Goal: Feedback & Contribution: Submit feedback/report problem

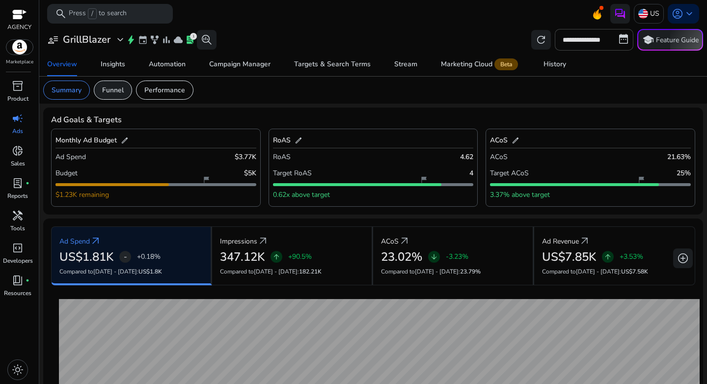
click at [113, 94] on p "Funnel" at bounding box center [113, 90] width 22 height 10
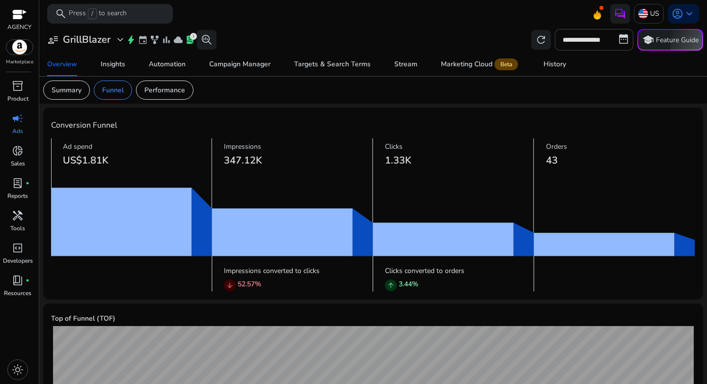
drag, startPoint x: 67, startPoint y: 161, endPoint x: 123, endPoint y: 161, distance: 56.5
click at [123, 161] on h3 "US$1.81K" at bounding box center [137, 161] width 149 height 12
click at [125, 161] on h3 "US$1.81K" at bounding box center [137, 161] width 149 height 12
drag, startPoint x: 224, startPoint y: 160, endPoint x: 275, endPoint y: 163, distance: 50.6
click at [275, 163] on h3 "347.12K" at bounding box center [298, 161] width 149 height 12
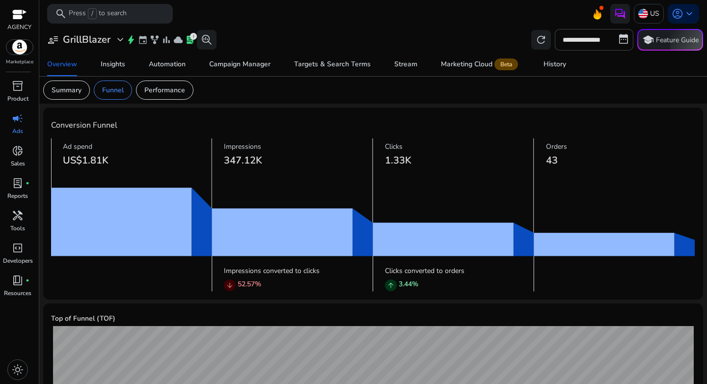
click at [275, 163] on h3 "347.12K" at bounding box center [298, 161] width 149 height 12
drag, startPoint x: 237, startPoint y: 282, endPoint x: 253, endPoint y: 283, distance: 16.2
click at [253, 283] on p "52.57 %" at bounding box center [250, 284] width 24 height 10
click at [289, 284] on div "arrow_downward 52.57 %" at bounding box center [298, 285] width 149 height 13
drag, startPoint x: 396, startPoint y: 286, endPoint x: 423, endPoint y: 286, distance: 26.5
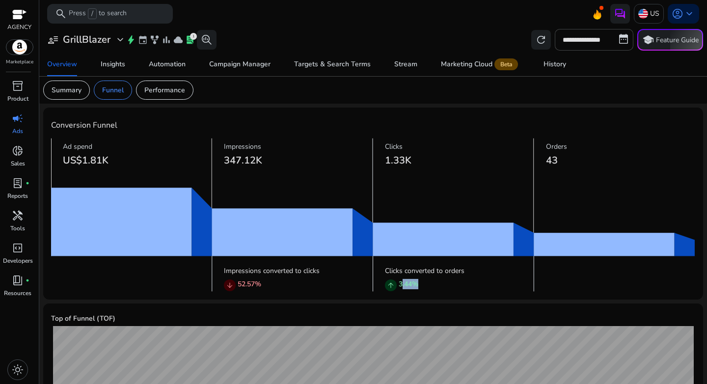
click at [423, 286] on div "arrow_upward 3.44 %" at bounding box center [459, 285] width 149 height 13
click at [449, 285] on div "arrow_upward 3.44 %" at bounding box center [459, 285] width 149 height 13
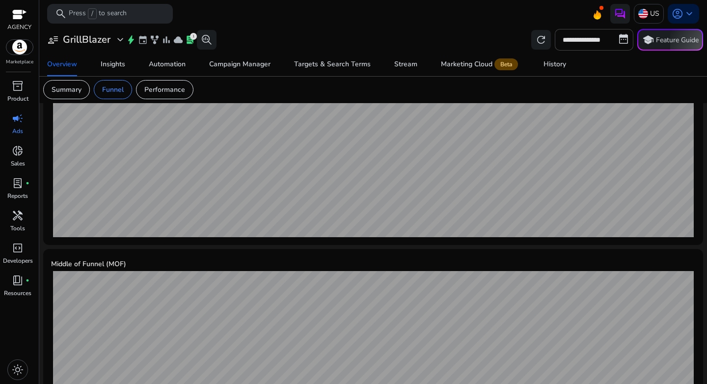
scroll to position [64, 0]
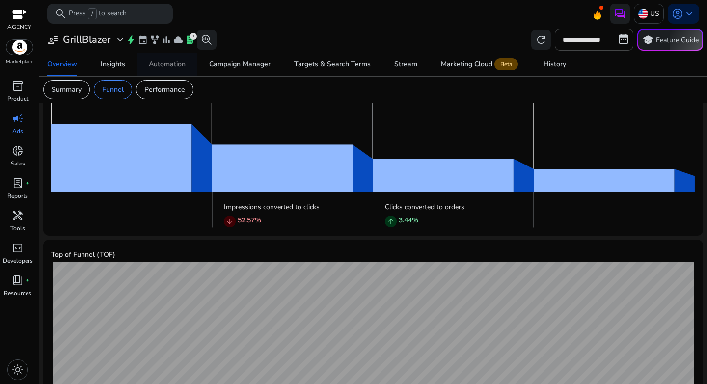
click at [177, 64] on div "Automation" at bounding box center [167, 64] width 37 height 7
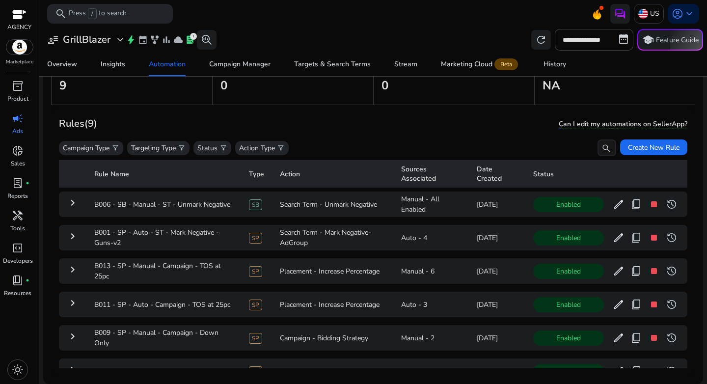
click at [433, 128] on div "Rules (9) Can I edit my automations on SellerApp?" at bounding box center [373, 123] width 628 height 17
click at [281, 147] on span "filter_alt" at bounding box center [281, 148] width 8 height 8
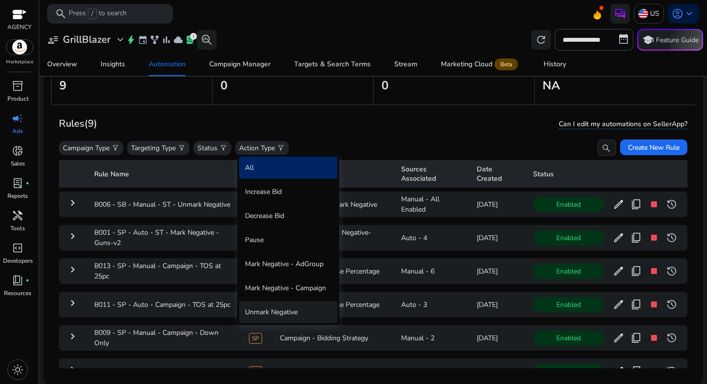
click at [289, 305] on div "Unmark Negative" at bounding box center [288, 312] width 98 height 22
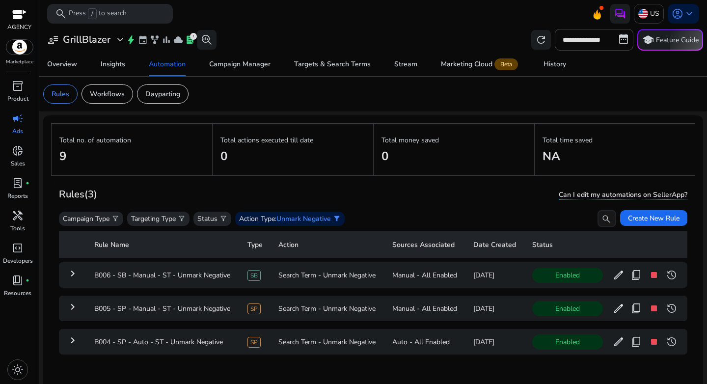
scroll to position [72, 0]
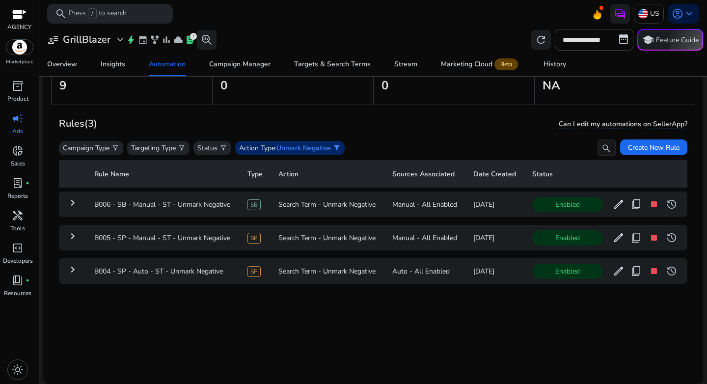
click at [341, 149] on span "filter_alt" at bounding box center [337, 148] width 8 height 8
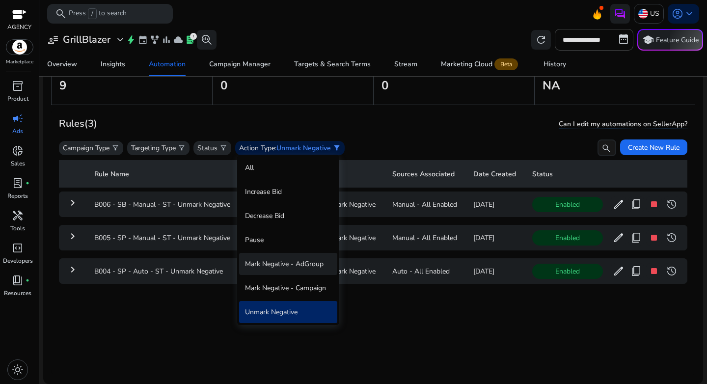
click at [308, 267] on div "Mark Negative - AdGroup" at bounding box center [288, 264] width 98 height 22
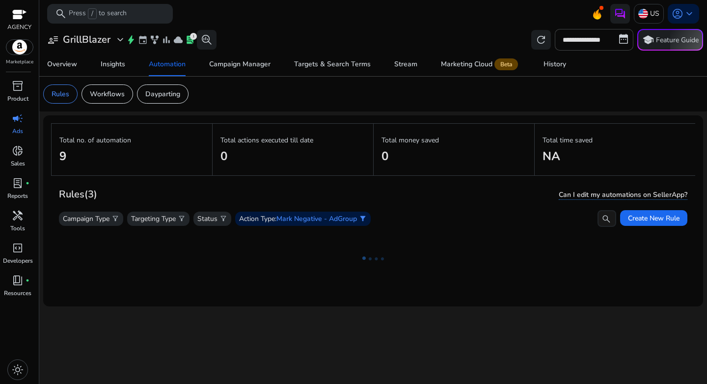
scroll to position [0, 0]
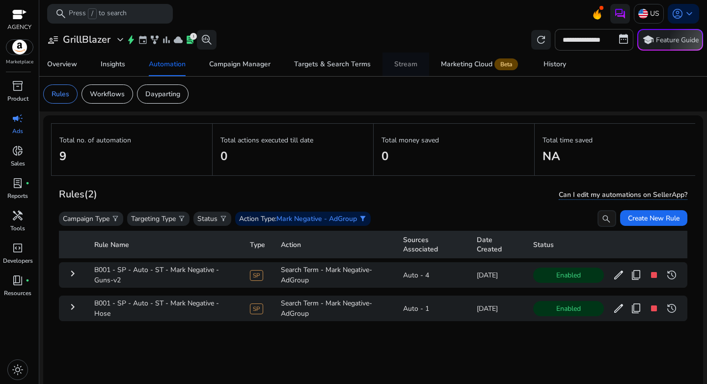
click at [409, 61] on div "Stream" at bounding box center [405, 64] width 23 height 7
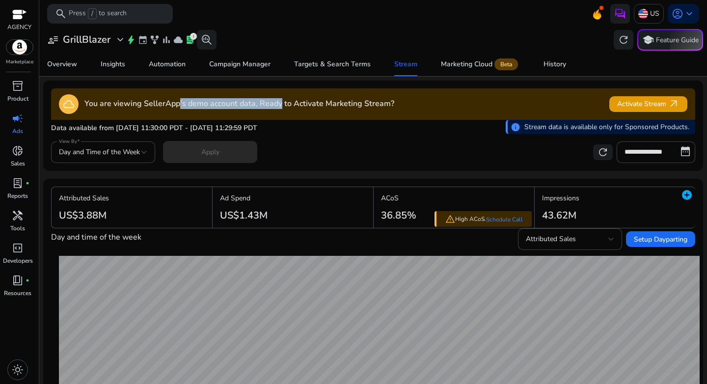
drag, startPoint x: 182, startPoint y: 105, endPoint x: 281, endPoint y: 105, distance: 99.7
click at [281, 105] on h4 "You are viewing SellerApp's demo account data, Ready to Activate Marketing Stre…" at bounding box center [239, 103] width 310 height 9
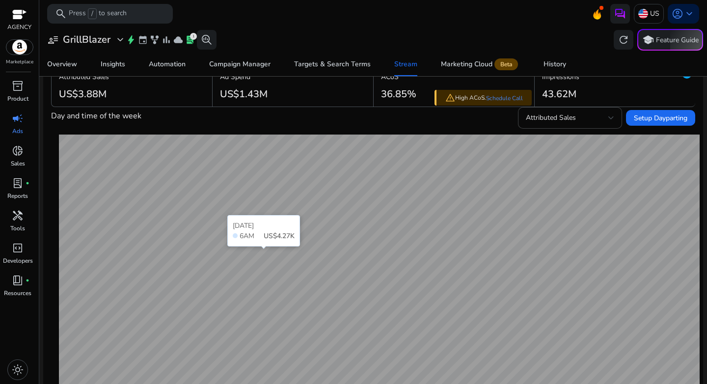
scroll to position [59, 0]
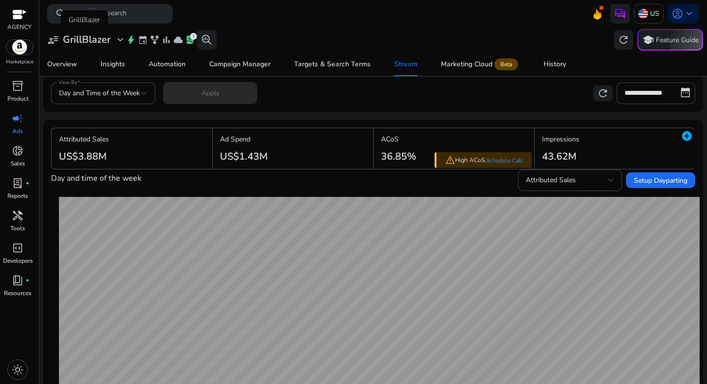
click at [97, 38] on h3 "GrillBlazer" at bounding box center [87, 40] width 48 height 12
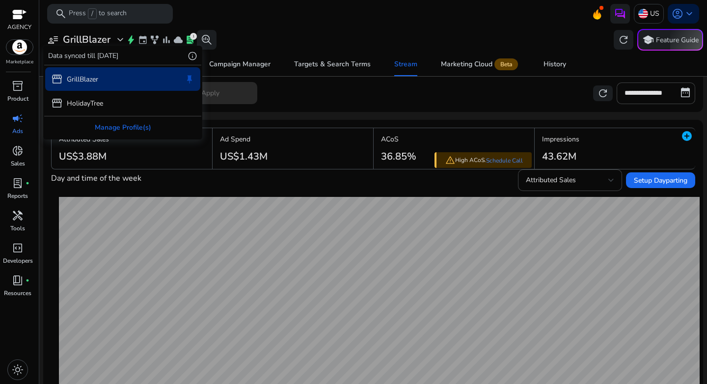
click at [646, 18] on div at bounding box center [353, 192] width 707 height 384
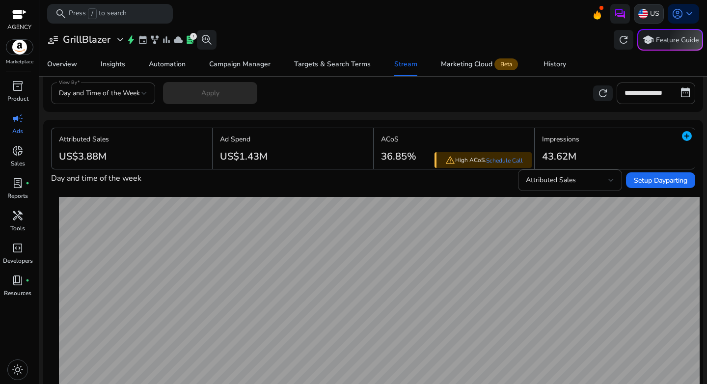
click at [650, 15] on p "US" at bounding box center [654, 13] width 9 height 17
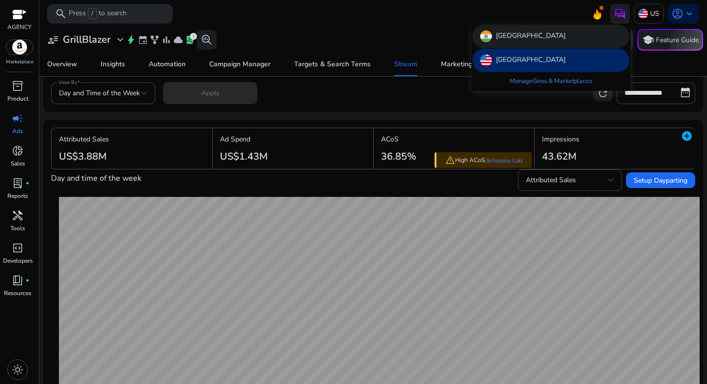
click at [509, 37] on p "India" at bounding box center [531, 36] width 70 height 12
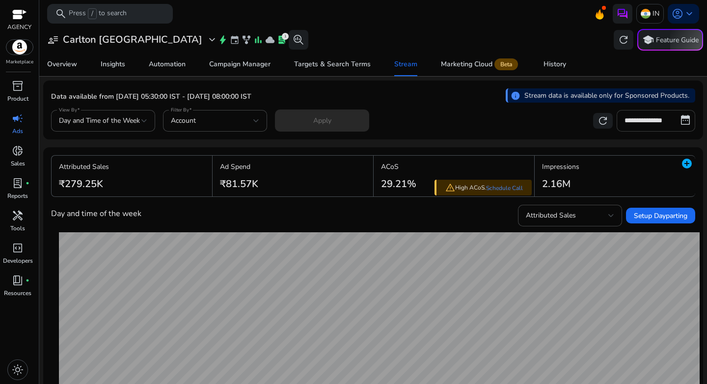
click at [633, 119] on input "**********" at bounding box center [656, 121] width 79 height 22
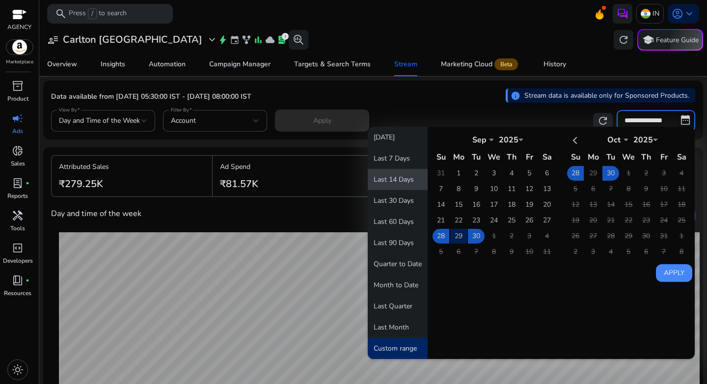
click at [405, 179] on button "Last 14 Days" at bounding box center [398, 179] width 60 height 21
type input "**********"
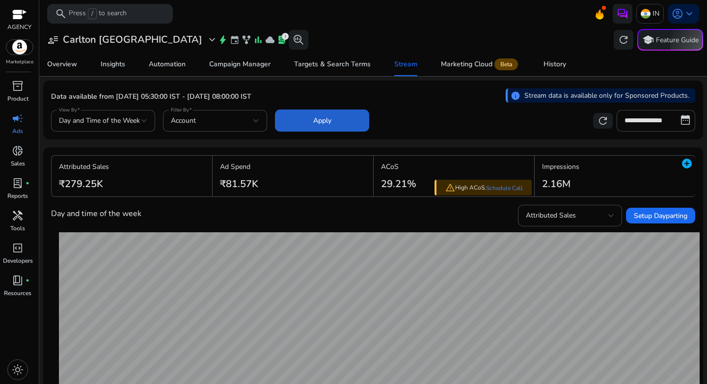
click at [317, 121] on span "Apply" at bounding box center [322, 120] width 18 height 10
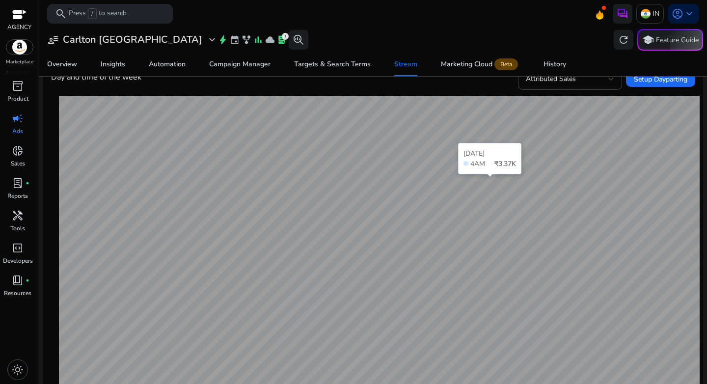
scroll to position [120, 0]
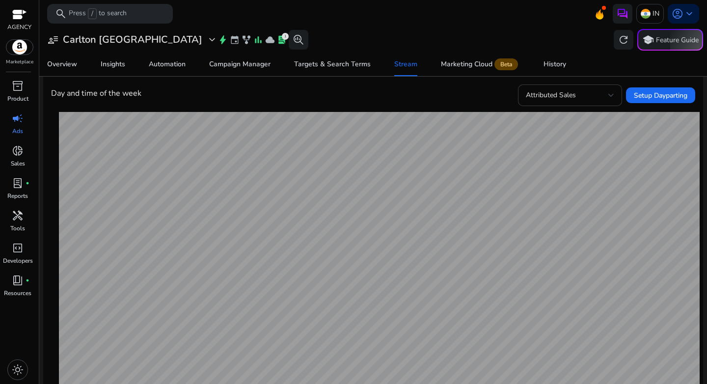
click at [564, 102] on div "Attributed Sales" at bounding box center [570, 95] width 88 height 22
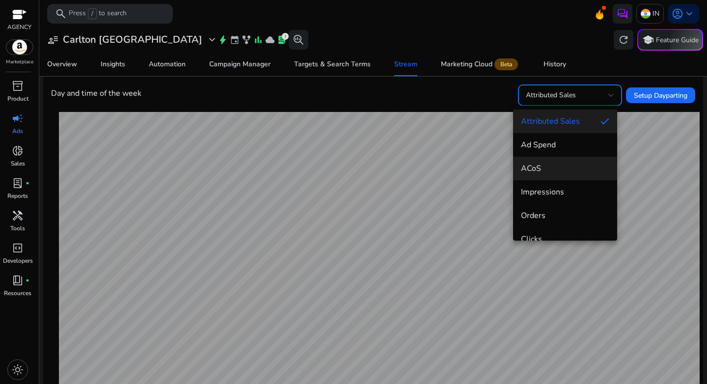
click at [551, 171] on span "ACoS" at bounding box center [565, 168] width 88 height 11
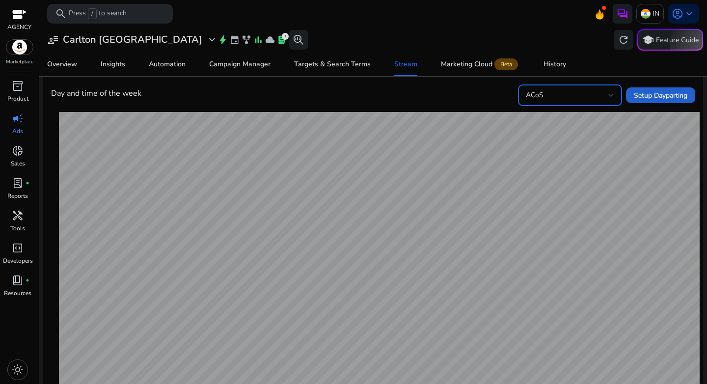
click at [668, 93] on span "Setup Dayparting" at bounding box center [661, 95] width 54 height 10
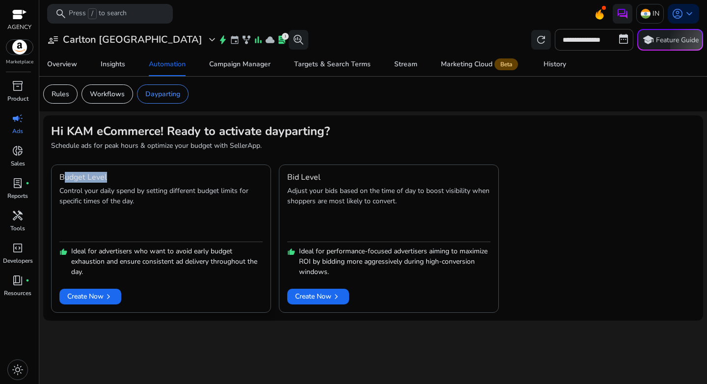
drag, startPoint x: 64, startPoint y: 176, endPoint x: 132, endPoint y: 179, distance: 67.8
click at [132, 179] on div "Budget Level" at bounding box center [160, 177] width 203 height 9
drag, startPoint x: 288, startPoint y: 176, endPoint x: 347, endPoint y: 179, distance: 59.0
click at [347, 179] on div "Bid Level" at bounding box center [388, 177] width 203 height 9
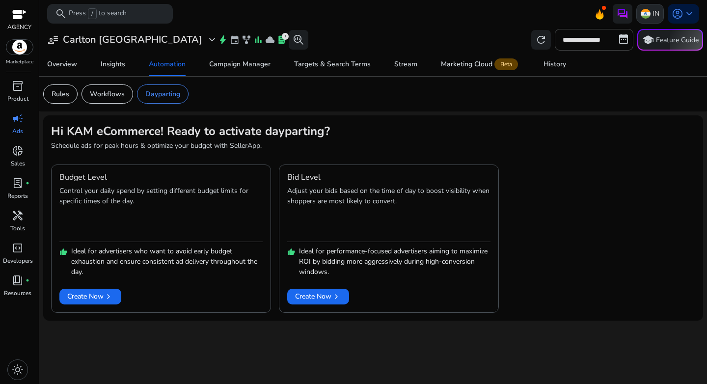
click at [651, 13] on div "IN" at bounding box center [649, 14] width 27 height 20
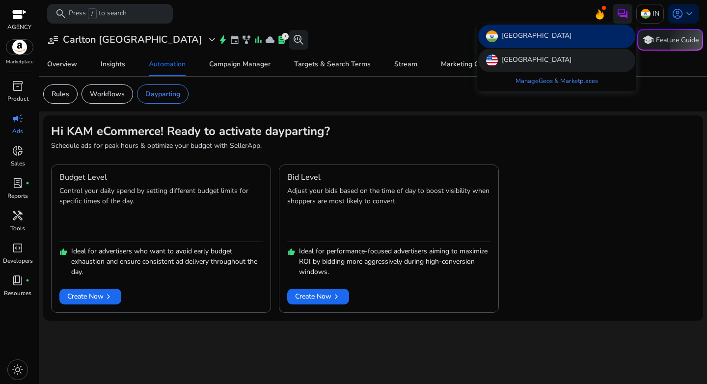
click at [527, 58] on p "United States" at bounding box center [537, 60] width 70 height 12
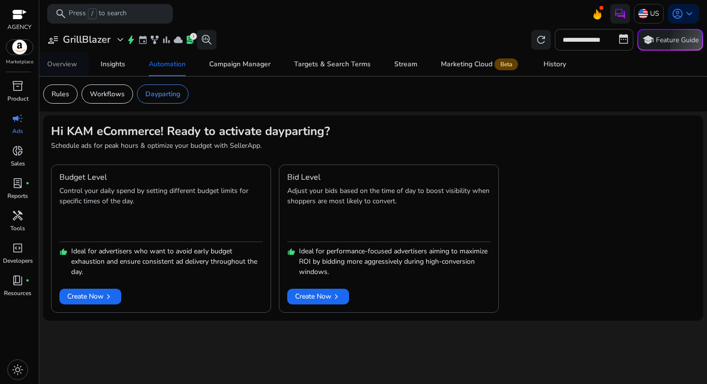
click at [57, 66] on div "Overview" at bounding box center [62, 64] width 30 height 7
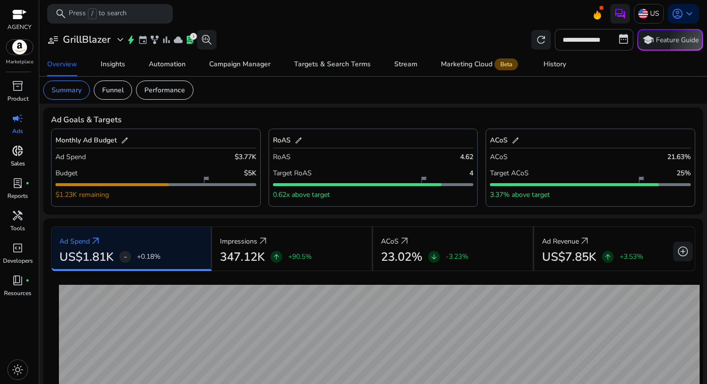
click at [21, 151] on span "donut_small" at bounding box center [18, 151] width 12 height 12
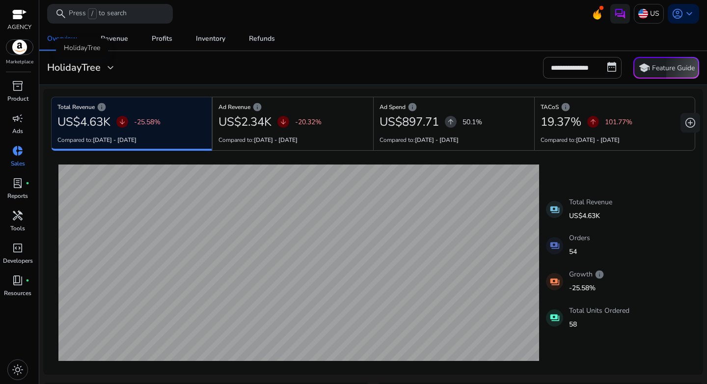
click at [90, 62] on h3 "HolidayTree" at bounding box center [74, 68] width 54 height 12
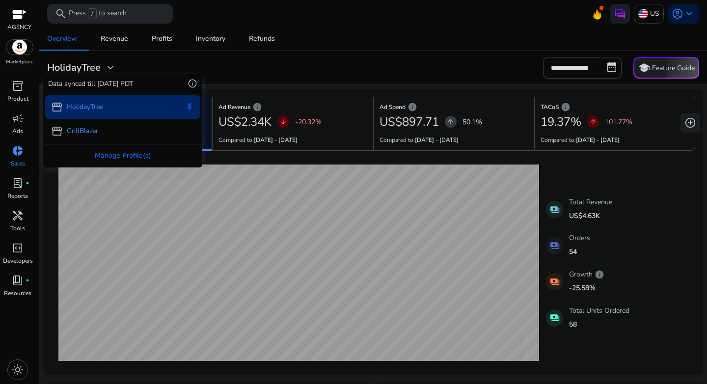
click at [92, 132] on p "GrillBlazer" at bounding box center [82, 131] width 31 height 10
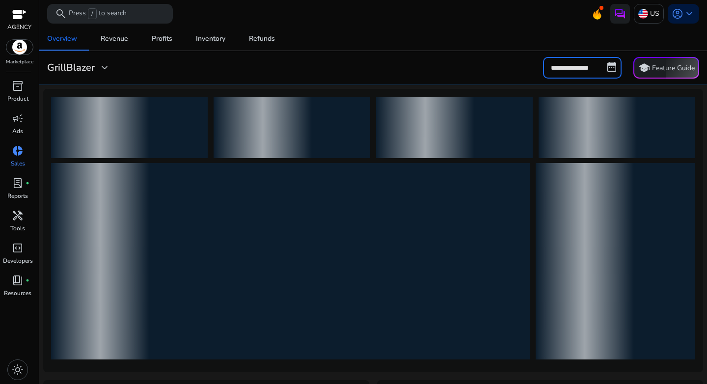
click at [590, 69] on input "**********" at bounding box center [582, 68] width 79 height 22
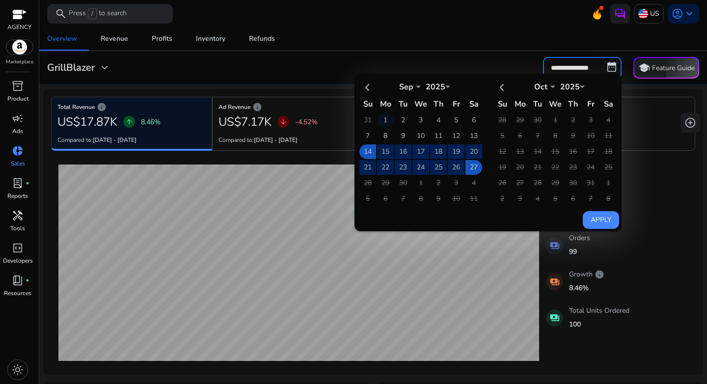
click at [381, 123] on td "1" at bounding box center [385, 120] width 17 height 15
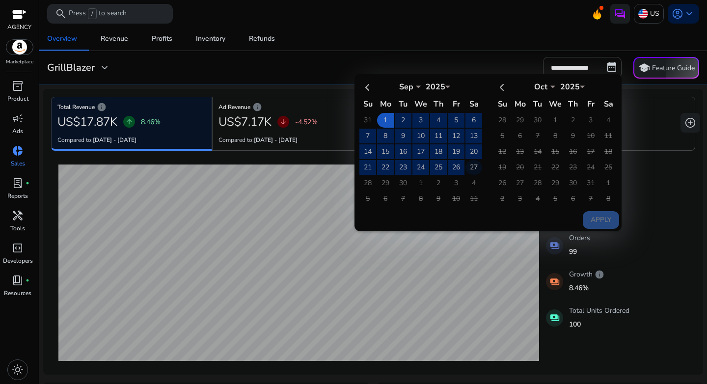
click at [469, 170] on td "27" at bounding box center [473, 167] width 17 height 15
click at [593, 209] on div "Apply" at bounding box center [486, 151] width 265 height 155
click at [596, 217] on button "Apply" at bounding box center [601, 220] width 36 height 18
type input "**********"
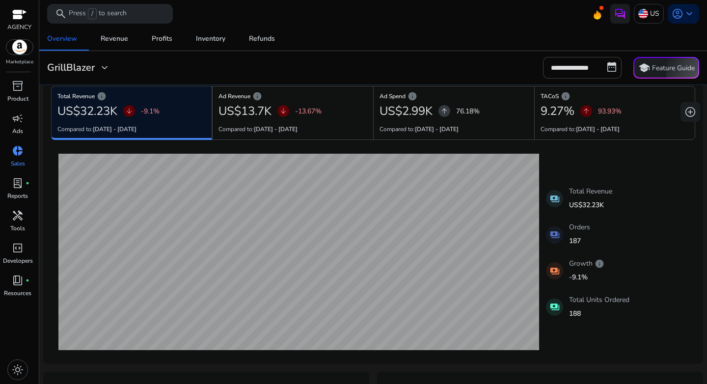
scroll to position [13, 0]
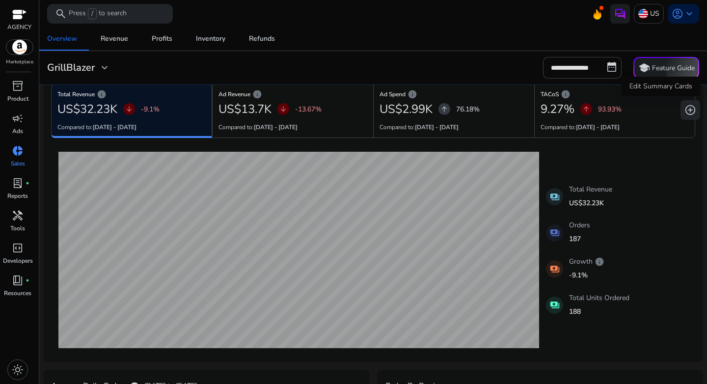
click at [685, 111] on span "add_circle" at bounding box center [690, 110] width 12 height 12
click at [687, 112] on span "add_circle" at bounding box center [690, 110] width 12 height 12
click at [466, 67] on div "**********" at bounding box center [373, 68] width 660 height 22
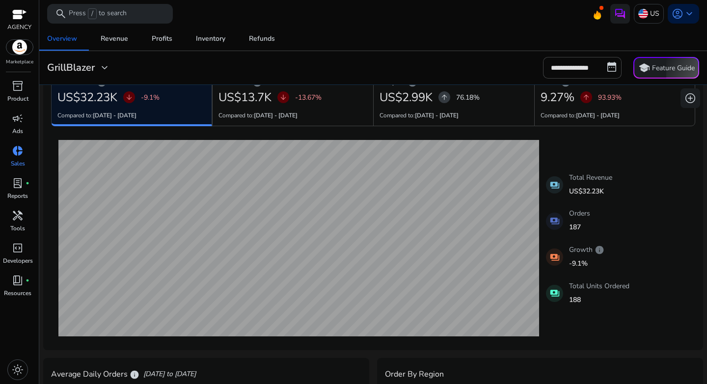
scroll to position [0, 0]
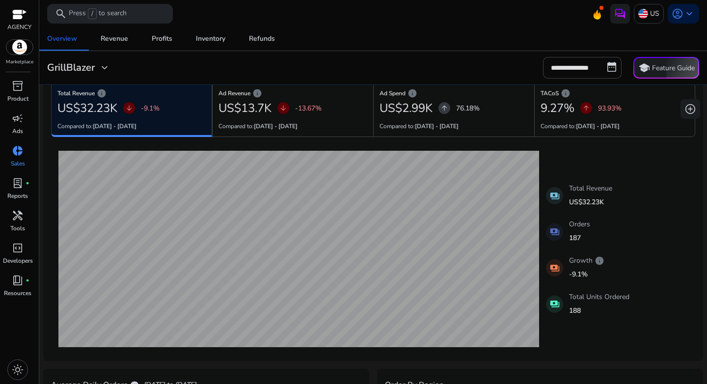
scroll to position [12, 0]
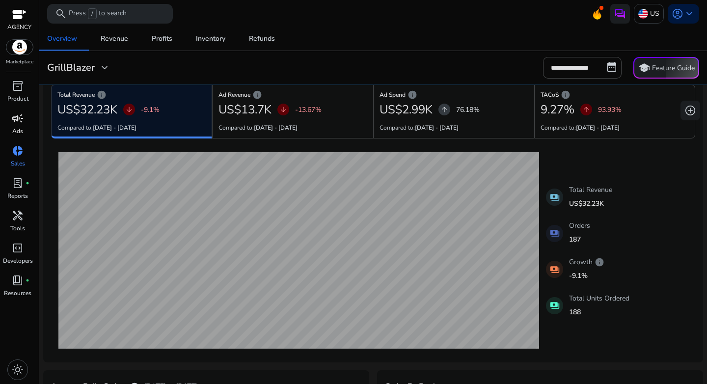
click at [21, 132] on p "Ads" at bounding box center [17, 131] width 11 height 9
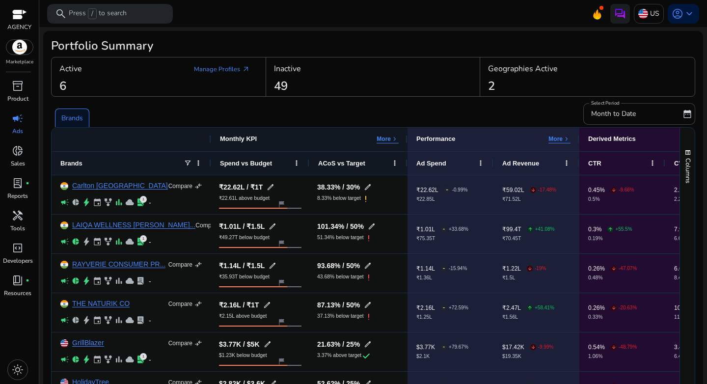
scroll to position [53, 0]
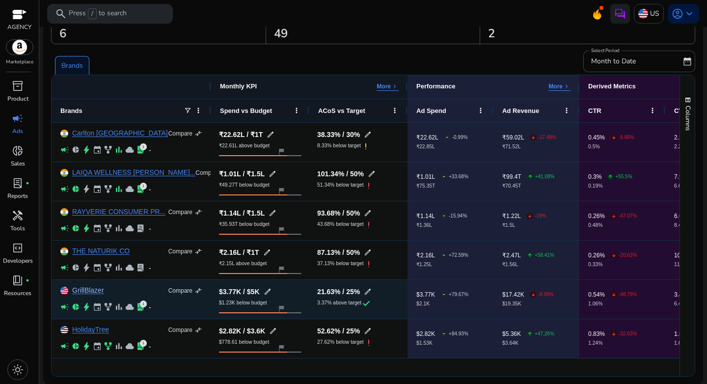
click at [82, 293] on link "GrillBlazer" at bounding box center [88, 290] width 32 height 7
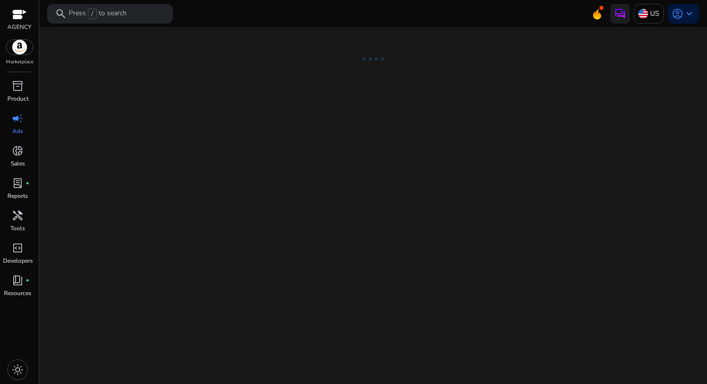
select select "*"
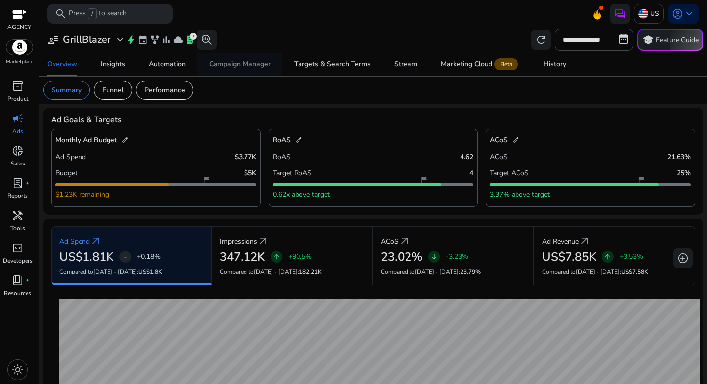
click at [259, 66] on div "Campaign Manager" at bounding box center [239, 64] width 61 height 7
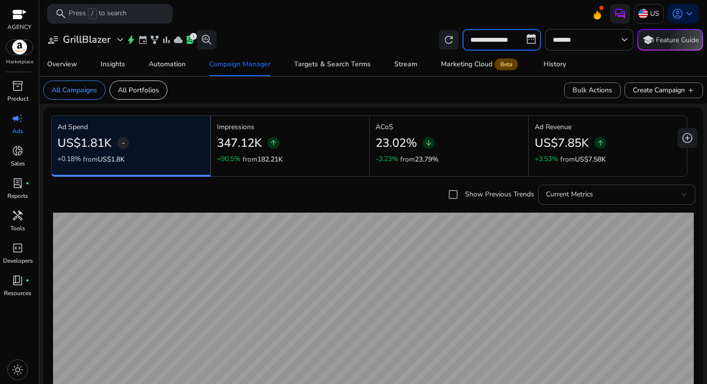
click at [509, 38] on input "**********" at bounding box center [501, 40] width 79 height 22
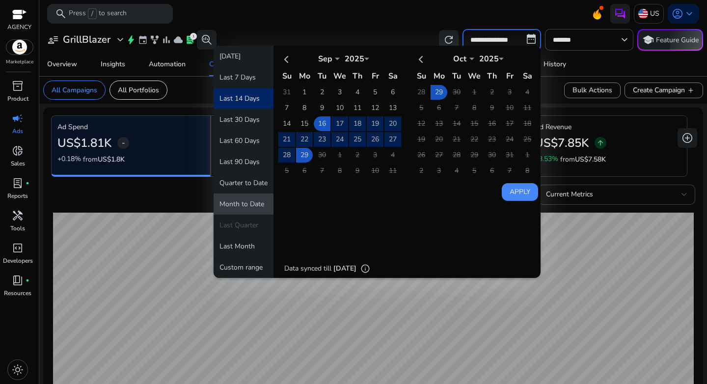
click at [238, 199] on button "Month to Date" at bounding box center [244, 203] width 60 height 21
type input "**********"
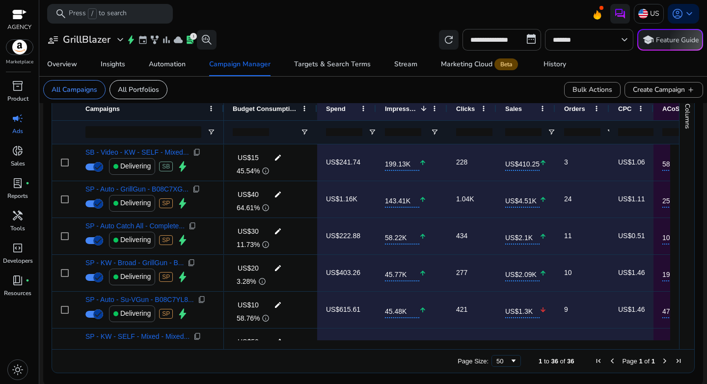
click at [352, 34] on div "**********" at bounding box center [373, 40] width 660 height 22
click at [23, 194] on p "Reports" at bounding box center [17, 195] width 21 height 9
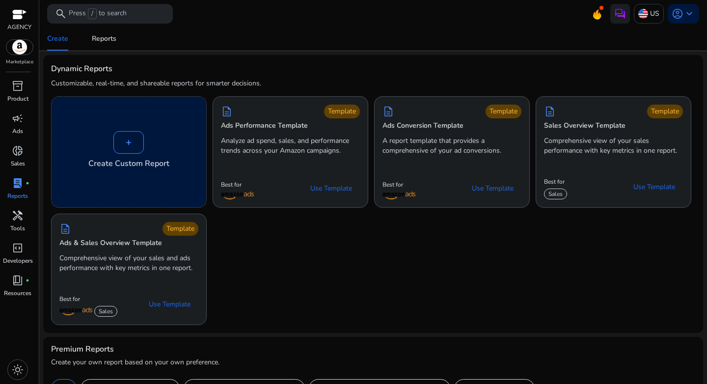
click at [126, 153] on div "+" at bounding box center [128, 142] width 30 height 23
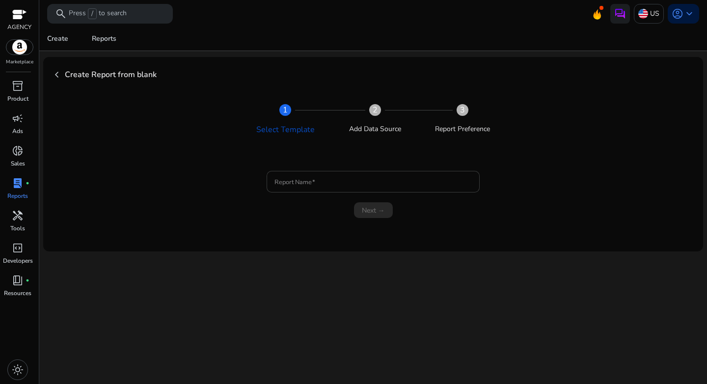
click at [330, 190] on div at bounding box center [372, 182] width 197 height 22
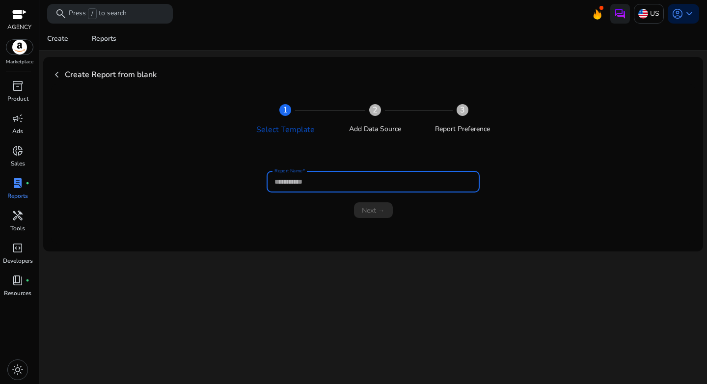
click at [334, 182] on input "Report Name" at bounding box center [372, 181] width 197 height 11
type input "**********"
click at [370, 214] on span "Next →" at bounding box center [373, 210] width 23 height 10
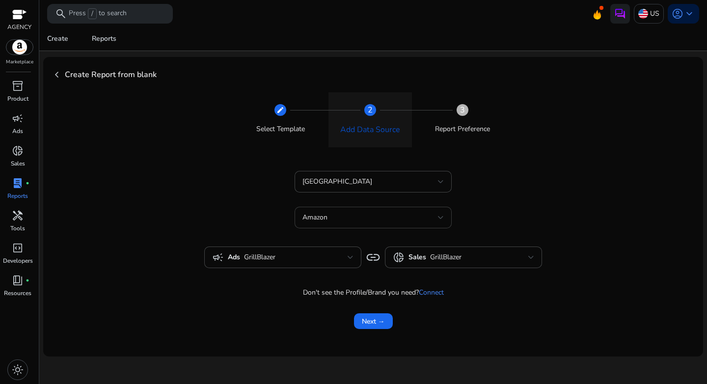
click at [365, 217] on div "Amazon" at bounding box center [370, 217] width 136 height 11
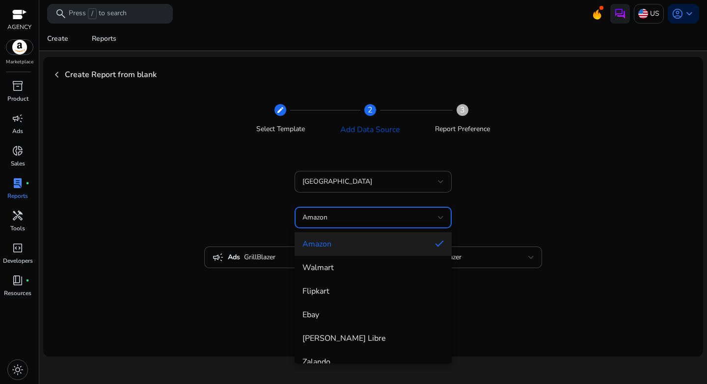
click at [215, 240] on div at bounding box center [353, 192] width 707 height 384
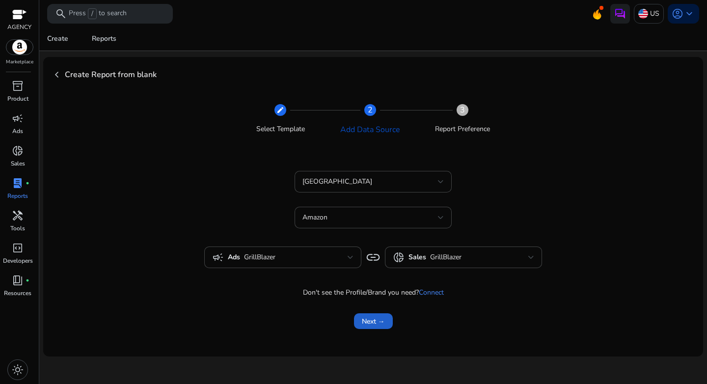
click at [373, 326] on span "Next →" at bounding box center [373, 321] width 23 height 10
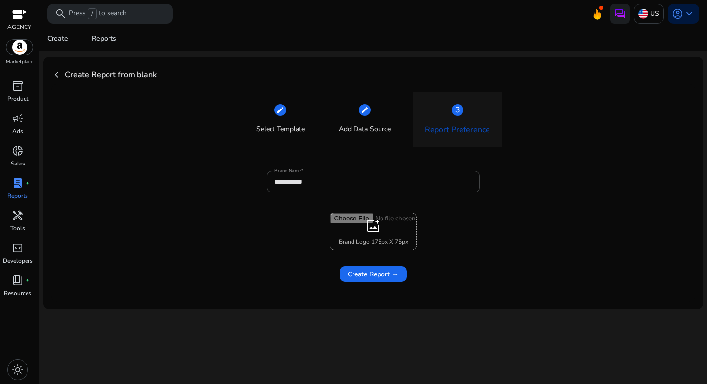
click at [390, 236] on input "file" at bounding box center [373, 231] width 86 height 37
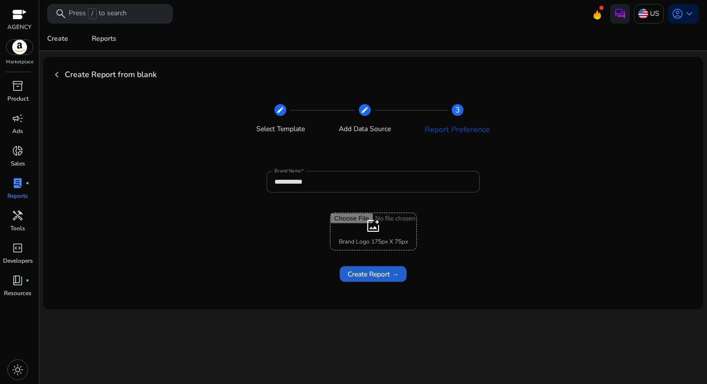
click at [370, 273] on span "Create Report →" at bounding box center [373, 274] width 51 height 10
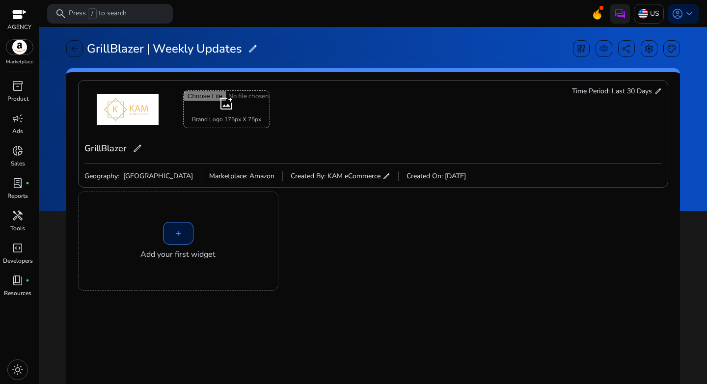
click at [655, 89] on span "edit" at bounding box center [658, 91] width 8 height 8
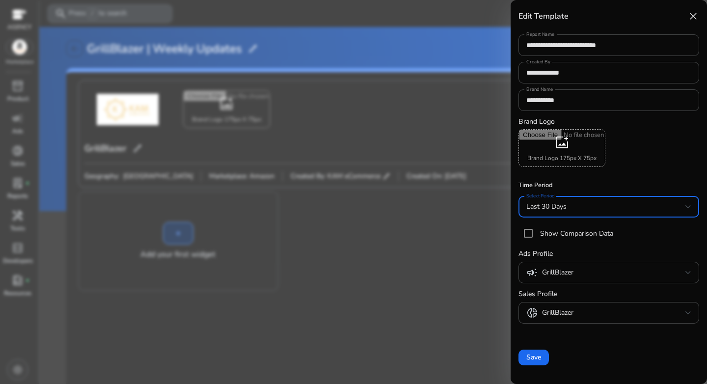
click at [590, 208] on div "Last 30 Days" at bounding box center [605, 206] width 159 height 11
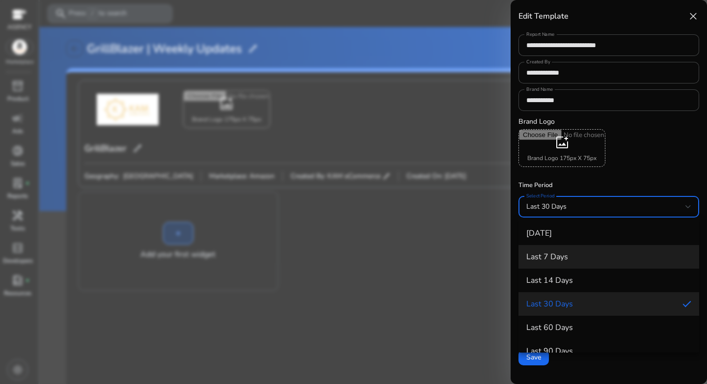
click at [567, 260] on h4 "Last 7 Days" at bounding box center [547, 256] width 42 height 9
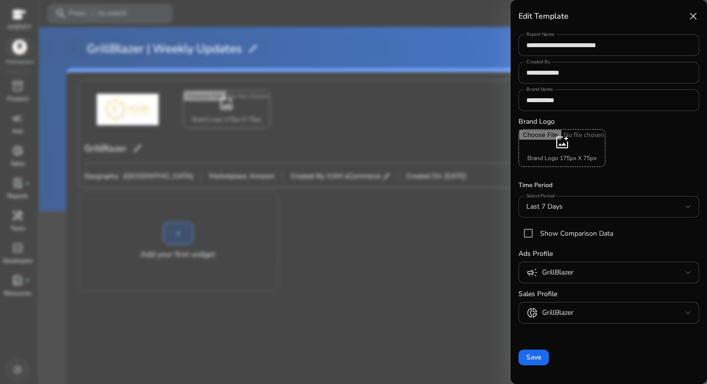
click at [604, 198] on div "Last 7 Days" at bounding box center [608, 207] width 165 height 22
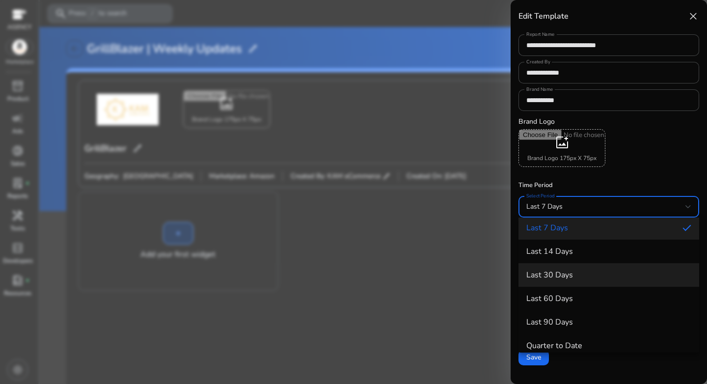
scroll to position [23, 0]
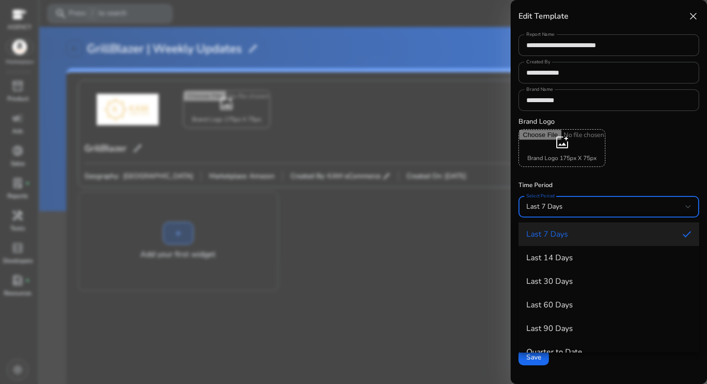
click at [565, 230] on h4 "Last 7 Days" at bounding box center [547, 234] width 42 height 9
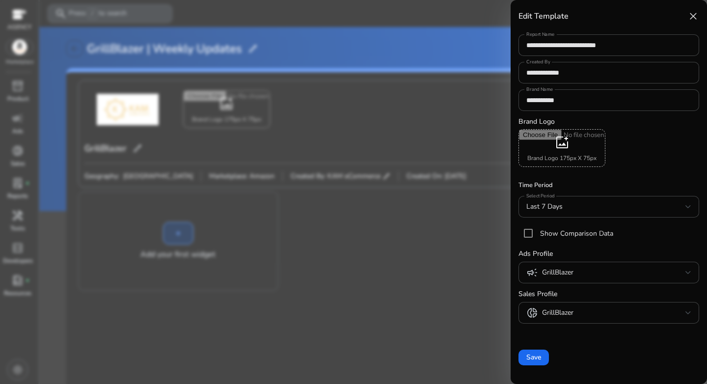
click at [452, 253] on div at bounding box center [353, 192] width 707 height 384
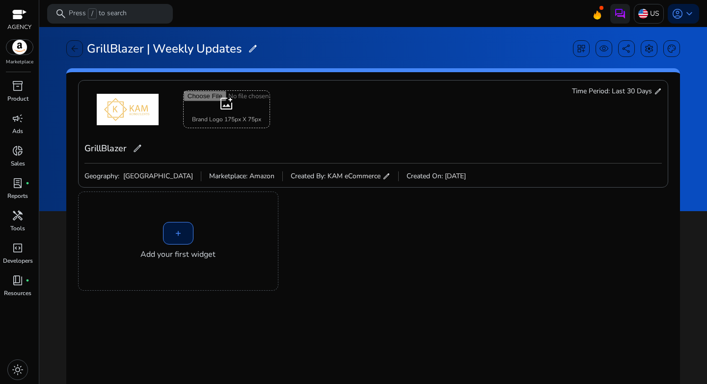
click at [654, 92] on span "edit" at bounding box center [658, 91] width 8 height 8
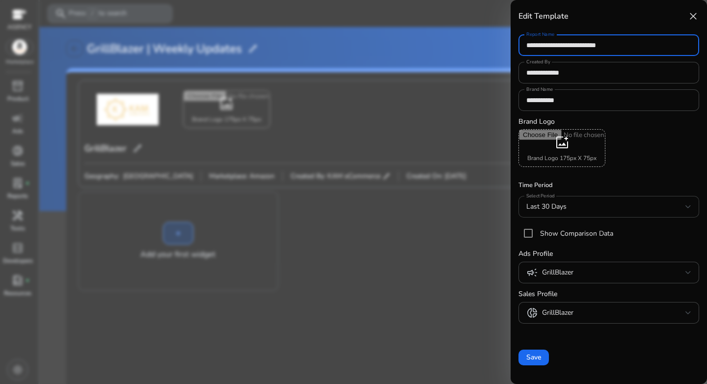
click at [583, 203] on div "Last 30 Days" at bounding box center [605, 206] width 159 height 11
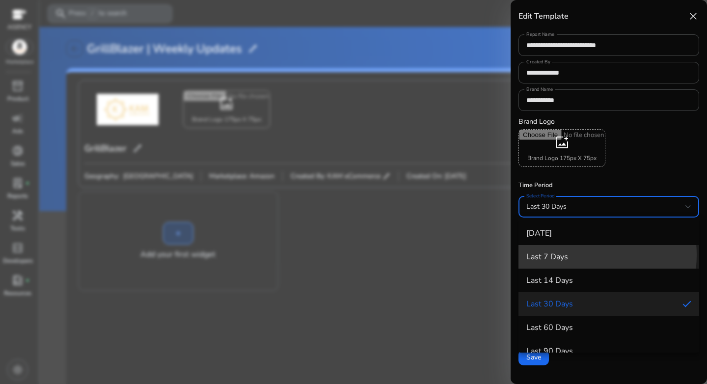
click at [577, 255] on span "Last 7 Days" at bounding box center [608, 256] width 165 height 9
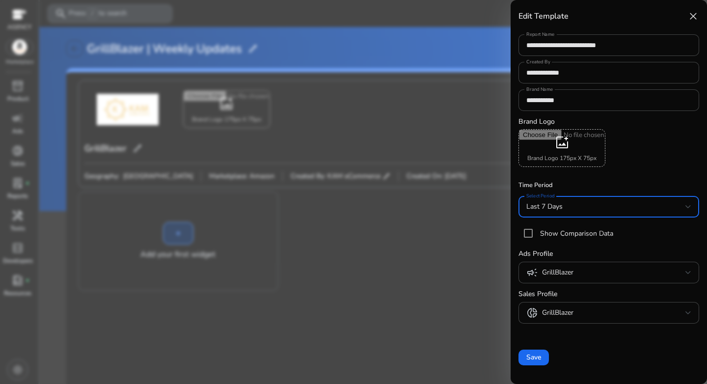
click at [589, 207] on div "Last 7 Days" at bounding box center [605, 206] width 159 height 11
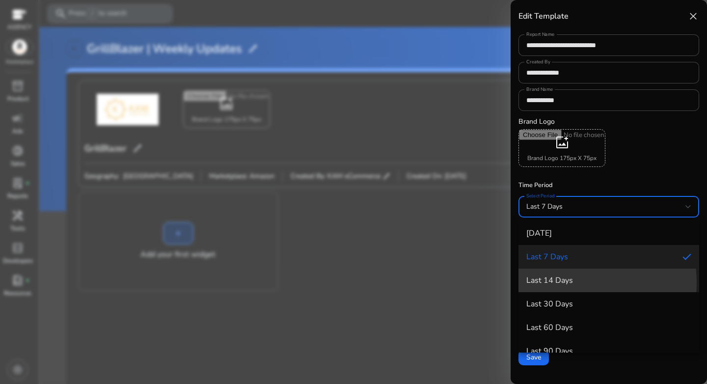
click at [562, 283] on h4 "Last 14 Days" at bounding box center [549, 280] width 47 height 9
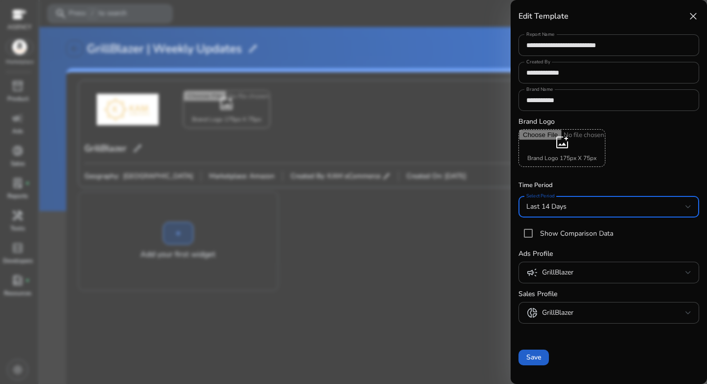
click at [534, 357] on span "Save" at bounding box center [533, 357] width 15 height 10
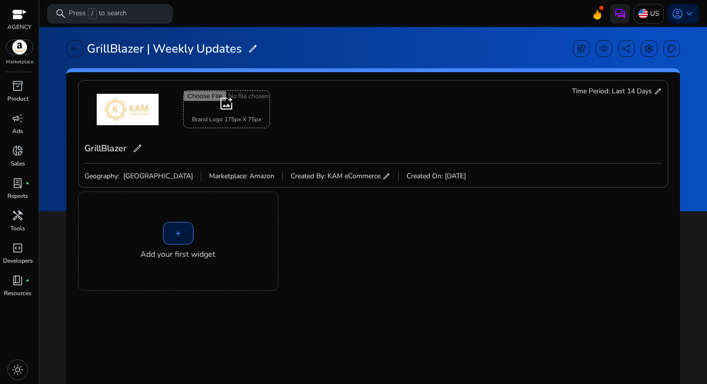
click at [181, 222] on div "+" at bounding box center [178, 233] width 30 height 23
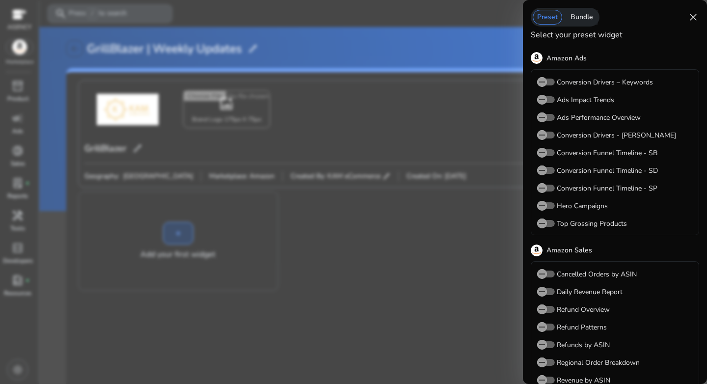
click at [576, 20] on div "Bundle" at bounding box center [581, 17] width 31 height 15
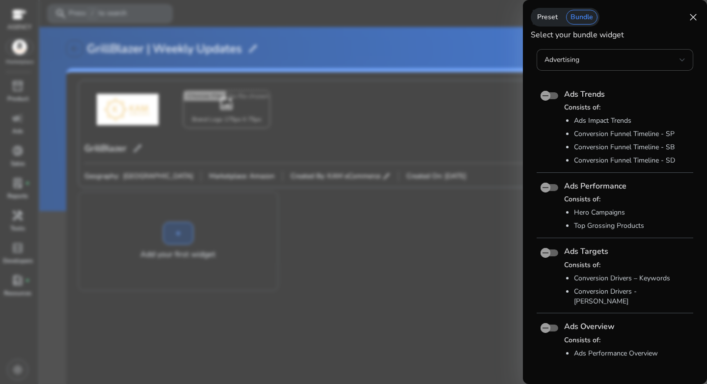
click at [566, 20] on div "Bundle" at bounding box center [581, 17] width 31 height 15
click at [543, 20] on div "Preset" at bounding box center [547, 17] width 29 height 15
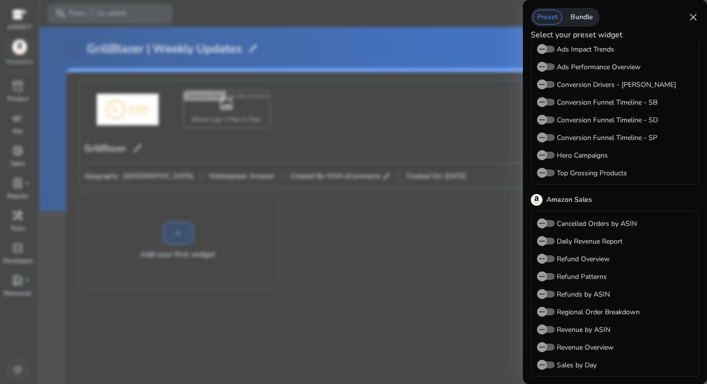
scroll to position [52, 0]
click at [545, 345] on icon "button" at bounding box center [542, 346] width 9 height 9
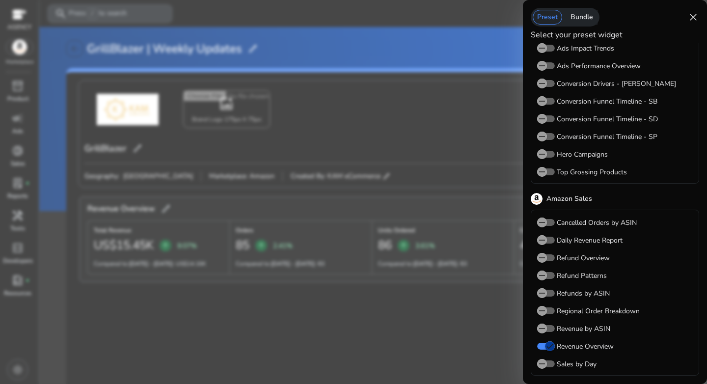
click at [445, 309] on div at bounding box center [353, 192] width 707 height 384
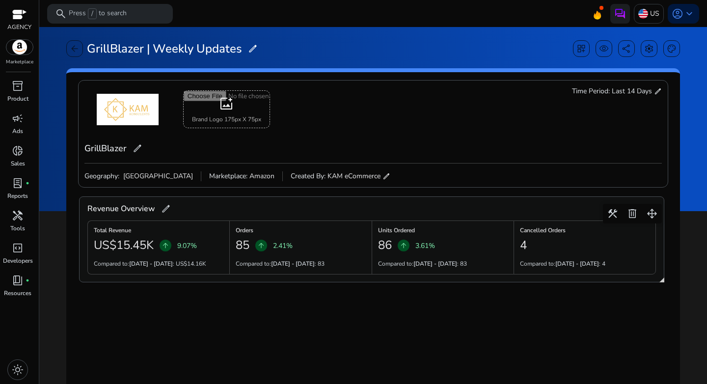
drag, startPoint x: 316, startPoint y: 266, endPoint x: 322, endPoint y: 266, distance: 5.9
click at [322, 266] on p "Compared to: Sep 4 - Sep 17 : 83" at bounding box center [280, 263] width 89 height 9
drag, startPoint x: 240, startPoint y: 248, endPoint x: 245, endPoint y: 250, distance: 5.6
click at [245, 250] on h2 "85" at bounding box center [243, 245] width 14 height 14
drag, startPoint x: 186, startPoint y: 266, endPoint x: 196, endPoint y: 267, distance: 10.8
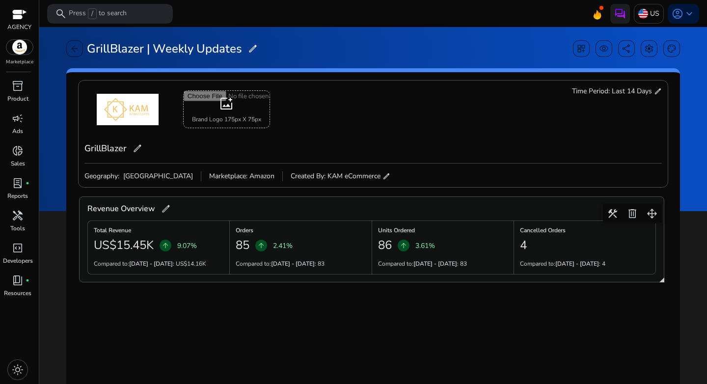
click at [196, 267] on p "Compared to: Sep 4 - Sep 17 : US$14.16K" at bounding box center [150, 263] width 112 height 9
click at [337, 270] on div "Orders 85 arrow_upward 2.41% Compared to: Sep 4 - Sep 17 : 83" at bounding box center [300, 247] width 142 height 54
click at [459, 264] on p "Compared to: Sep 4 - Sep 17 : 83" at bounding box center [422, 263] width 89 height 9
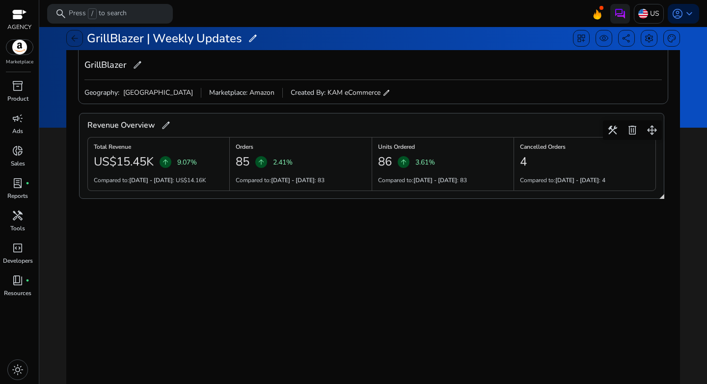
scroll to position [0, 0]
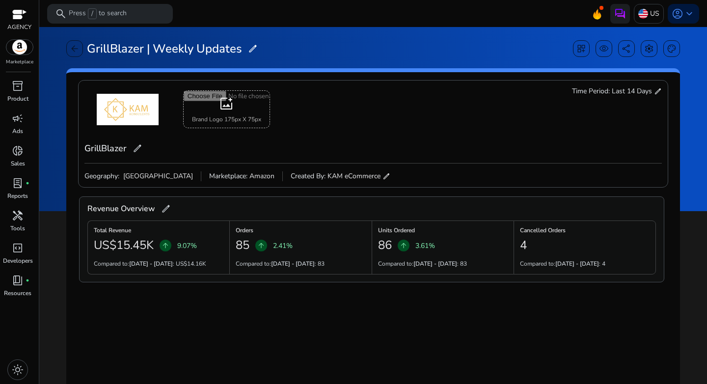
click at [354, 145] on div "add_photo_alternate Brand Logo 175px X 75px GrillBlazer edit Time Period: Last …" at bounding box center [372, 124] width 577 height 77
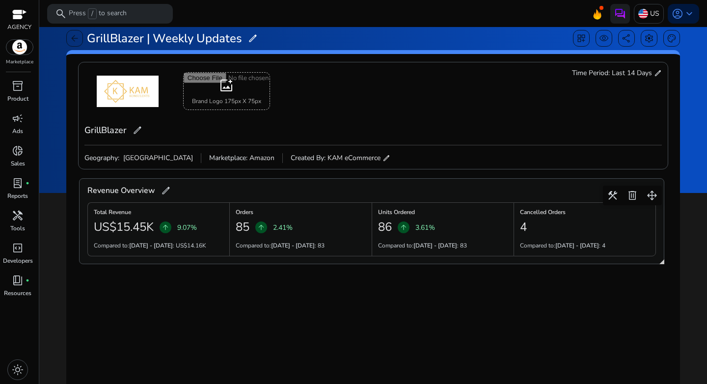
scroll to position [55, 0]
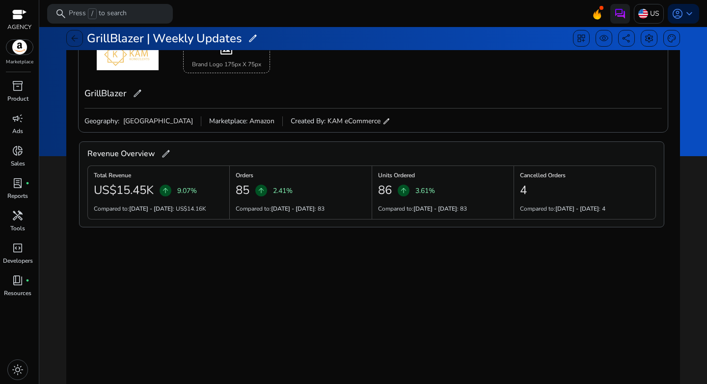
click at [351, 276] on gridster "construction delete drag_pan Revenue Overview edit Total Revenue US$15.45K arro…" at bounding box center [373, 328] width 598 height 384
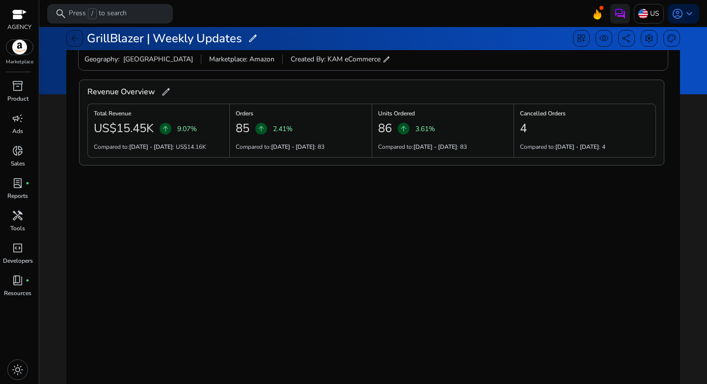
scroll to position [0, 0]
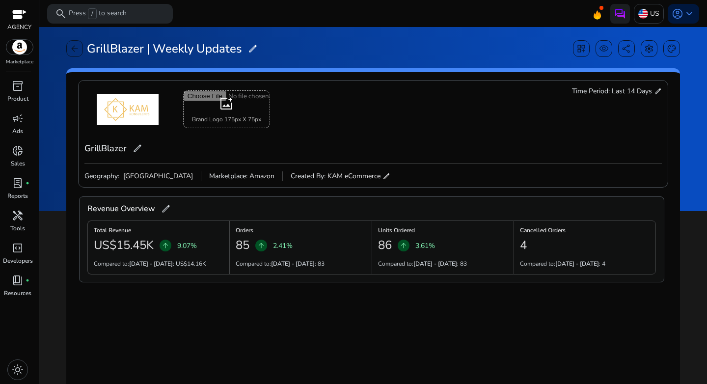
click at [543, 133] on div "add_photo_alternate Brand Logo 175px X 75px GrillBlazer edit Time Period: Last …" at bounding box center [372, 124] width 577 height 77
click at [576, 47] on span "dashboard_customize" at bounding box center [581, 49] width 10 height 10
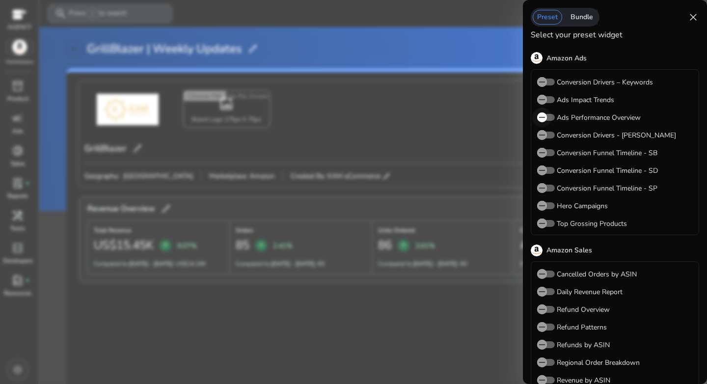
click at [549, 118] on span "button" at bounding box center [542, 118] width 20 height 20
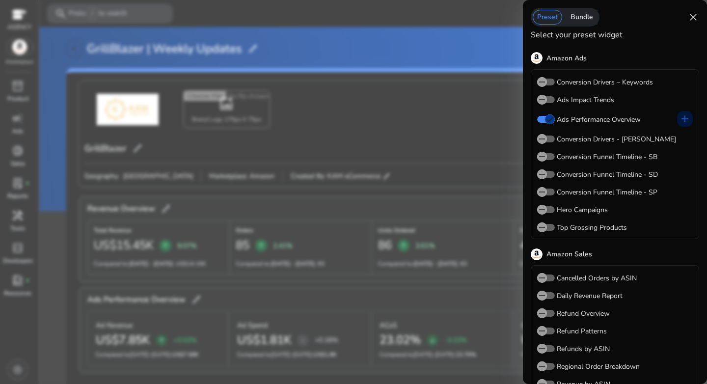
click at [477, 176] on div at bounding box center [353, 192] width 707 height 384
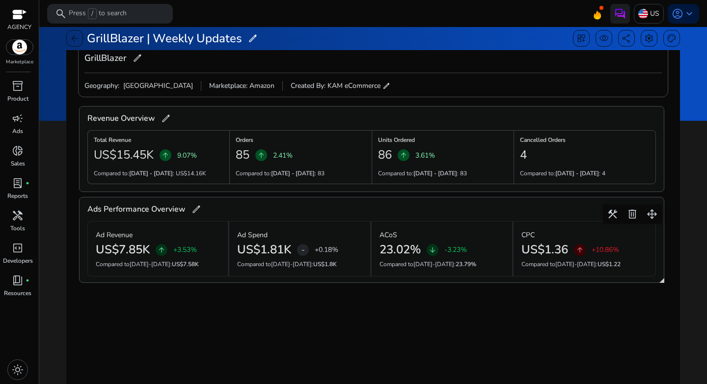
scroll to position [85, 0]
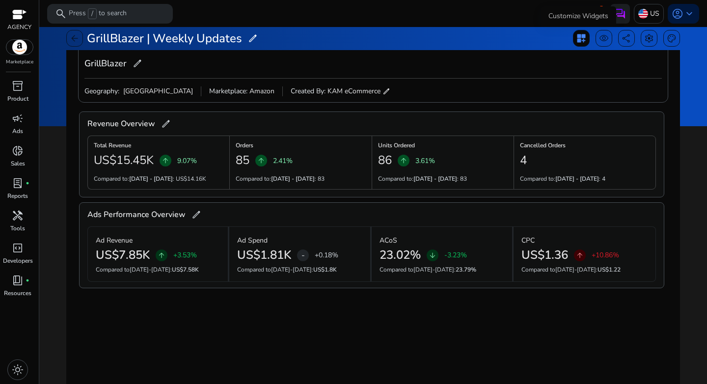
click at [573, 38] on div "dashboard_customize" at bounding box center [581, 38] width 17 height 17
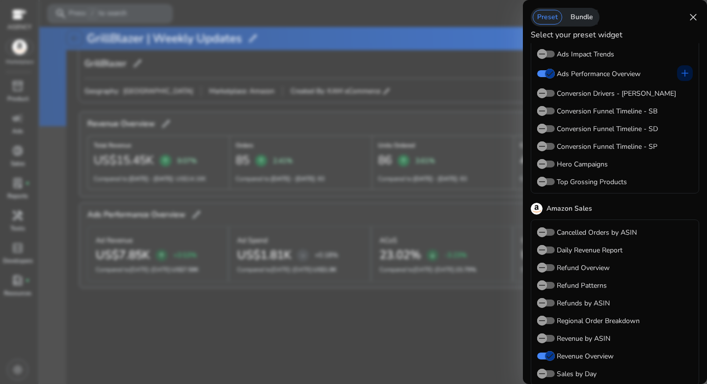
scroll to position [55, 0]
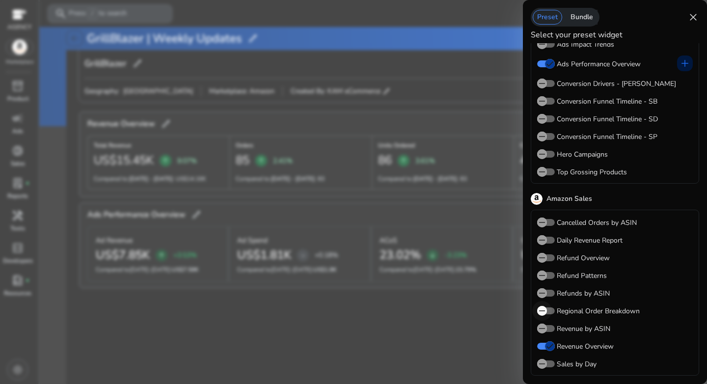
click at [547, 310] on span "button" at bounding box center [542, 311] width 20 height 20
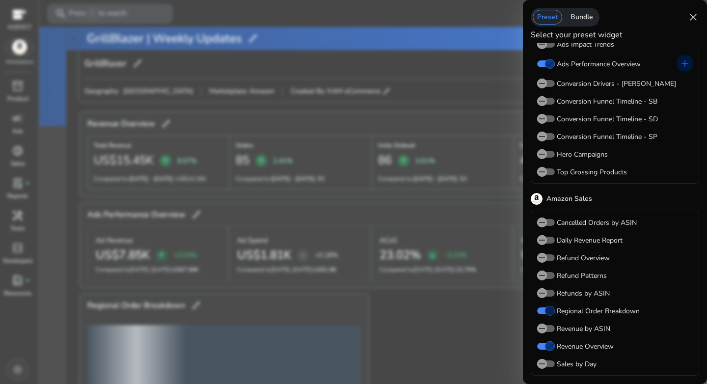
scroll to position [170, 0]
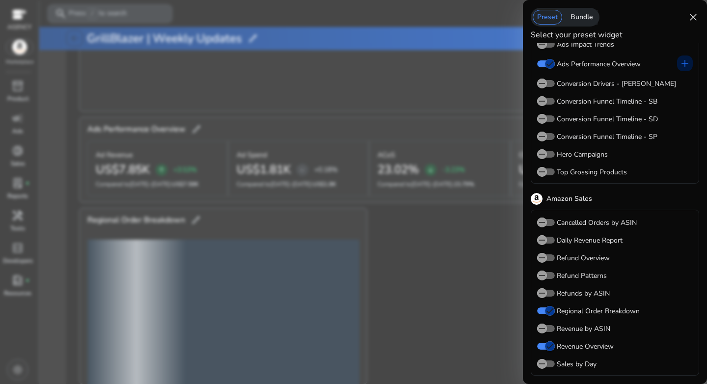
click at [444, 304] on div at bounding box center [353, 192] width 707 height 384
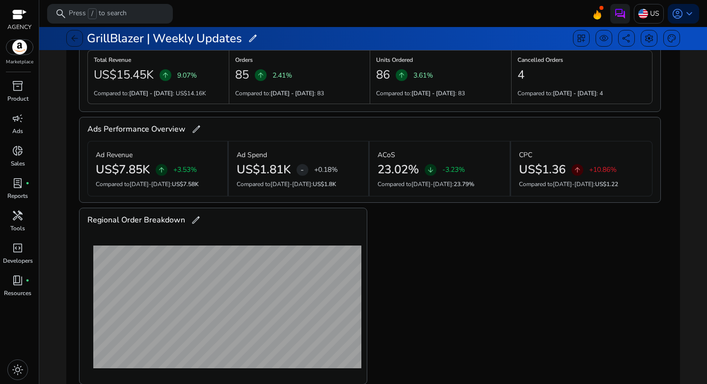
scroll to position [240, 0]
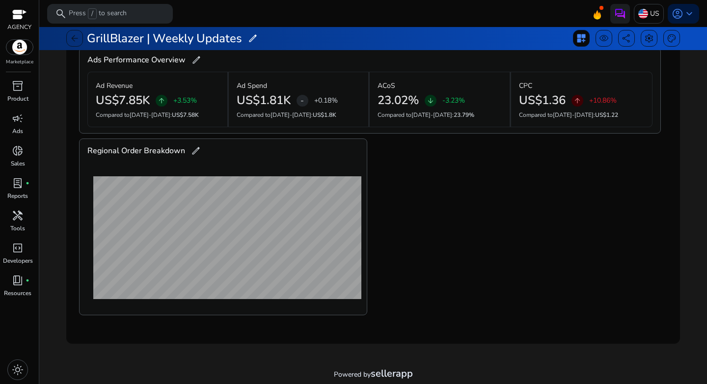
click at [573, 39] on div "dashboard_customize" at bounding box center [581, 38] width 17 height 17
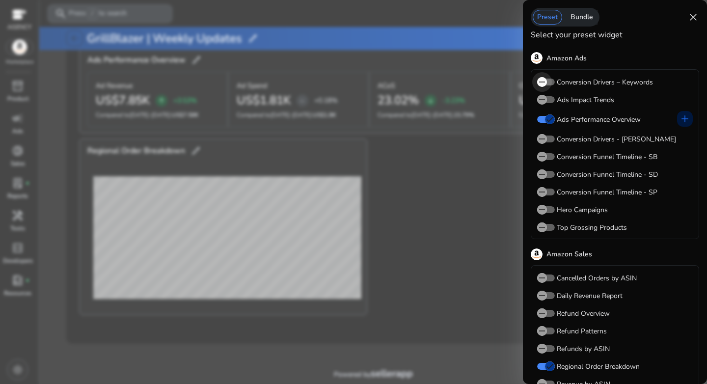
scroll to position [55, 0]
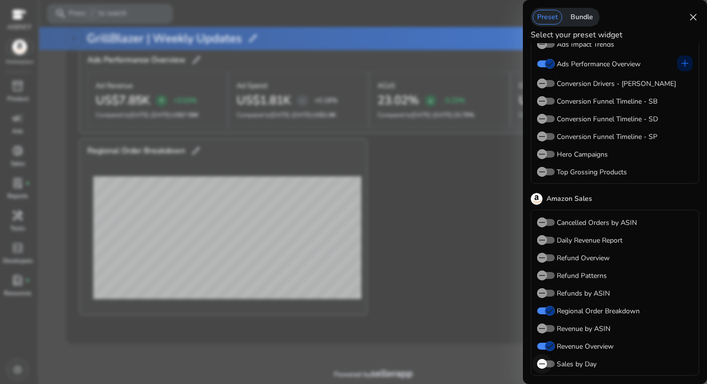
click at [550, 362] on span "button" at bounding box center [542, 364] width 20 height 20
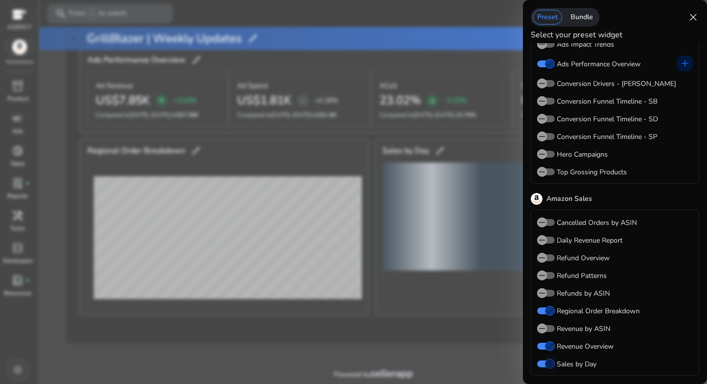
scroll to position [170, 0]
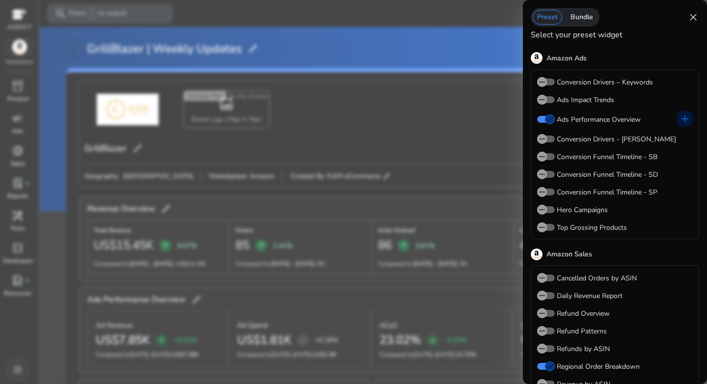
scroll to position [55, 0]
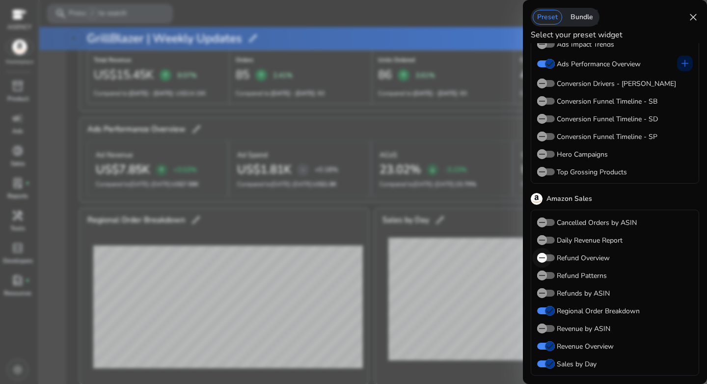
click at [546, 258] on icon "button" at bounding box center [542, 257] width 9 height 9
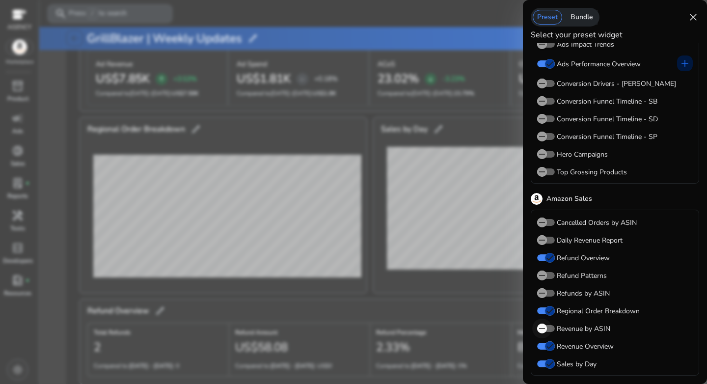
click at [551, 327] on span "button" at bounding box center [542, 329] width 20 height 20
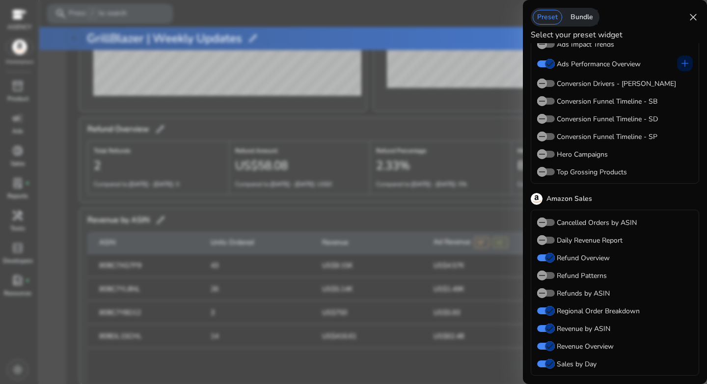
click at [694, 16] on span "close" at bounding box center [693, 17] width 12 height 12
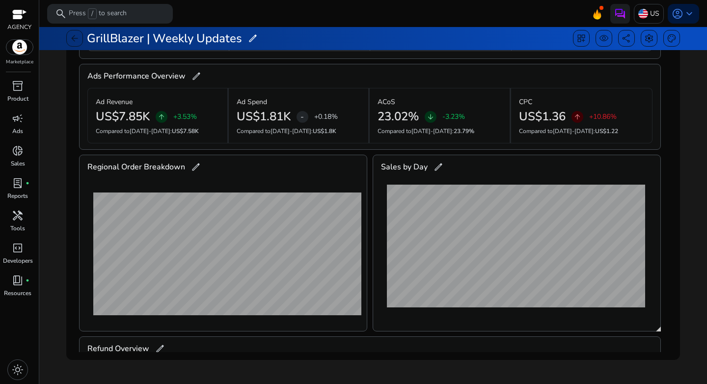
scroll to position [0, 0]
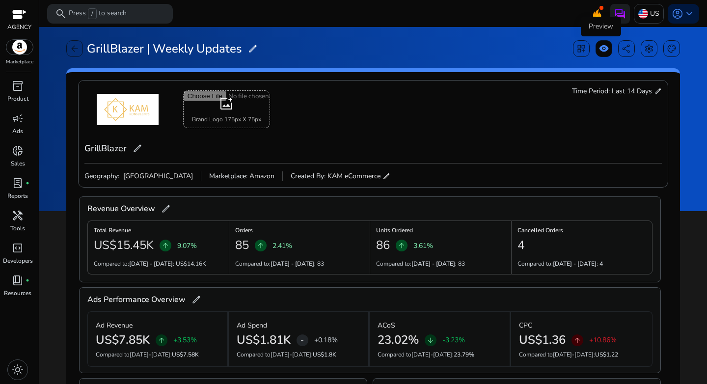
click at [602, 45] on span "visibility" at bounding box center [604, 49] width 10 height 10
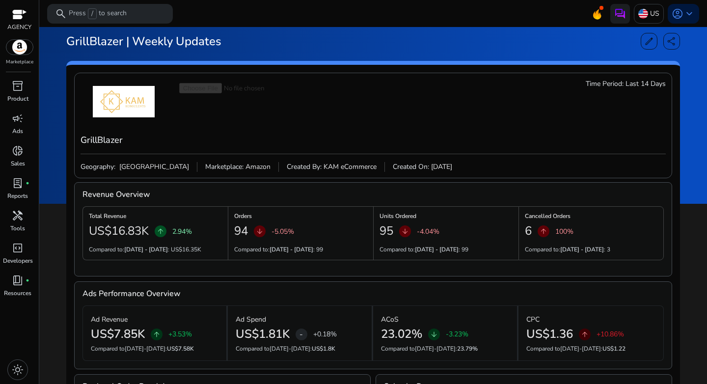
scroll to position [13, 0]
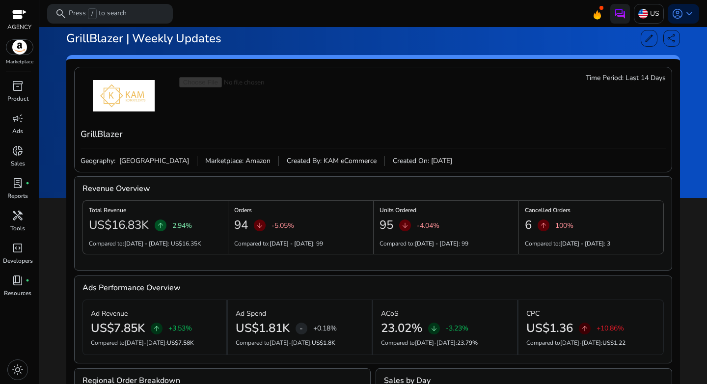
click at [438, 242] on p "Compared to: Sep 2 - Sep 15 : 99" at bounding box center [424, 243] width 89 height 9
click at [438, 242] on b "[DATE] - [DATE]" at bounding box center [437, 244] width 44 height 8
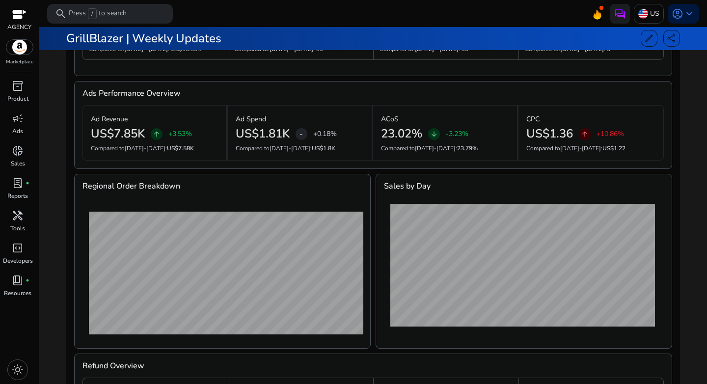
scroll to position [218, 0]
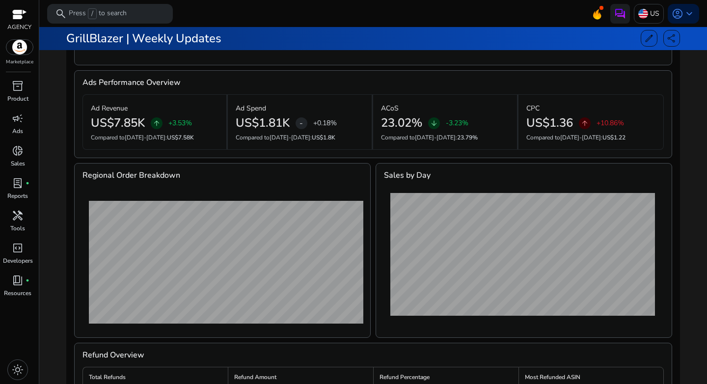
drag, startPoint x: 147, startPoint y: 137, endPoint x: 199, endPoint y: 139, distance: 51.6
click at [199, 139] on p "Compared to Sep 2-Sep 15 : US$7.58K" at bounding box center [155, 137] width 128 height 9
drag, startPoint x: 158, startPoint y: 138, endPoint x: 172, endPoint y: 138, distance: 14.2
click at [172, 138] on p "Compared to Sep 2-Sep 15 : US$7.58K" at bounding box center [155, 137] width 128 height 9
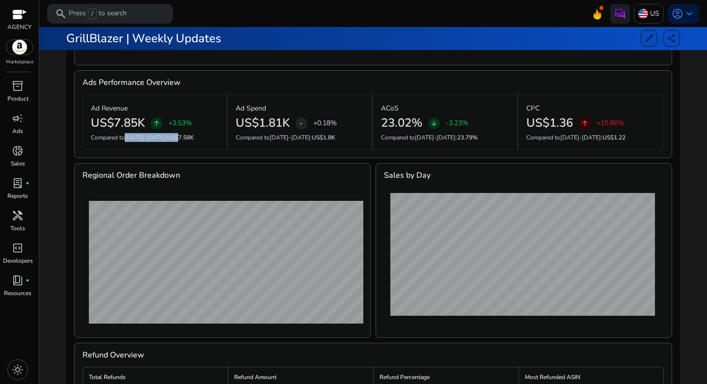
click at [172, 138] on span "US$7.58K" at bounding box center [180, 138] width 27 height 8
drag, startPoint x: 243, startPoint y: 141, endPoint x: 306, endPoint y: 140, distance: 62.9
click at [306, 140] on p "Compared to Sep 2-Sep 15 : US$1.8K" at bounding box center [300, 137] width 128 height 9
click at [306, 140] on span "Sep 2-Sep 15" at bounding box center [290, 138] width 41 height 8
drag, startPoint x: 247, startPoint y: 127, endPoint x: 293, endPoint y: 127, distance: 45.2
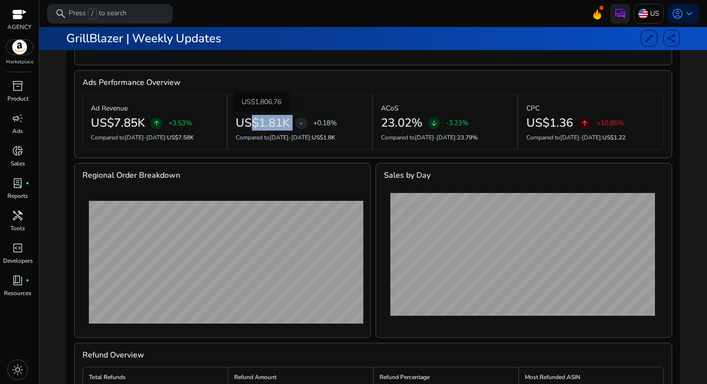
click at [293, 127] on div "US$1.81K - +0.18%" at bounding box center [300, 123] width 128 height 14
click at [300, 149] on div "Ad Spend US$1.81K - +0.18% Compared to Sep 2-Sep 15 : US$1.8K" at bounding box center [300, 121] width 145 height 55
drag, startPoint x: 346, startPoint y: 137, endPoint x: 311, endPoint y: 137, distance: 34.9
click at [311, 137] on p "Compared to Sep 2-Sep 15 : US$1.8K" at bounding box center [300, 137] width 128 height 9
drag, startPoint x: 340, startPoint y: 126, endPoint x: 318, endPoint y: 125, distance: 22.1
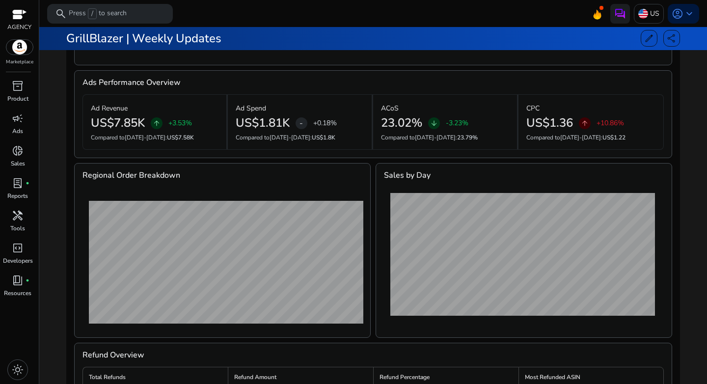
click at [318, 125] on div "US$1.81K - +0.18%" at bounding box center [300, 123] width 128 height 14
drag, startPoint x: 318, startPoint y: 145, endPoint x: 330, endPoint y: 140, distance: 13.2
click at [318, 145] on div "Ad Spend US$1.81K - +0.18% Compared to Sep 2-Sep 15 : US$1.8K" at bounding box center [300, 121] width 145 height 55
drag, startPoint x: 339, startPoint y: 138, endPoint x: 320, endPoint y: 138, distance: 19.6
click at [320, 138] on p "Compared to Sep 2-Sep 15 : US$1.8K" at bounding box center [300, 137] width 128 height 9
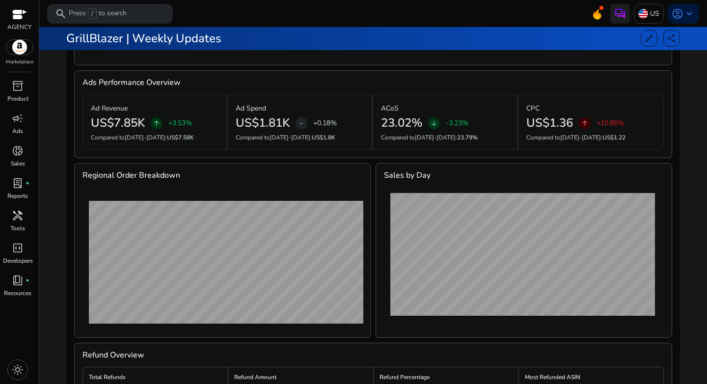
click at [319, 138] on span "US$1.8K" at bounding box center [324, 138] width 24 height 8
drag, startPoint x: 483, startPoint y: 136, endPoint x: 437, endPoint y: 137, distance: 45.2
click at [437, 137] on p "Compared to Sep 2-Sep 15 : 23.79%" at bounding box center [445, 137] width 128 height 9
click at [447, 143] on div "ACoS 23.02% arrow_downward -3.23% Compared to Sep 2-Sep 15 : 23.79%" at bounding box center [445, 121] width 145 height 55
drag, startPoint x: 454, startPoint y: 138, endPoint x: 471, endPoint y: 140, distance: 17.3
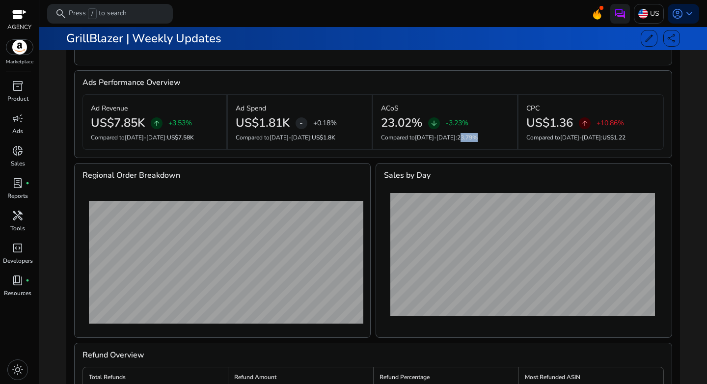
click at [471, 139] on span "23.79%" at bounding box center [467, 138] width 21 height 8
drag, startPoint x: 382, startPoint y: 123, endPoint x: 415, endPoint y: 123, distance: 32.9
click at [415, 123] on h2 "23.02%" at bounding box center [401, 123] width 41 height 14
drag, startPoint x: 606, startPoint y: 138, endPoint x: 622, endPoint y: 137, distance: 15.8
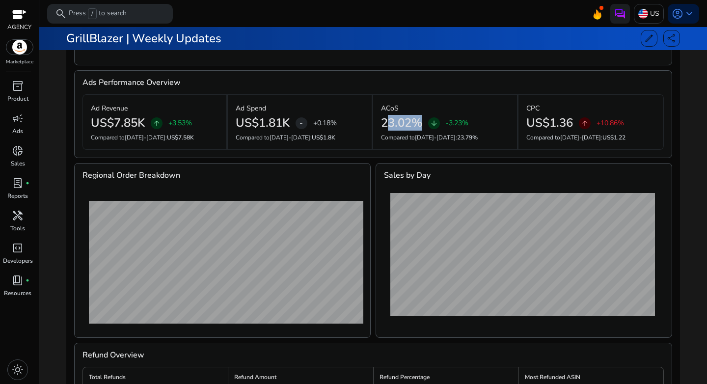
click at [634, 138] on p "Compared to Sep 2-Sep 15 : US$1.22" at bounding box center [590, 137] width 129 height 9
drag, startPoint x: 543, startPoint y: 120, endPoint x: 573, endPoint y: 123, distance: 30.1
click at [573, 123] on div "US$1.36 arrow_upward +10.86%" at bounding box center [590, 123] width 129 height 14
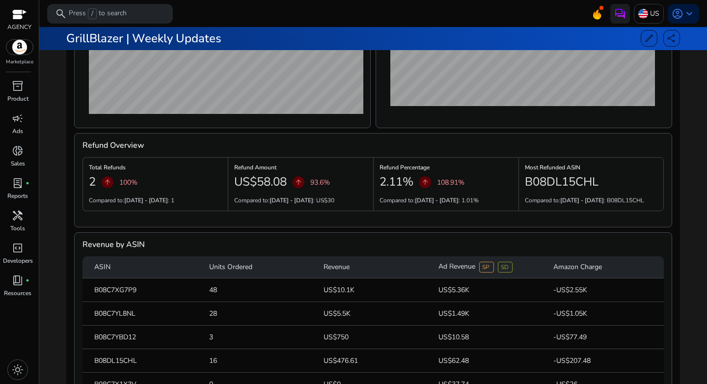
scroll to position [463, 0]
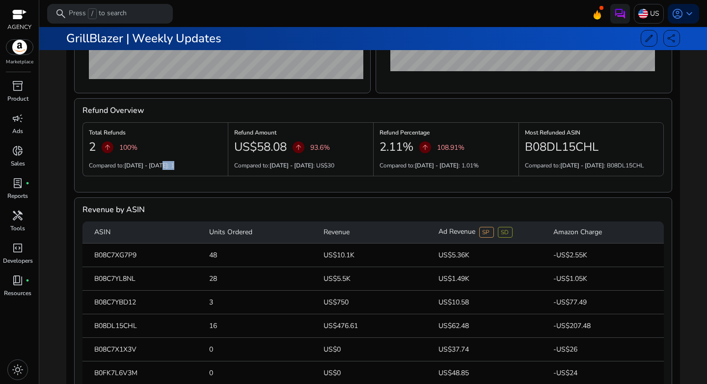
drag, startPoint x: 186, startPoint y: 165, endPoint x: 162, endPoint y: 166, distance: 24.6
click at [162, 166] on div "Compared to: Sep 2 - Sep 15 : 1" at bounding box center [155, 165] width 133 height 9
click at [93, 145] on div "Refund Overview Total Refunds 2 arrow_upward 100% Compared to: Sep 2 - Sep 15 :…" at bounding box center [373, 145] width 598 height 94
drag, startPoint x: 253, startPoint y: 143, endPoint x: 290, endPoint y: 143, distance: 37.3
click at [290, 143] on div "US$58.08 arrow_upward 93.6%" at bounding box center [300, 147] width 133 height 20
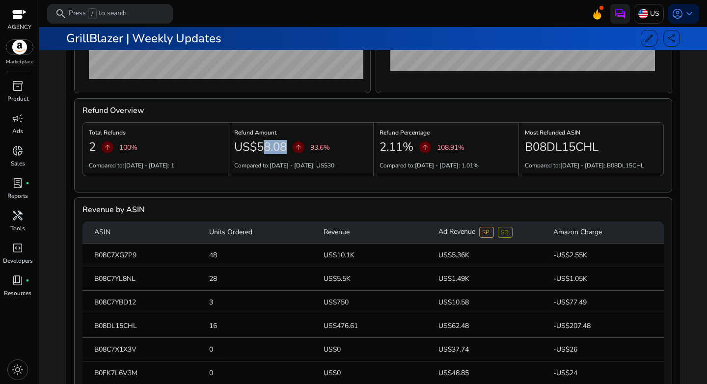
click at [283, 146] on h2 "US$58.08" at bounding box center [260, 147] width 53 height 14
drag, startPoint x: 340, startPoint y: 163, endPoint x: 326, endPoint y: 164, distance: 14.7
click at [326, 164] on div "Compared to: Sep 2 - Sep 15 : US$30" at bounding box center [300, 165] width 133 height 9
drag, startPoint x: 324, startPoint y: 159, endPoint x: 298, endPoint y: 164, distance: 26.0
click at [324, 159] on div "Refund Amount US$58.08 arrow_upward 93.6% Compared to: Sep 2 - Sep 15 : US$30" at bounding box center [300, 149] width 145 height 54
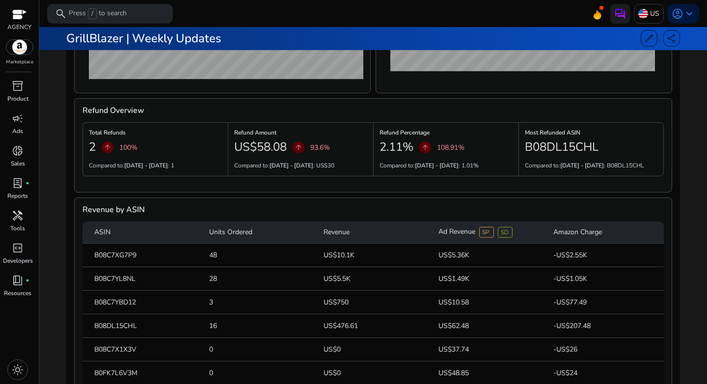
click at [430, 132] on h6 "Refund Percentage" at bounding box center [446, 133] width 133 height 2
click at [475, 167] on p "Compared to: Sep 2 - Sep 15 : 1.01%" at bounding box center [429, 165] width 99 height 9
drag, startPoint x: 463, startPoint y: 166, endPoint x: 448, endPoint y: 166, distance: 14.7
click at [448, 166] on div "Compared to: Sep 2 - Sep 15 : 1.01%" at bounding box center [446, 165] width 133 height 9
click at [471, 169] on p "Compared to: Sep 2 - Sep 15 : 1.01%" at bounding box center [429, 165] width 99 height 9
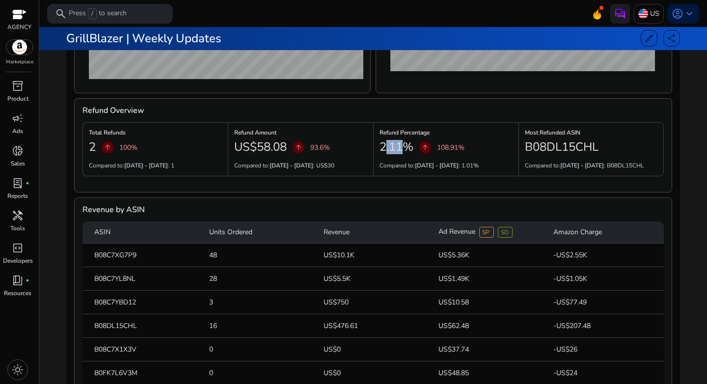
click at [408, 145] on h2 "2.11%" at bounding box center [397, 147] width 34 height 14
drag, startPoint x: 531, startPoint y: 132, endPoint x: 560, endPoint y: 133, distance: 29.0
click at [559, 133] on h6 "Most Refunded ASIN" at bounding box center [591, 133] width 133 height 2
click at [562, 143] on h2 "B08DL15CHL" at bounding box center [562, 147] width 74 height 14
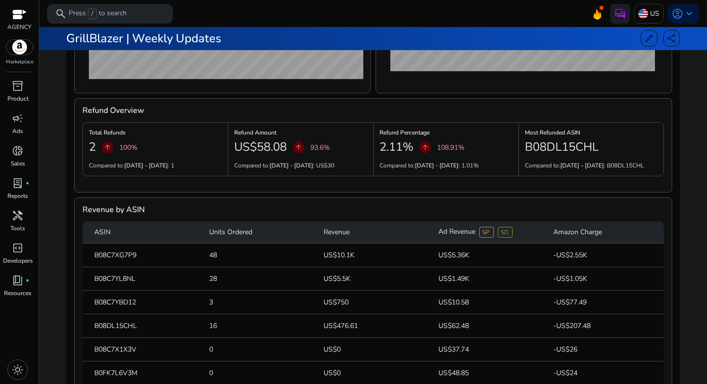
copy h2 "B08DL15CHL"
click at [435, 208] on div "Revenue by ASIN" at bounding box center [372, 210] width 581 height 24
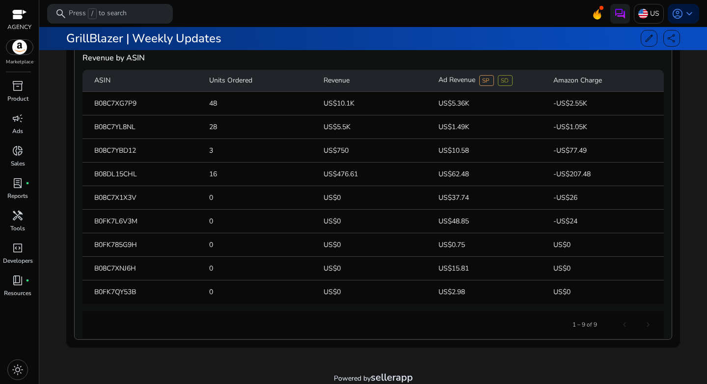
scroll to position [606, 0]
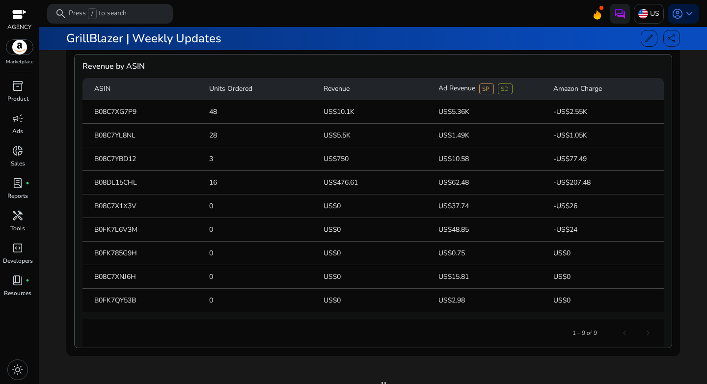
click at [115, 110] on mat-cell "B08C7XG7P9" at bounding box center [141, 112] width 119 height 24
click at [313, 153] on mat-cell "3" at bounding box center [258, 159] width 115 height 24
drag, startPoint x: 431, startPoint y: 89, endPoint x: 473, endPoint y: 89, distance: 41.7
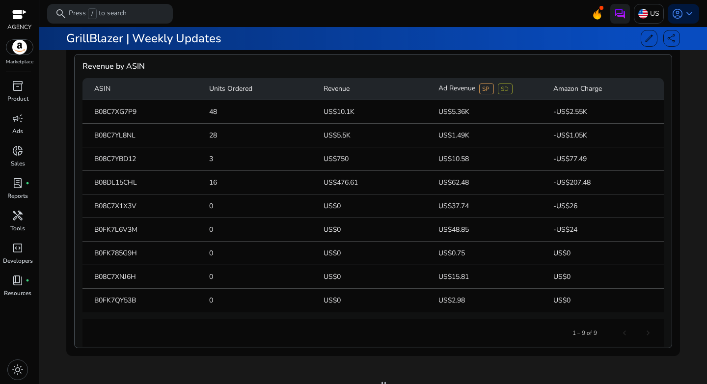
click at [473, 89] on mat-header-cell "Ad Revenue SP SD" at bounding box center [488, 89] width 115 height 22
drag, startPoint x: 441, startPoint y: 104, endPoint x: 468, endPoint y: 111, distance: 27.4
click at [468, 111] on mat-cell "US$5.36K" at bounding box center [488, 112] width 115 height 24
click at [537, 111] on mat-cell "US$5.36K" at bounding box center [488, 112] width 115 height 24
drag, startPoint x: 324, startPoint y: 114, endPoint x: 370, endPoint y: 115, distance: 45.7
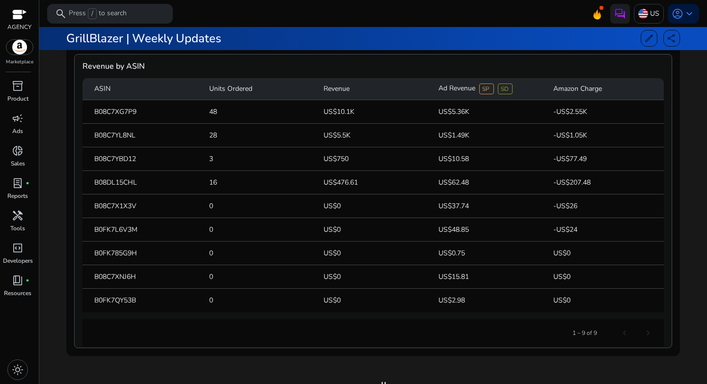
click at [370, 115] on mat-cell "US$10.1K" at bounding box center [373, 112] width 115 height 24
drag, startPoint x: 456, startPoint y: 116, endPoint x: 487, endPoint y: 116, distance: 30.9
click at [487, 116] on mat-cell "US$5.36K" at bounding box center [488, 112] width 115 height 24
drag, startPoint x: 326, startPoint y: 138, endPoint x: 346, endPoint y: 138, distance: 20.1
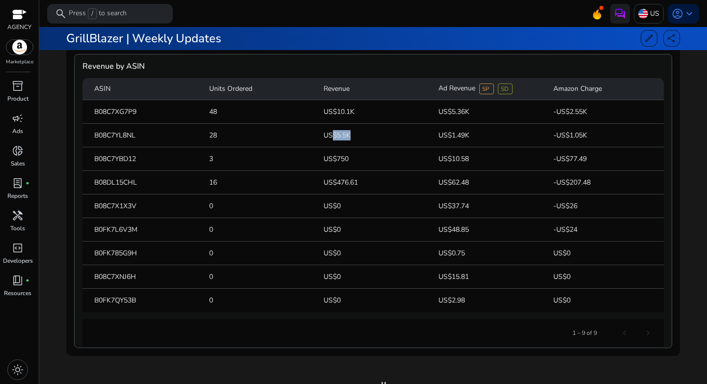
click at [346, 138] on mat-cell "US$5.5K" at bounding box center [373, 136] width 115 height 24
drag, startPoint x: 404, startPoint y: 140, endPoint x: 417, endPoint y: 137, distance: 13.5
click at [405, 140] on mat-cell "US$5.5K" at bounding box center [373, 136] width 115 height 24
drag, startPoint x: 439, startPoint y: 135, endPoint x: 479, endPoint y: 135, distance: 39.3
click at [479, 135] on mat-cell "US$1.49K" at bounding box center [488, 136] width 115 height 24
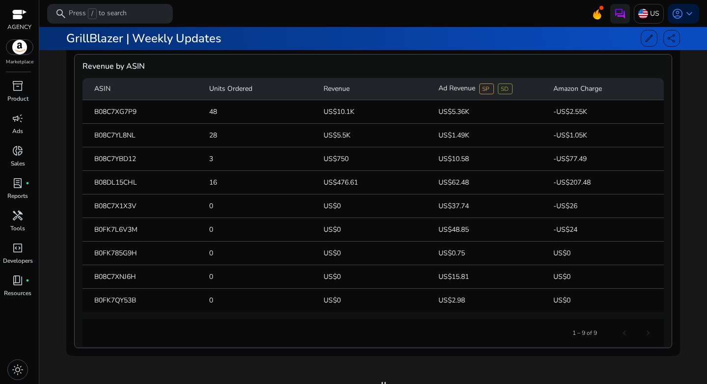
click at [479, 135] on mat-cell "US$1.49K" at bounding box center [488, 136] width 115 height 24
click at [130, 135] on mat-cell "B08C7YL8NL" at bounding box center [141, 136] width 119 height 24
click at [350, 135] on mat-cell "US$5.5K" at bounding box center [373, 136] width 115 height 24
click at [377, 136] on mat-cell "US$5.5K" at bounding box center [373, 136] width 115 height 24
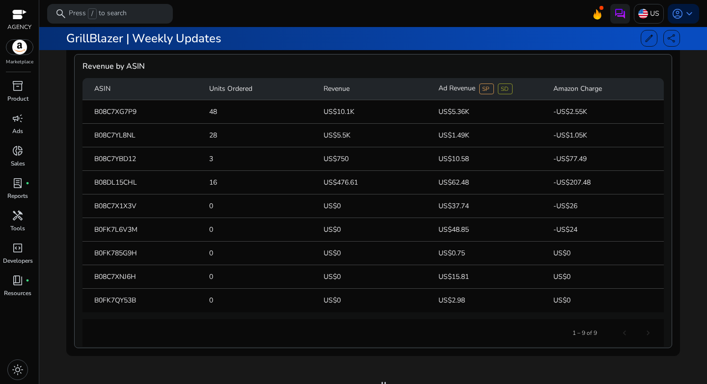
drag, startPoint x: 468, startPoint y: 137, endPoint x: 483, endPoint y: 137, distance: 15.2
click at [483, 137] on mat-cell "US$1.49K" at bounding box center [488, 136] width 115 height 24
click at [115, 134] on mat-cell "B08C7YL8NL" at bounding box center [141, 136] width 119 height 24
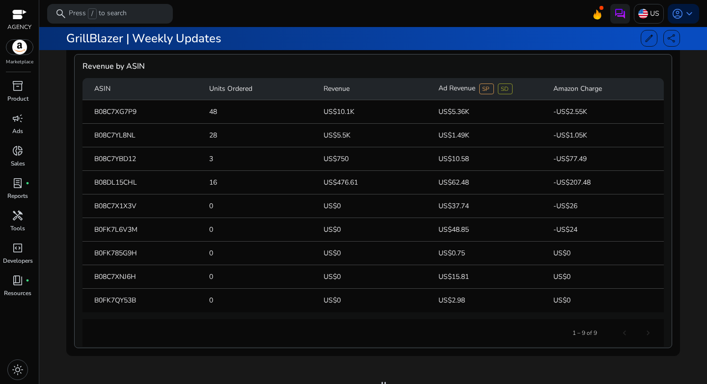
copy mat-cell "B08C7YL8NL"
click at [304, 208] on mat-cell "0" at bounding box center [258, 206] width 115 height 24
click at [126, 141] on mat-cell "B08C7YL8NL" at bounding box center [141, 136] width 119 height 24
click at [125, 138] on mat-cell "B08C7YL8NL" at bounding box center [141, 136] width 119 height 24
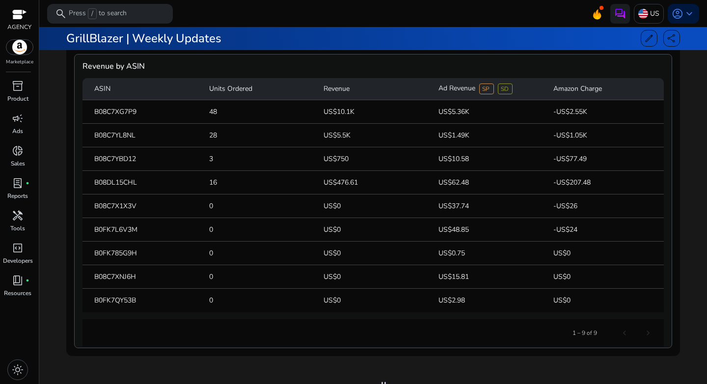
click at [125, 138] on mat-cell "B08C7YL8NL" at bounding box center [141, 136] width 119 height 24
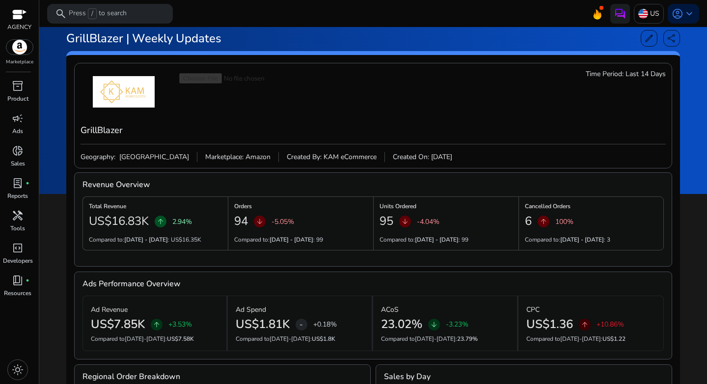
scroll to position [0, 0]
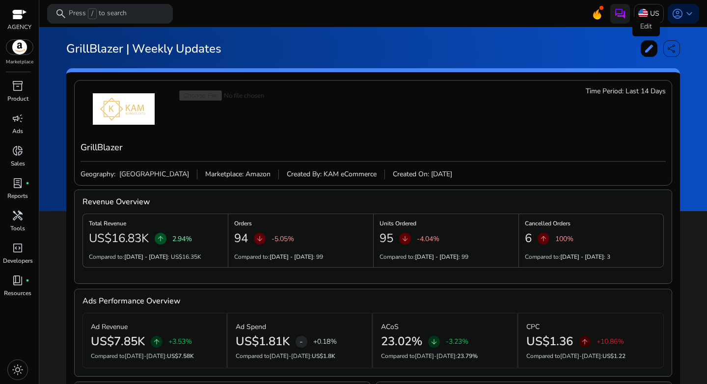
click at [647, 46] on span "edit" at bounding box center [649, 49] width 10 height 10
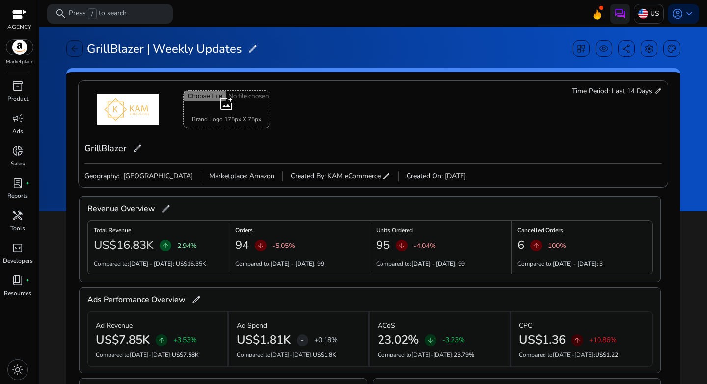
click at [647, 95] on span "Last 14 Days" at bounding box center [632, 91] width 40 height 10
click at [654, 93] on span "edit" at bounding box center [658, 91] width 8 height 8
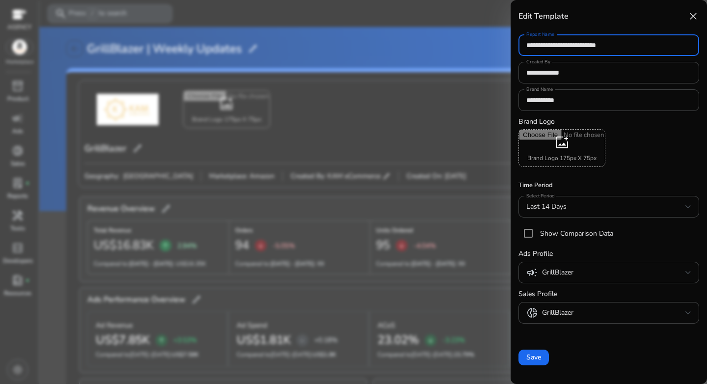
click at [661, 178] on form "**********" at bounding box center [608, 182] width 181 height 301
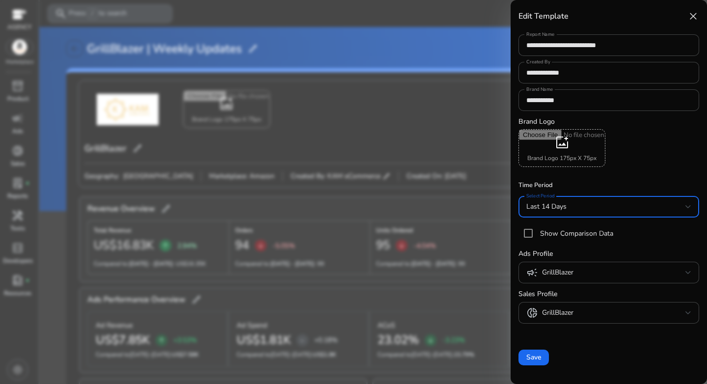
click at [587, 209] on div "Last 14 Days" at bounding box center [605, 206] width 159 height 11
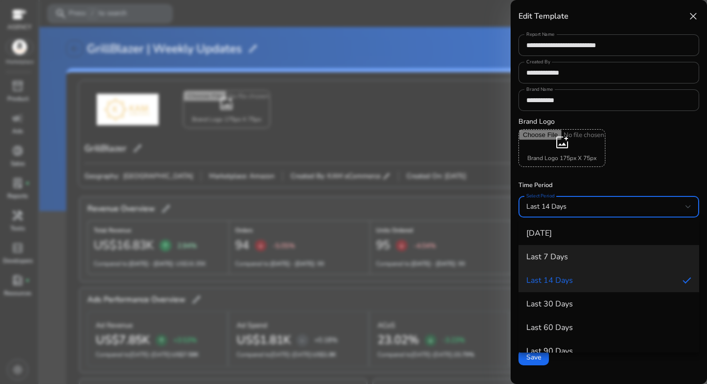
click at [573, 257] on span "Last 7 Days" at bounding box center [608, 256] width 165 height 9
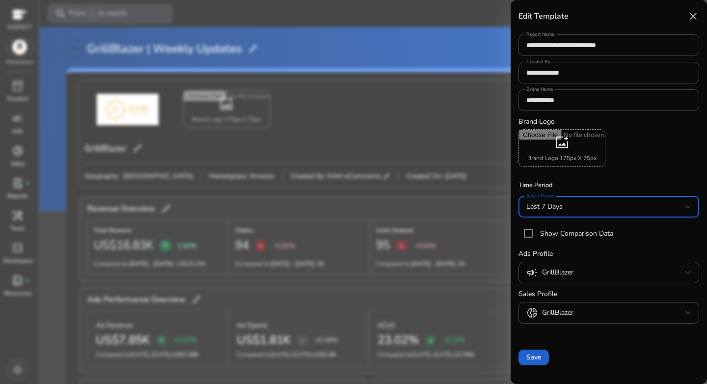
click at [532, 356] on span "Save" at bounding box center [533, 357] width 15 height 10
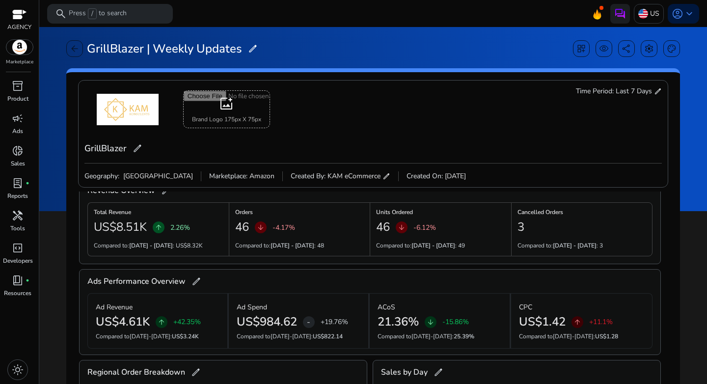
scroll to position [20, 0]
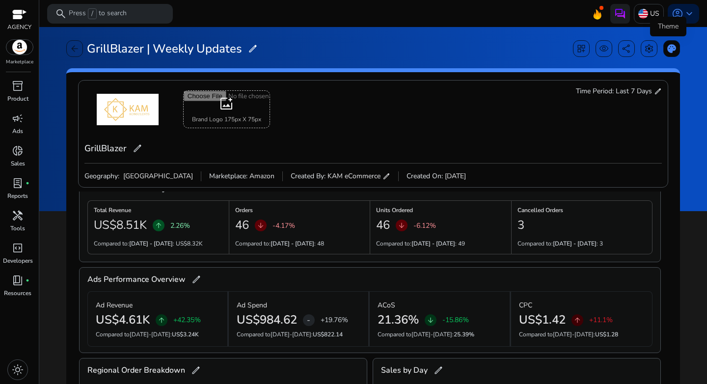
click at [668, 51] on span "palette" at bounding box center [672, 49] width 10 height 10
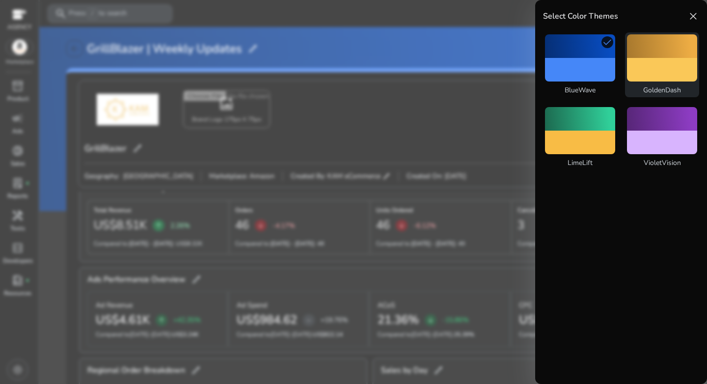
click at [656, 65] on div at bounding box center [662, 70] width 70 height 24
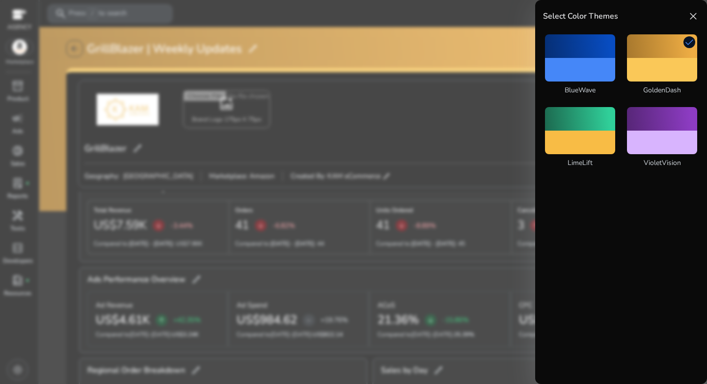
click at [697, 17] on span "close" at bounding box center [693, 16] width 12 height 12
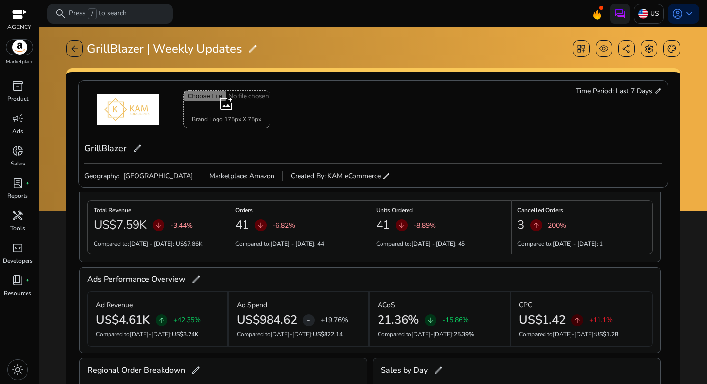
click at [515, 164] on div "Geography: United States Marketplace: Amazon Created By: KAM eCommerce edit" at bounding box center [372, 172] width 577 height 18
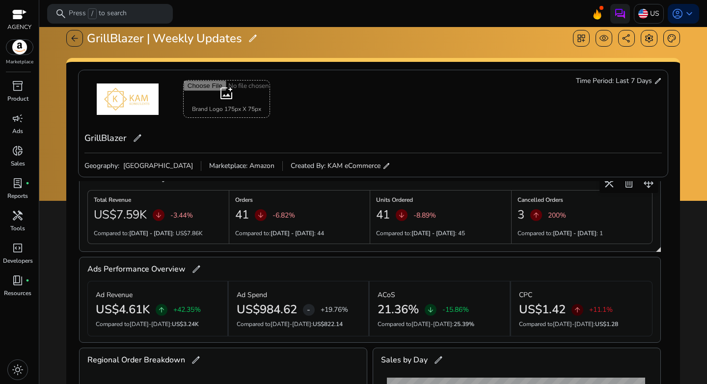
scroll to position [16, 0]
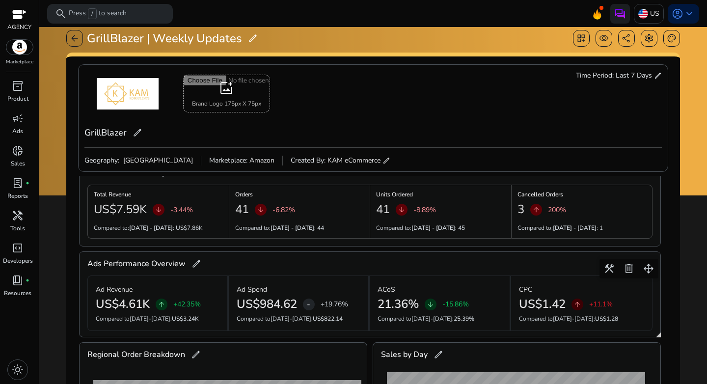
drag, startPoint x: 482, startPoint y: 318, endPoint x: 457, endPoint y: 318, distance: 24.5
click at [457, 318] on p "Compared to Sep 16-Sep 22 : 25.39%" at bounding box center [440, 318] width 124 height 9
drag, startPoint x: 350, startPoint y: 319, endPoint x: 325, endPoint y: 320, distance: 24.6
click at [325, 320] on p "Compared to Sep 16-Sep 22 : US$822.14" at bounding box center [299, 318] width 124 height 9
drag, startPoint x: 621, startPoint y: 318, endPoint x: 553, endPoint y: 300, distance: 70.4
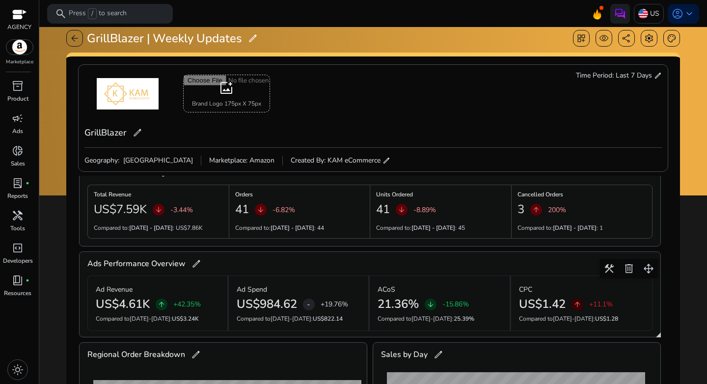
click at [605, 317] on p "Compared to Sep 16-Sep 22 : US$1.28" at bounding box center [581, 318] width 125 height 9
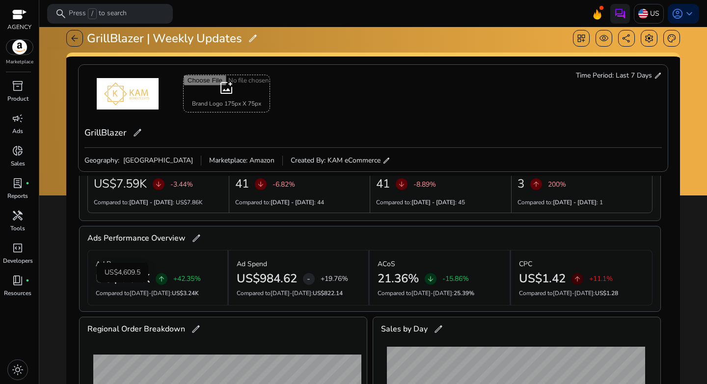
scroll to position [58, 0]
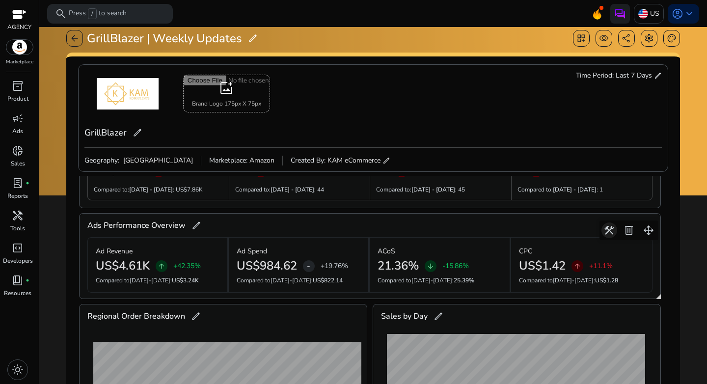
click at [611, 230] on span at bounding box center [610, 230] width 24 height 24
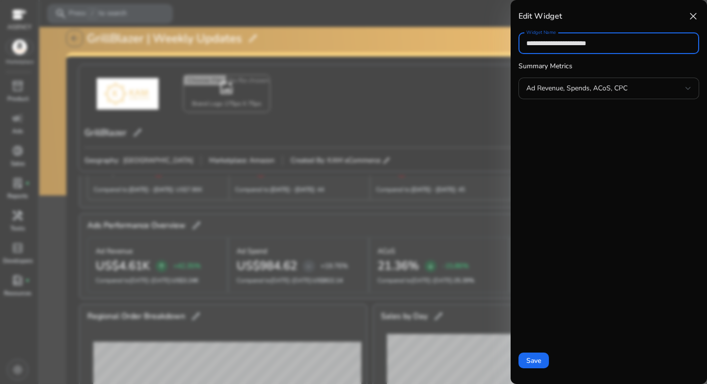
click at [634, 89] on div "Ad Revenue, Spends, ACoS, CPC" at bounding box center [605, 88] width 159 height 11
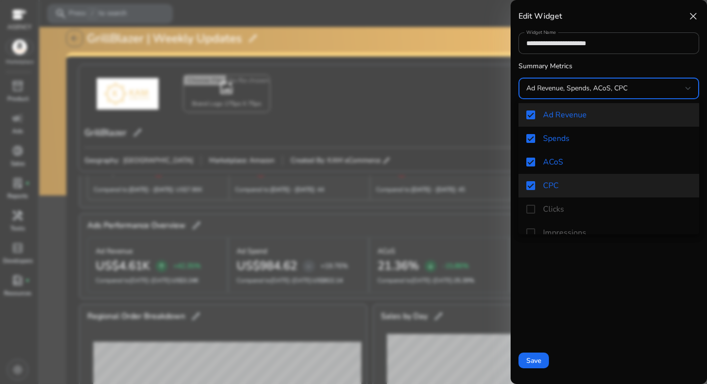
click at [533, 185] on mat-pseudo-checkbox at bounding box center [530, 185] width 9 height 9
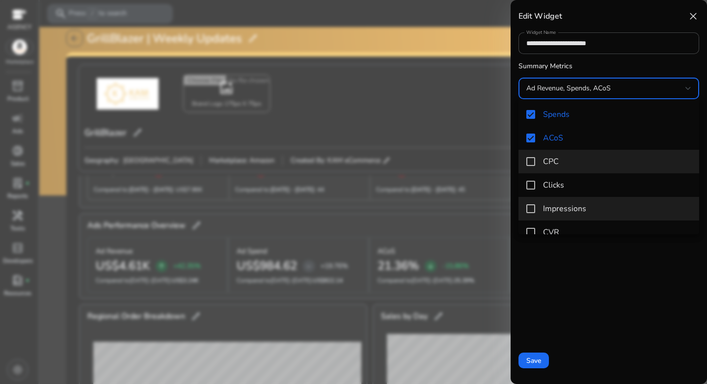
scroll to position [25, 0]
click at [532, 210] on mat-pseudo-checkbox at bounding box center [530, 208] width 9 height 9
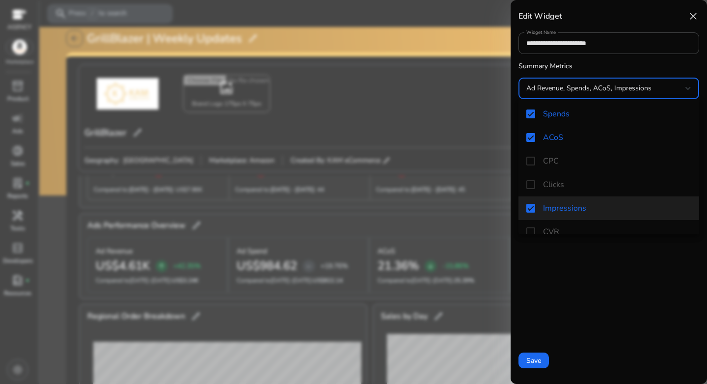
click at [530, 366] on div at bounding box center [353, 192] width 707 height 384
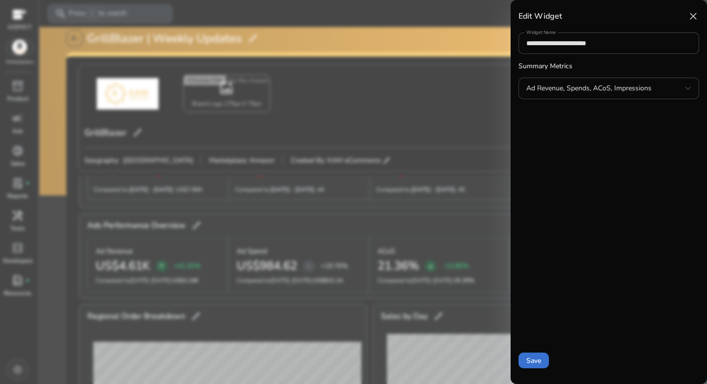
click at [541, 360] on span "Save" at bounding box center [533, 360] width 15 height 10
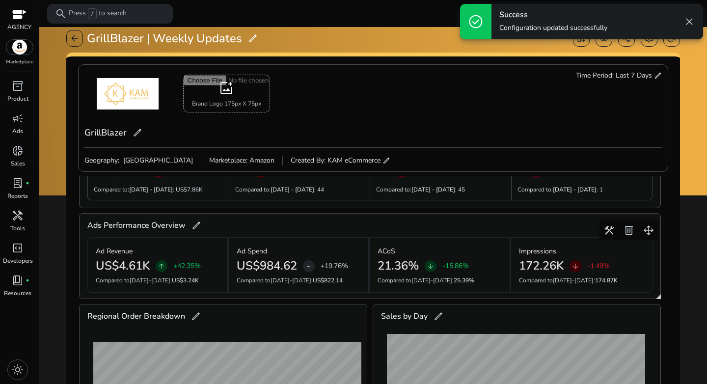
drag, startPoint x: 622, startPoint y: 280, endPoint x: 598, endPoint y: 281, distance: 23.6
click at [599, 281] on p "Compared to Sep 16-Sep 22 : 174.87K" at bounding box center [581, 280] width 125 height 9
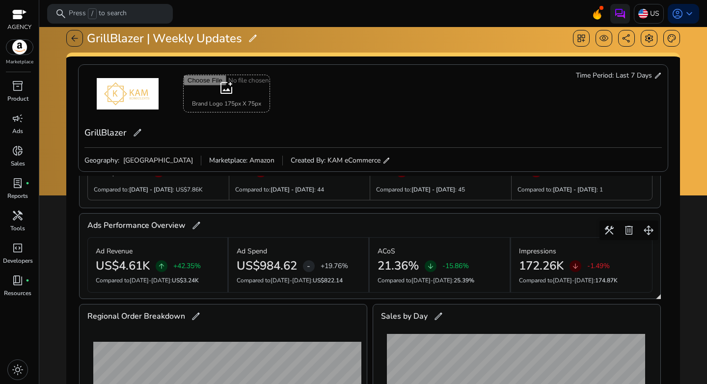
scroll to position [227, 0]
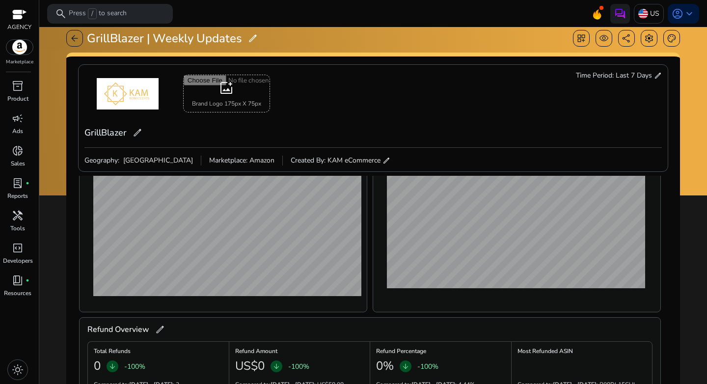
click at [650, 78] on div "Time Period: Last 7 Days edit" at bounding box center [619, 76] width 86 height 10
click at [654, 77] on span "edit" at bounding box center [658, 76] width 8 height 8
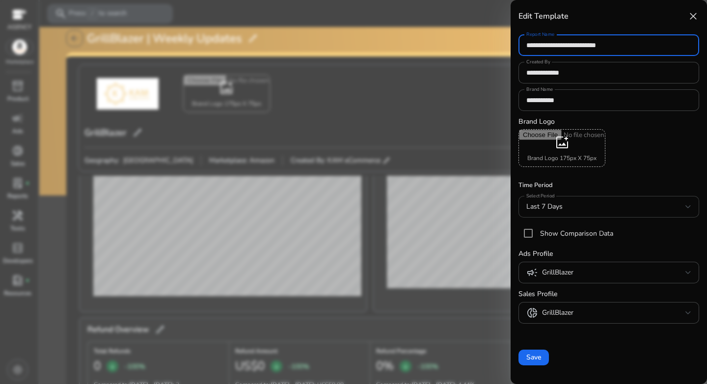
click at [591, 211] on div "Last 7 Days" at bounding box center [605, 206] width 159 height 11
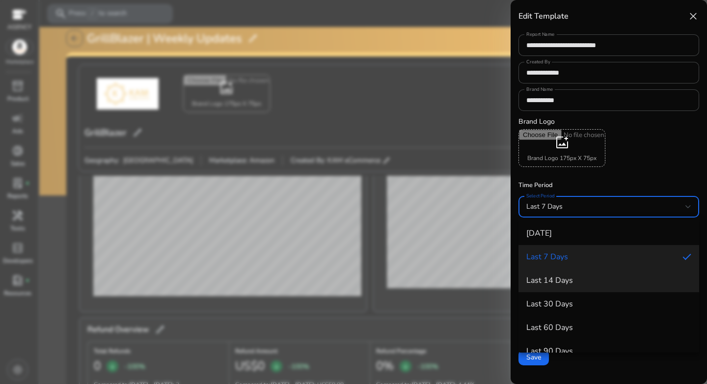
click at [573, 283] on span "Last 14 Days" at bounding box center [608, 280] width 165 height 9
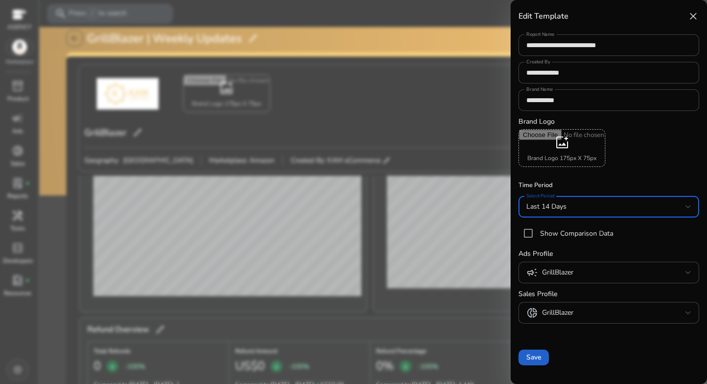
click at [537, 358] on span "Save" at bounding box center [533, 357] width 15 height 10
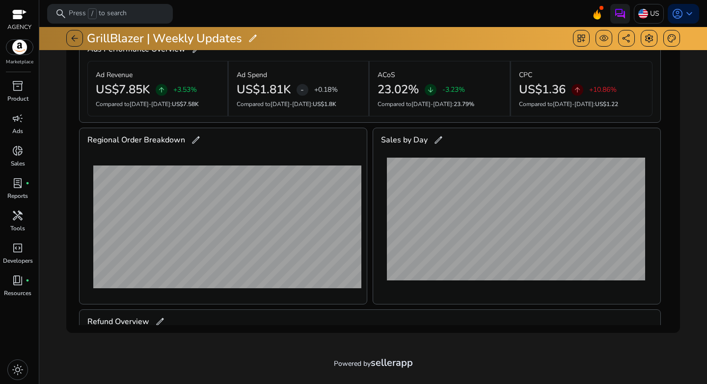
scroll to position [0, 0]
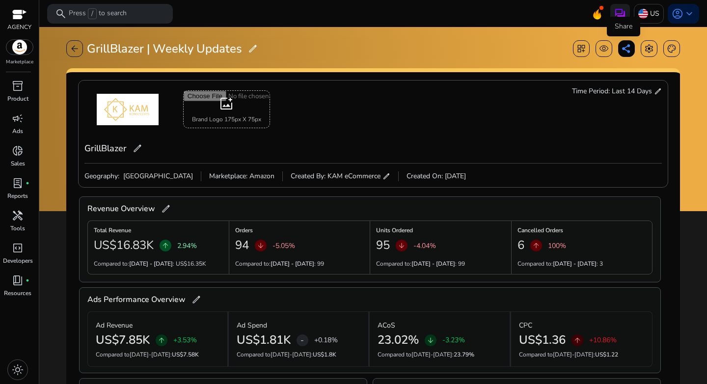
click at [622, 50] on span "share" at bounding box center [627, 49] width 10 height 10
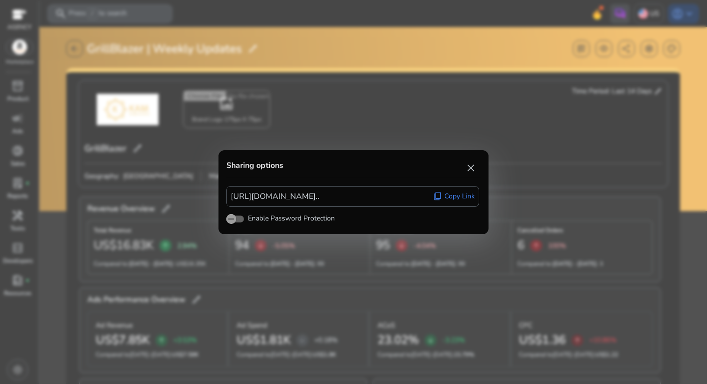
click at [454, 194] on span "Copy Link" at bounding box center [459, 196] width 30 height 10
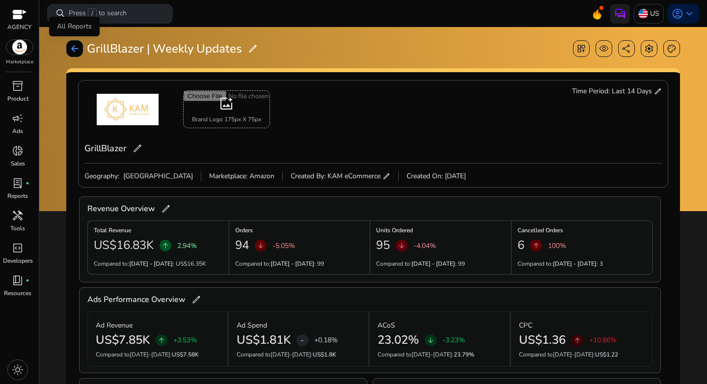
click at [77, 48] on span "arrow_back" at bounding box center [75, 49] width 10 height 10
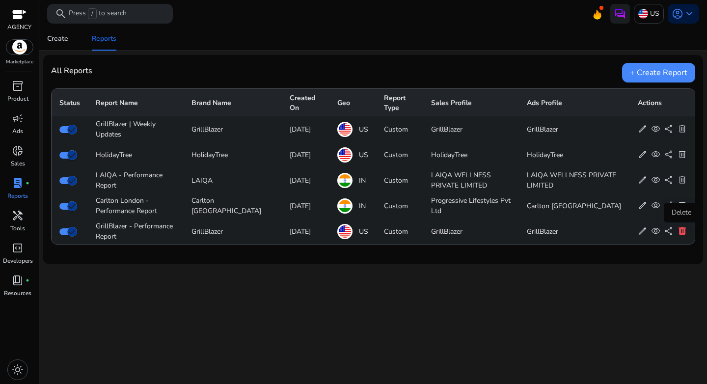
click at [681, 233] on span "delete" at bounding box center [682, 230] width 9 height 9
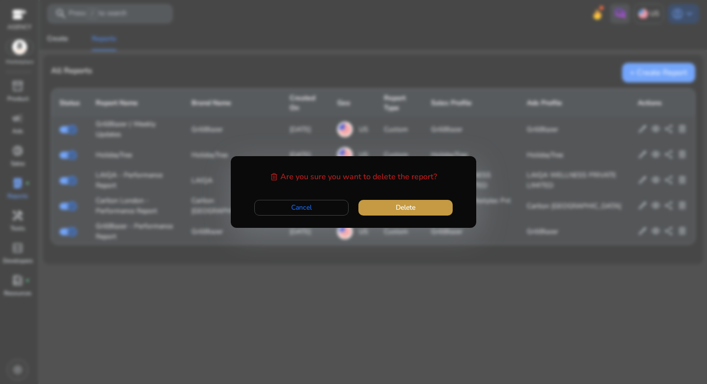
click at [425, 211] on span "button" at bounding box center [405, 208] width 94 height 24
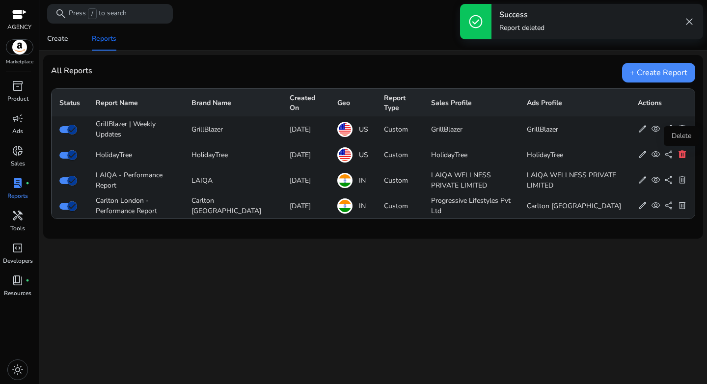
click at [680, 152] on span "delete" at bounding box center [682, 154] width 9 height 9
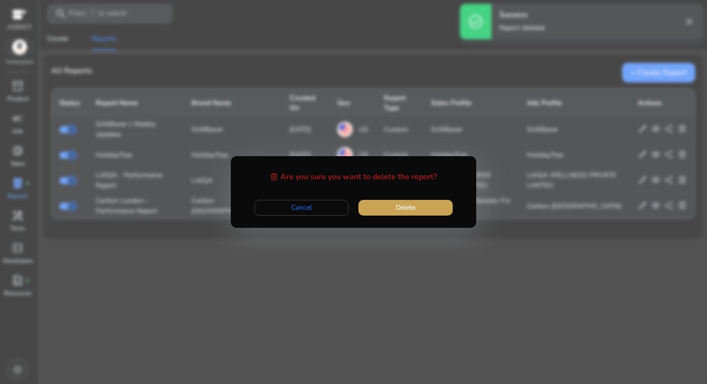
click at [413, 210] on span "Delete" at bounding box center [406, 207] width 20 height 10
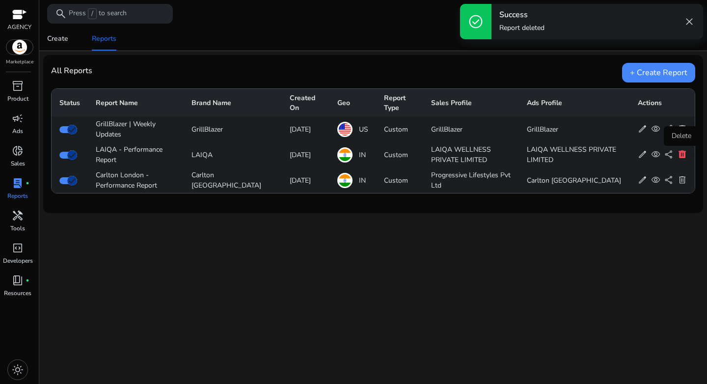
click at [680, 158] on span "delete" at bounding box center [682, 154] width 9 height 9
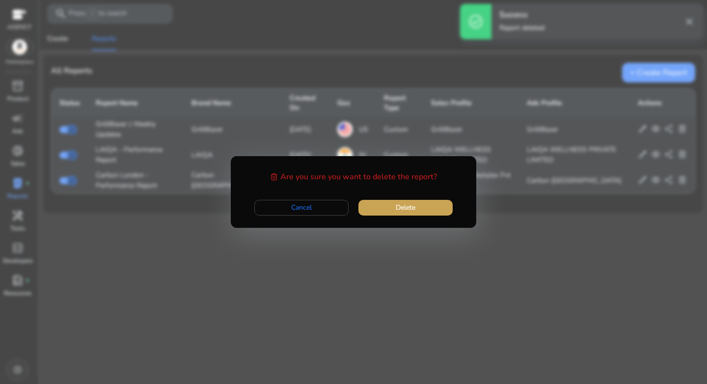
click at [427, 212] on span "button" at bounding box center [405, 208] width 94 height 24
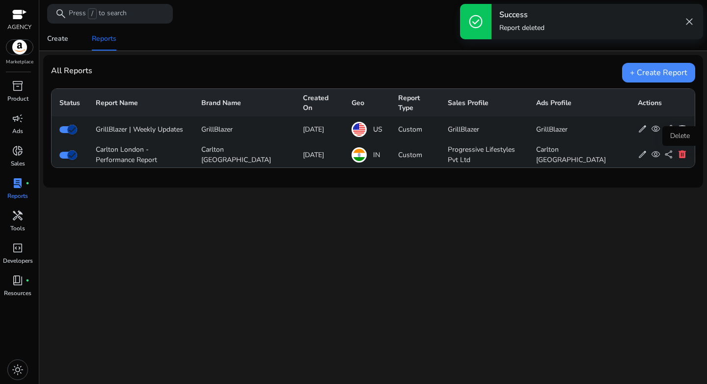
click at [679, 154] on span "delete" at bounding box center [682, 154] width 9 height 9
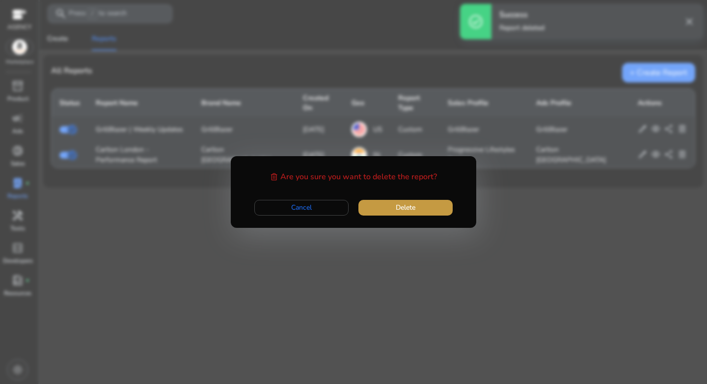
click at [422, 211] on span "button" at bounding box center [405, 208] width 94 height 24
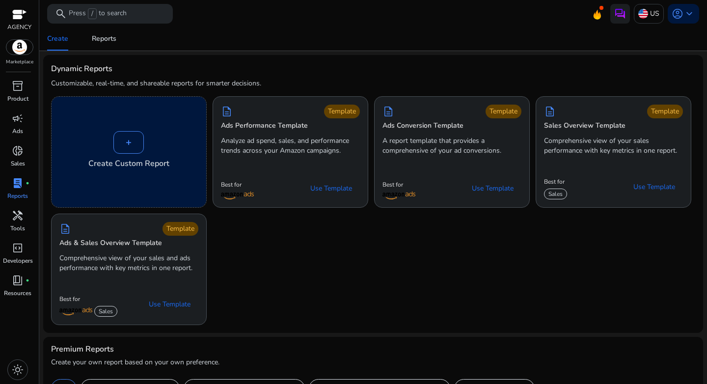
click at [133, 146] on div "+" at bounding box center [128, 142] width 30 height 23
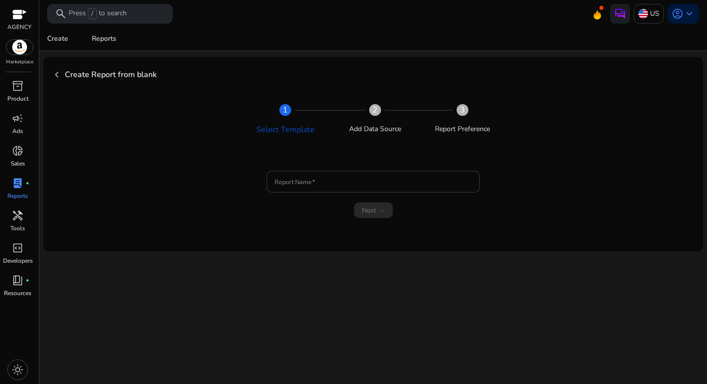
click at [348, 176] on input "Report Name" at bounding box center [372, 181] width 197 height 11
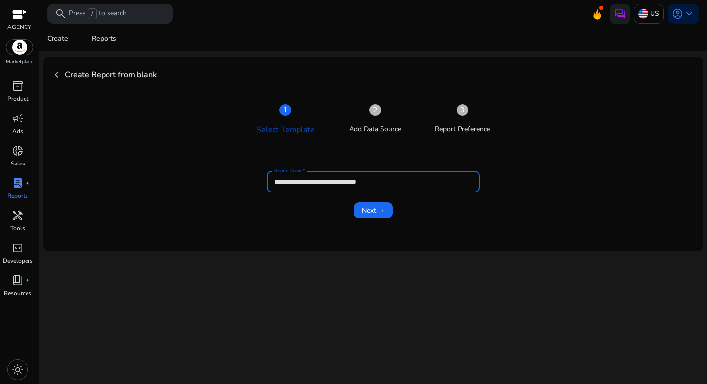
type input "**********"
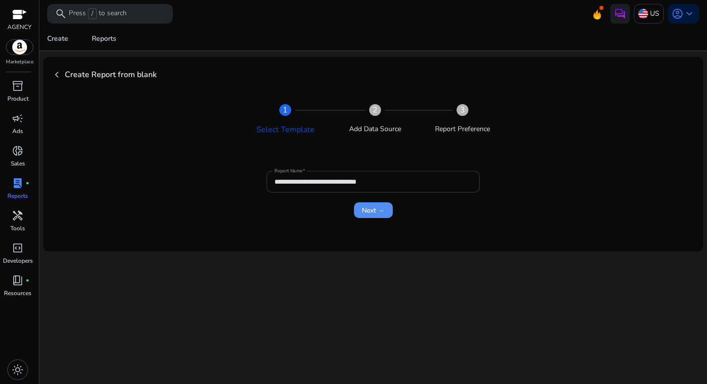
click at [354, 202] on button "Next →" at bounding box center [373, 210] width 39 height 16
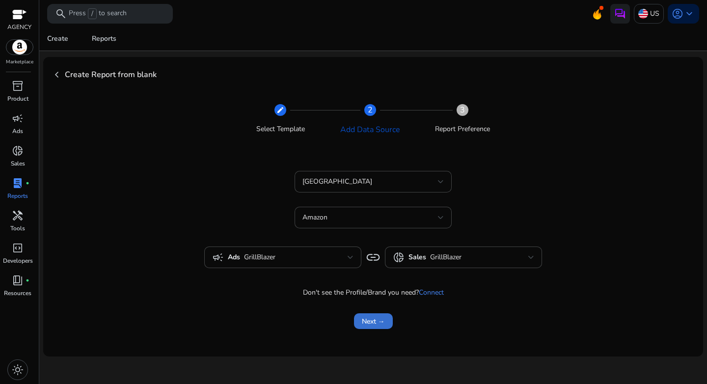
click at [377, 322] on span "Next →" at bounding box center [373, 321] width 23 height 10
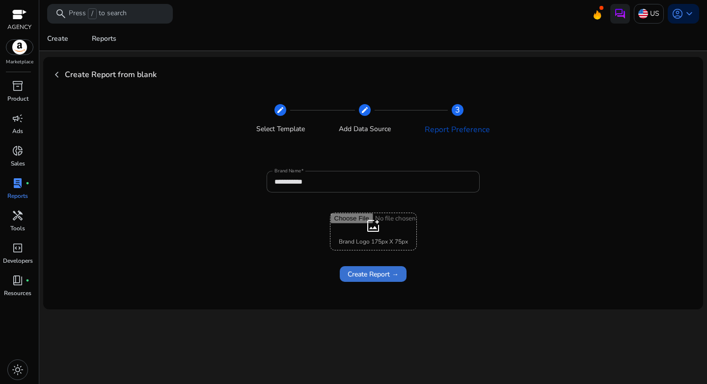
click at [389, 276] on span "Create Report →" at bounding box center [373, 274] width 51 height 10
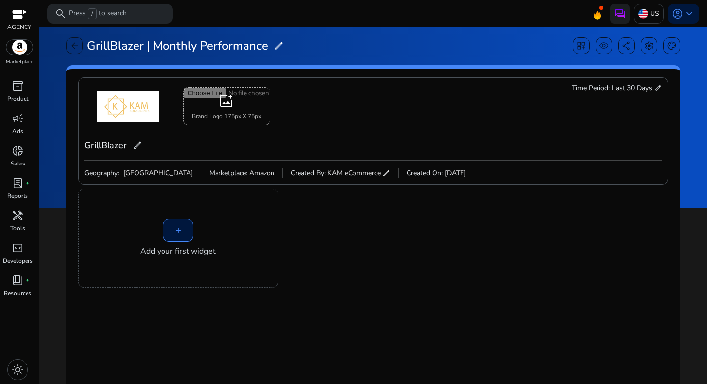
scroll to position [6, 0]
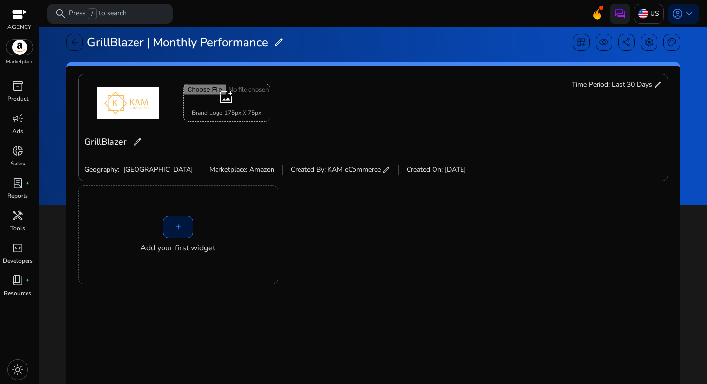
click at [654, 88] on span "edit" at bounding box center [658, 85] width 8 height 8
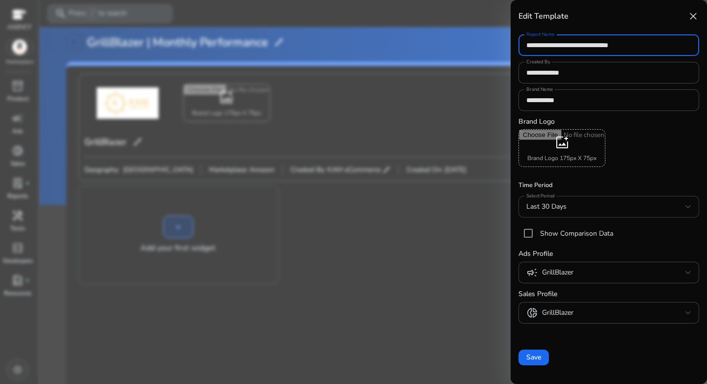
click at [592, 205] on div "Last 30 Days" at bounding box center [605, 206] width 159 height 11
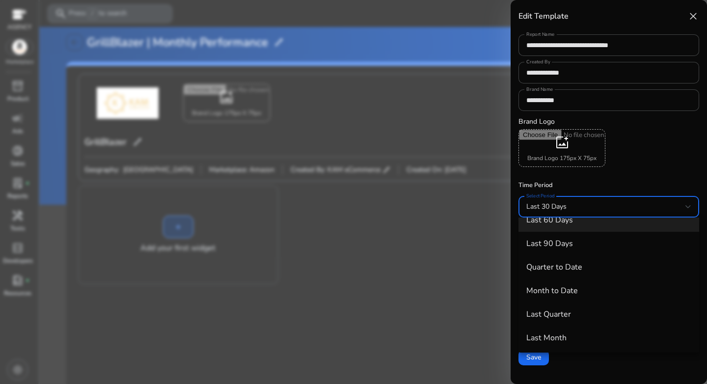
scroll to position [109, 0]
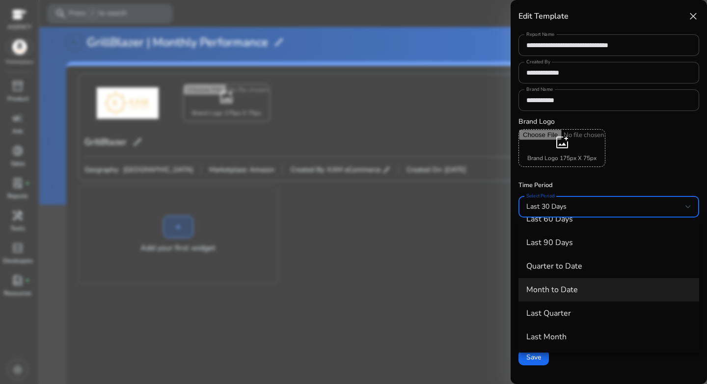
click at [581, 288] on span "Month to Date" at bounding box center [608, 289] width 165 height 9
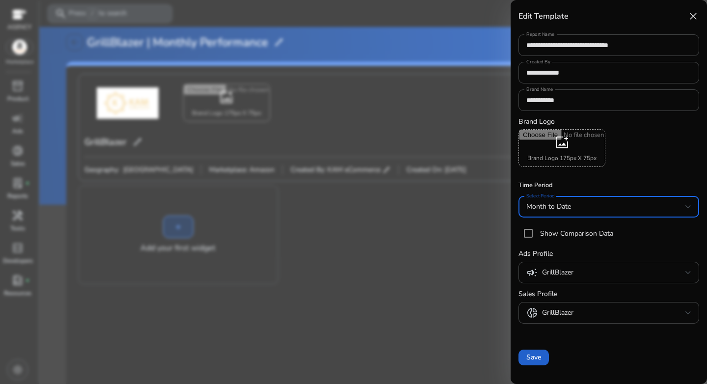
click at [539, 357] on span "Save" at bounding box center [533, 357] width 15 height 10
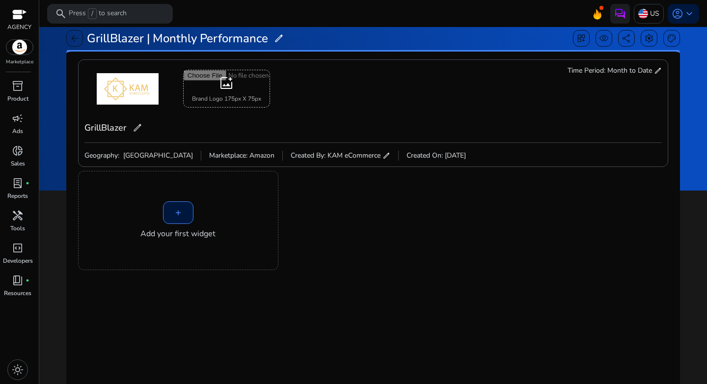
scroll to position [74, 0]
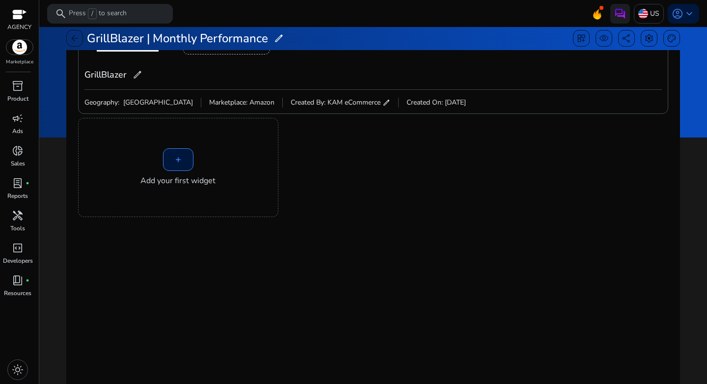
click at [172, 148] on div "+" at bounding box center [178, 159] width 30 height 23
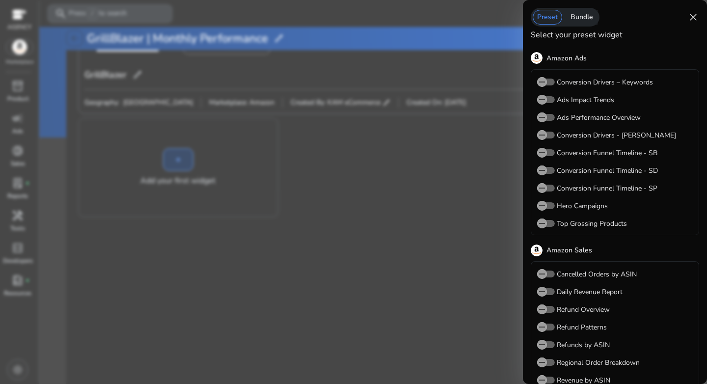
click at [582, 17] on div "Bundle" at bounding box center [581, 17] width 31 height 15
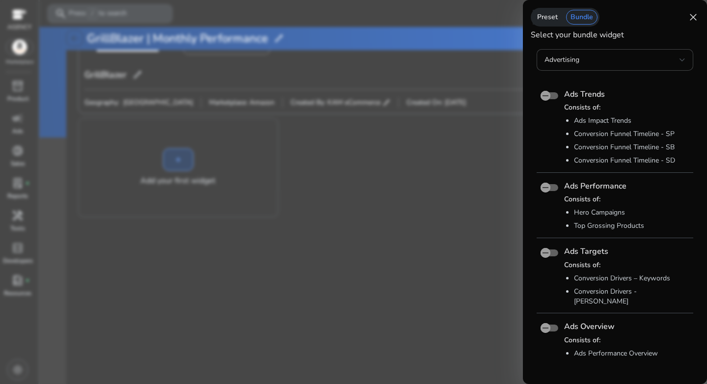
click at [546, 18] on div "Preset" at bounding box center [547, 17] width 29 height 15
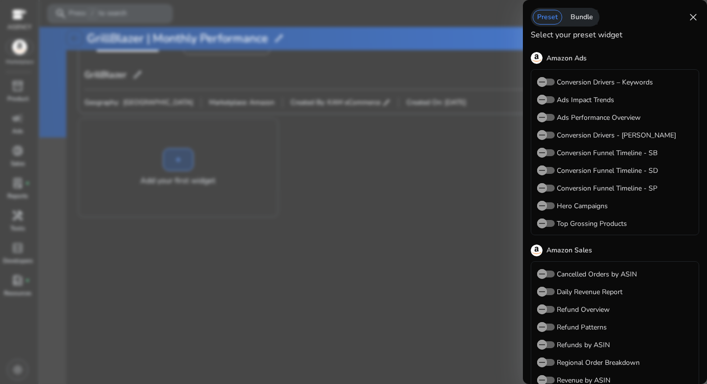
scroll to position [52, 0]
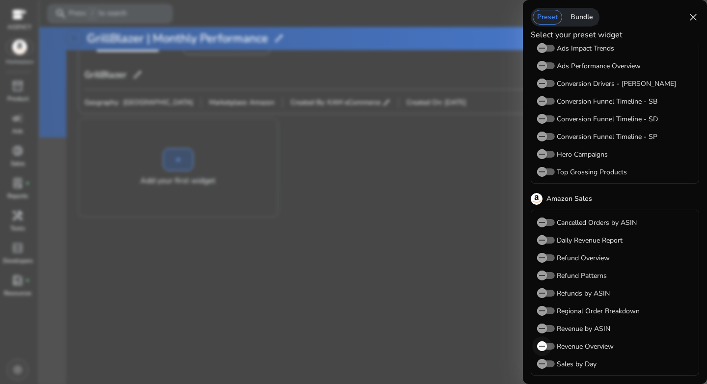
click at [547, 348] on span "button" at bounding box center [542, 346] width 20 height 20
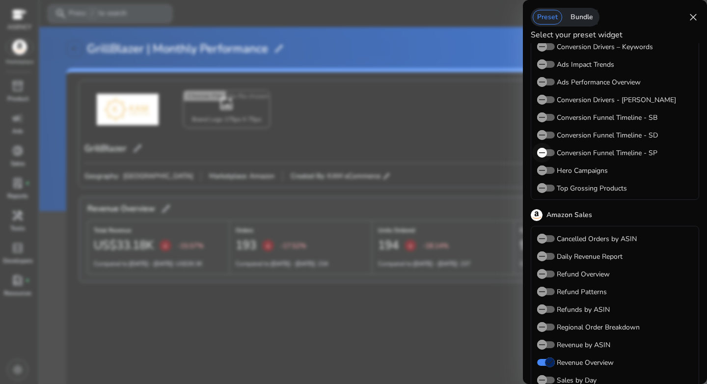
scroll to position [31, 0]
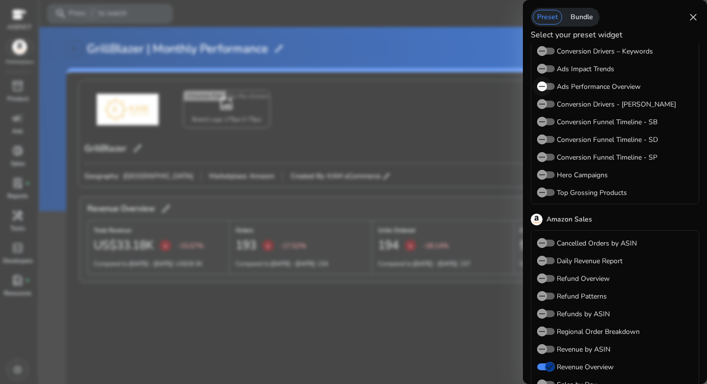
click at [549, 86] on span "button" at bounding box center [542, 87] width 20 height 20
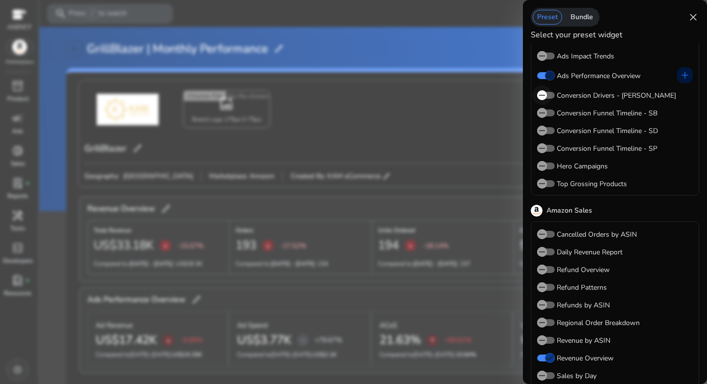
scroll to position [55, 0]
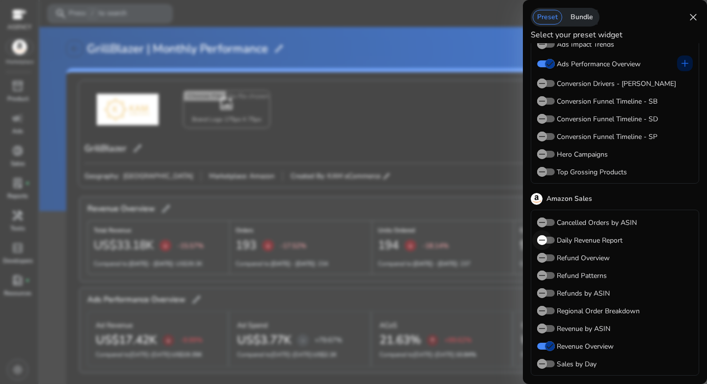
click at [553, 241] on span "button" at bounding box center [546, 240] width 18 height 7
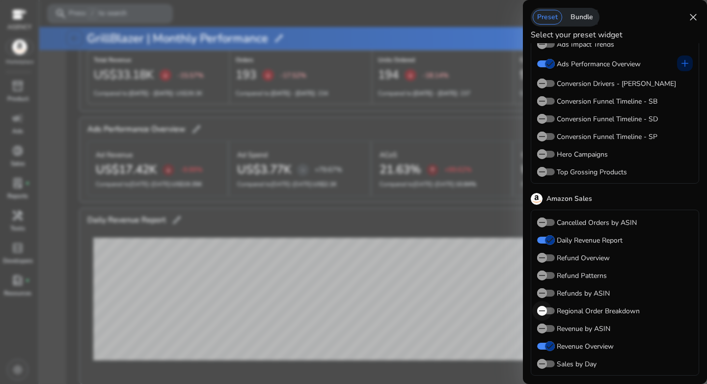
click at [549, 313] on span "button" at bounding box center [542, 311] width 20 height 20
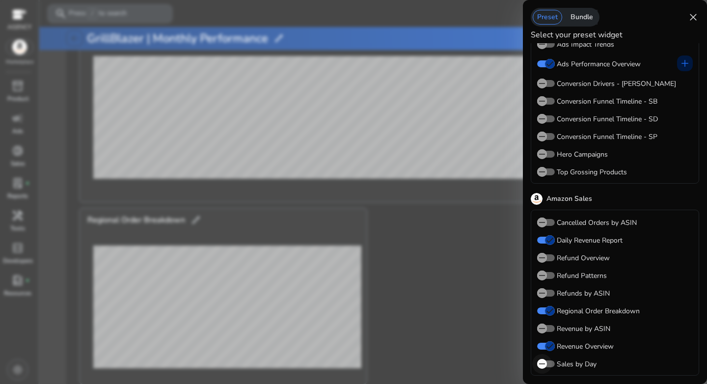
click at [553, 361] on span "button" at bounding box center [546, 363] width 18 height 7
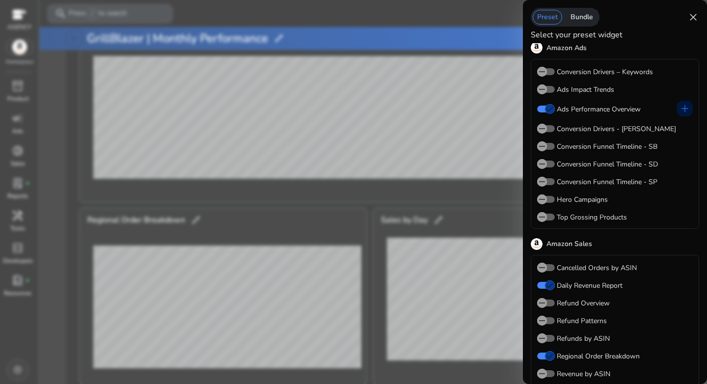
scroll to position [5, 0]
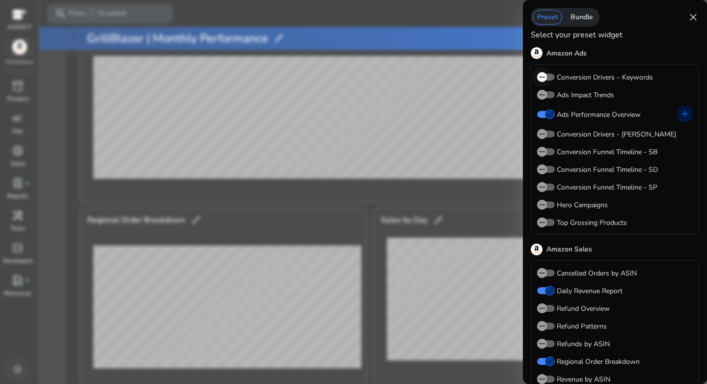
click at [549, 78] on span "button" at bounding box center [542, 77] width 20 height 20
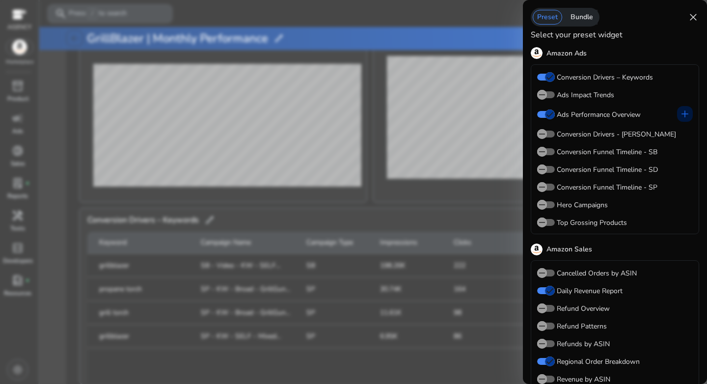
click at [694, 20] on span "close" at bounding box center [693, 17] width 12 height 12
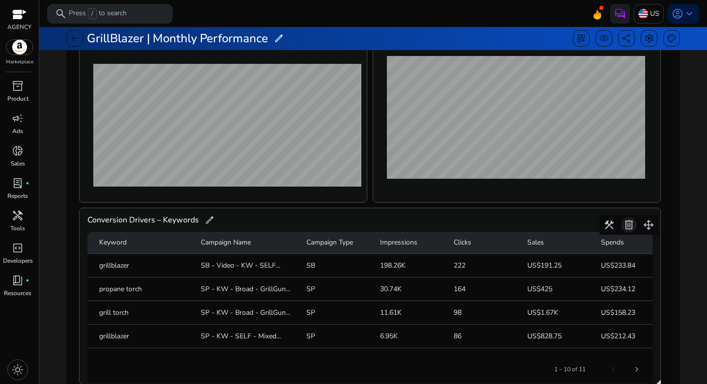
click at [627, 224] on span at bounding box center [629, 225] width 24 height 24
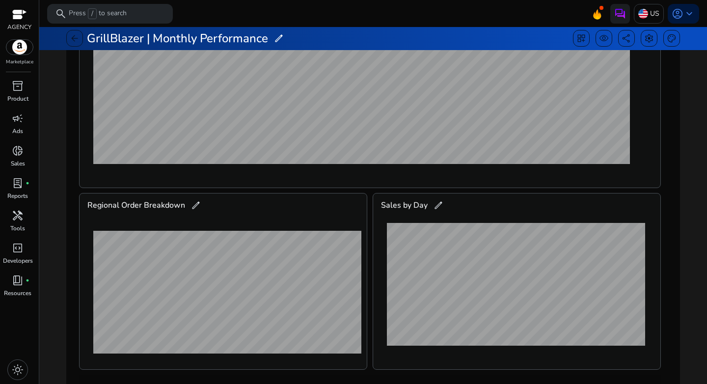
scroll to position [319, 0]
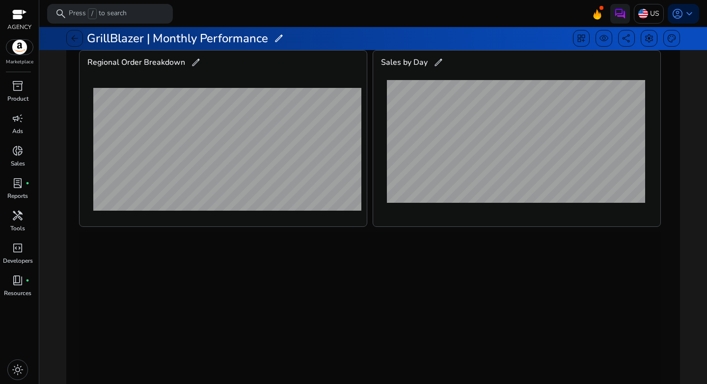
click at [581, 48] on div "dashboard_customize visibility share settings palette" at bounding box center [626, 39] width 107 height 24
click at [580, 46] on div "dashboard_customize" at bounding box center [581, 38] width 17 height 17
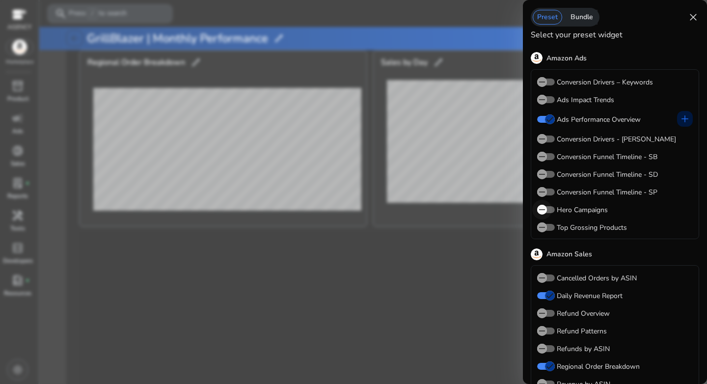
click at [550, 212] on span "button" at bounding box center [542, 210] width 20 height 20
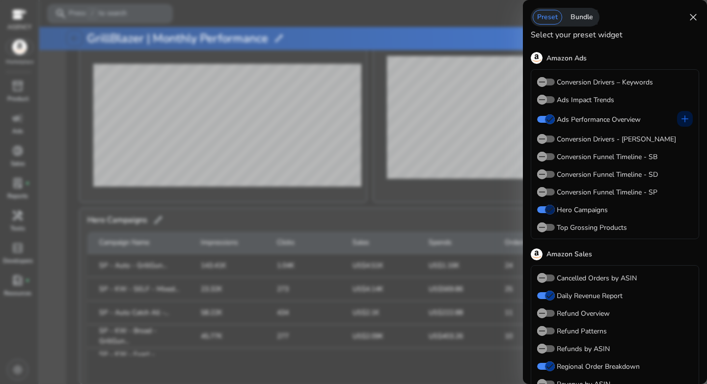
click at [543, 212] on span "button" at bounding box center [550, 210] width 20 height 20
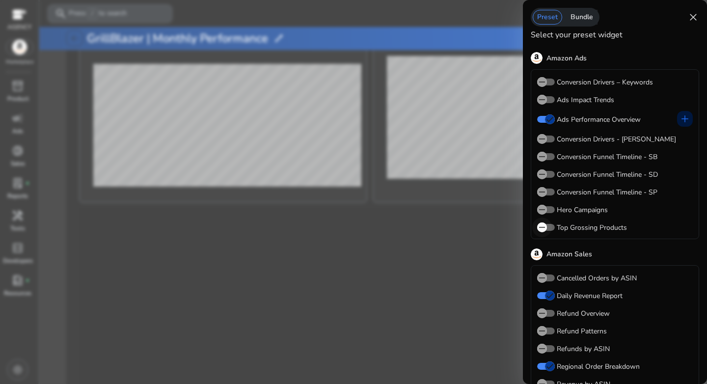
click at [550, 227] on span "button" at bounding box center [542, 227] width 20 height 20
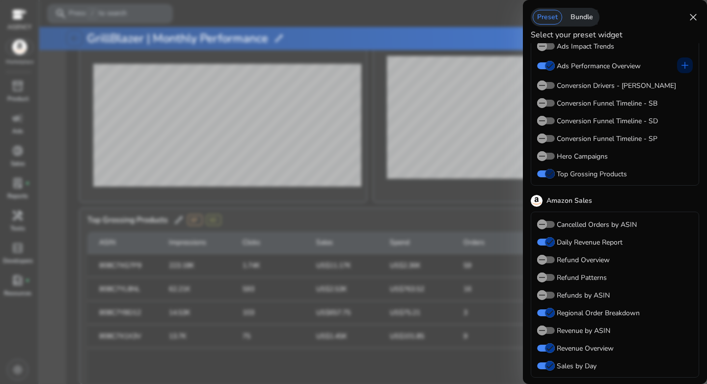
scroll to position [55, 0]
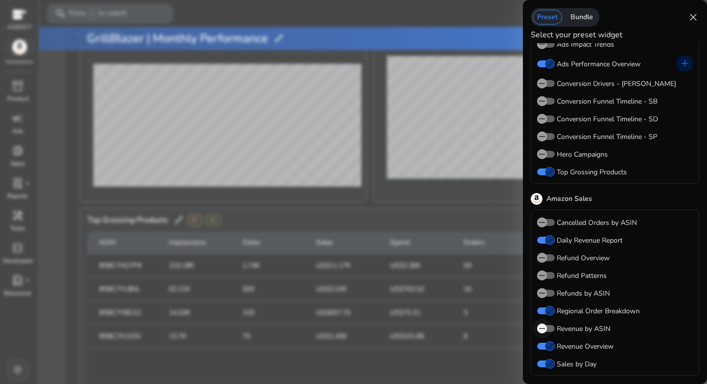
click at [553, 328] on span "button" at bounding box center [546, 328] width 18 height 7
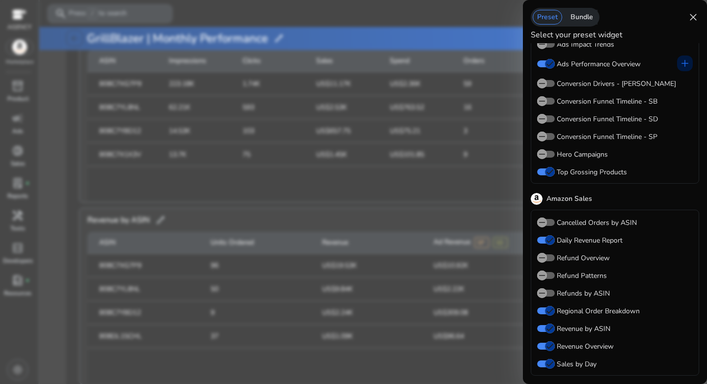
click at [693, 21] on span "close" at bounding box center [693, 17] width 12 height 12
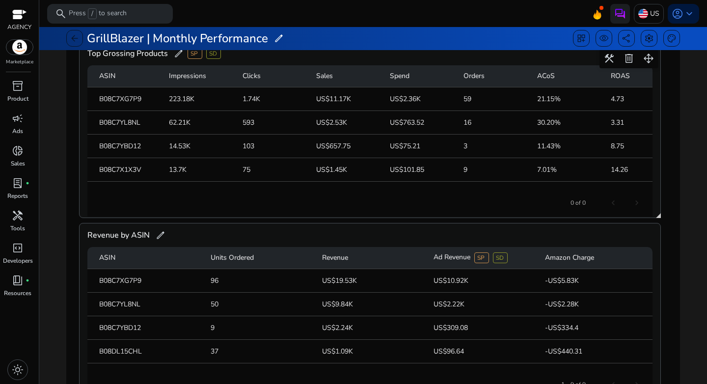
scroll to position [507, 0]
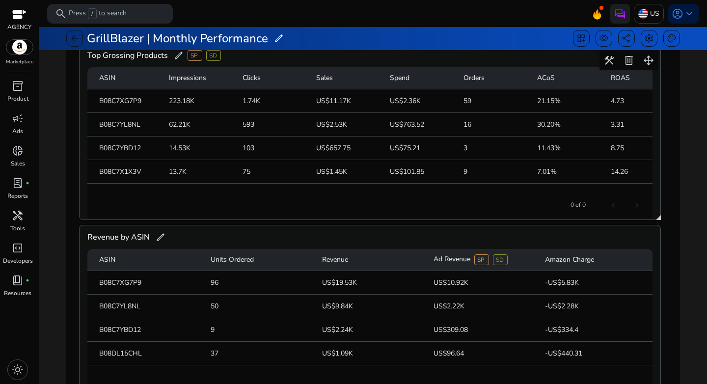
drag, startPoint x: 536, startPoint y: 104, endPoint x: 552, endPoint y: 103, distance: 16.7
click at [552, 103] on mat-cell "21.15%" at bounding box center [566, 101] width 74 height 24
drag, startPoint x: 533, startPoint y: 121, endPoint x: 552, endPoint y: 121, distance: 18.7
click at [552, 121] on mat-cell "30.20%" at bounding box center [566, 125] width 74 height 24
drag, startPoint x: 530, startPoint y: 146, endPoint x: 556, endPoint y: 148, distance: 26.1
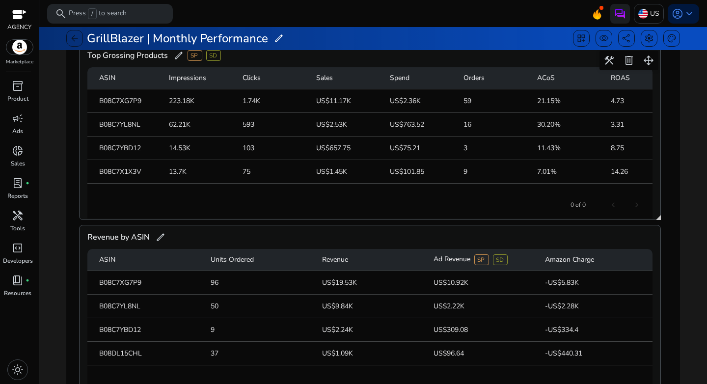
click at [556, 148] on mat-row "B08C7YBD12 14.53K 103 US$657.75 US$75.21 3 11.43% 8.75 US$0.73" at bounding box center [369, 148] width 565 height 24
click at [543, 160] on mat-cell "7.01%" at bounding box center [566, 172] width 74 height 24
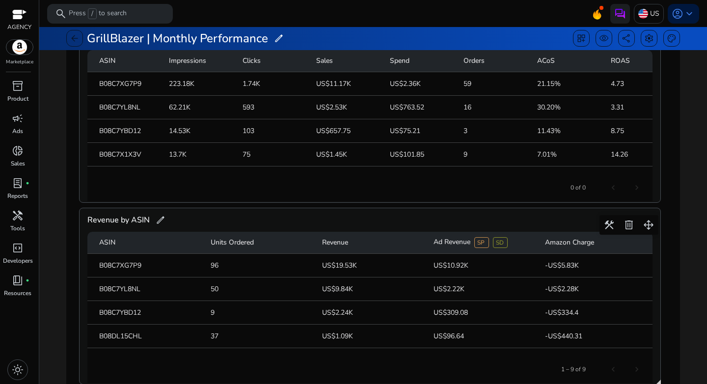
click at [379, 218] on div "Revenue by ASIN edit" at bounding box center [369, 220] width 565 height 24
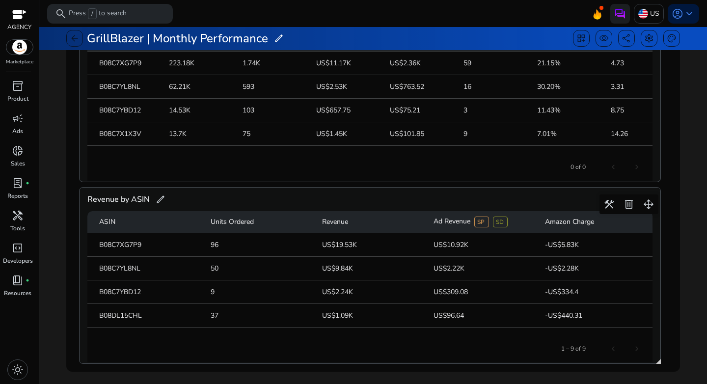
scroll to position [237, 0]
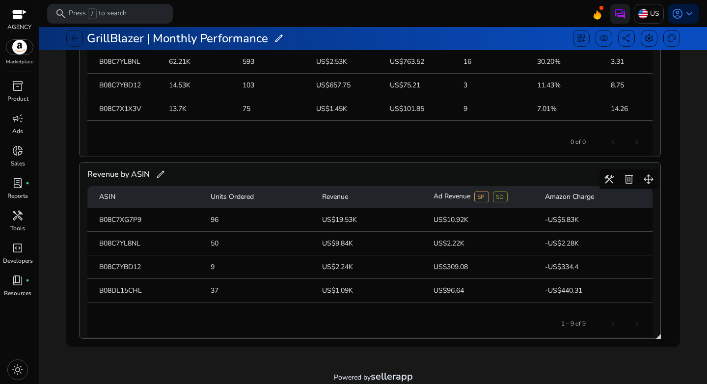
click at [158, 177] on span "edit" at bounding box center [161, 174] width 10 height 10
drag, startPoint x: 163, startPoint y: 175, endPoint x: 93, endPoint y: 171, distance: 69.8
click at [93, 171] on input "**********" at bounding box center [137, 174] width 100 height 17
click at [288, 172] on div "Revenue by ASIN edit" at bounding box center [369, 175] width 565 height 24
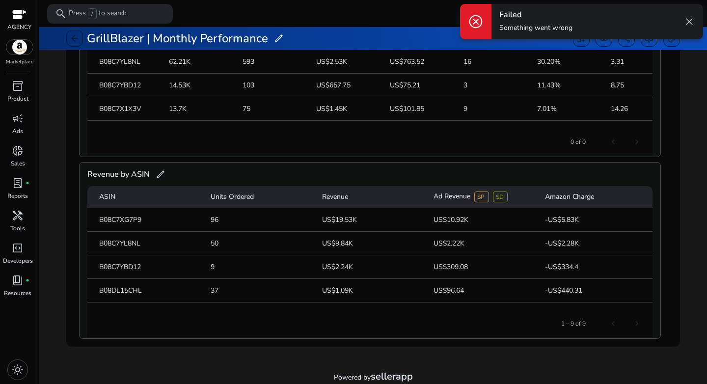
click at [159, 174] on span "edit" at bounding box center [161, 174] width 10 height 10
click at [168, 176] on input "**********" at bounding box center [137, 174] width 100 height 17
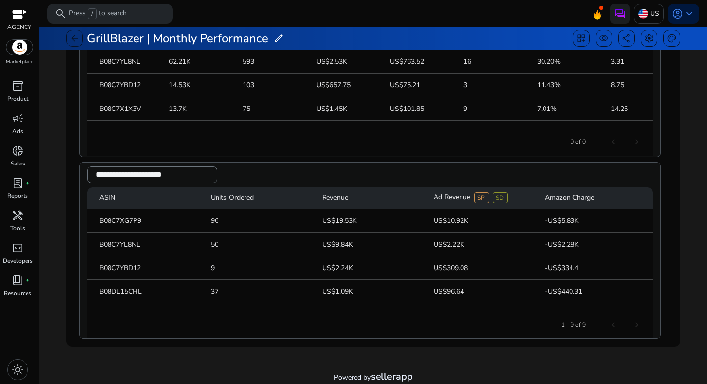
type input "**********"
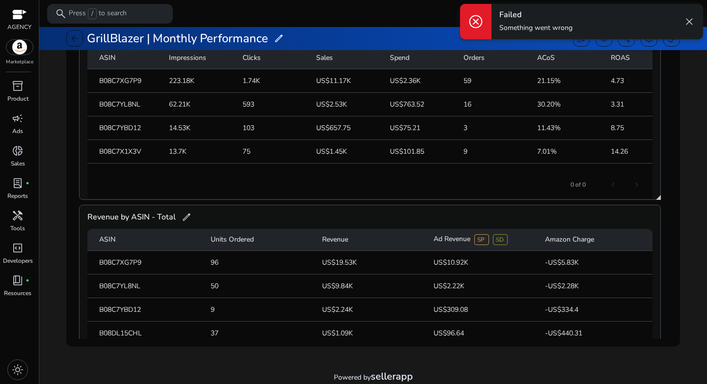
scroll to position [400, 0]
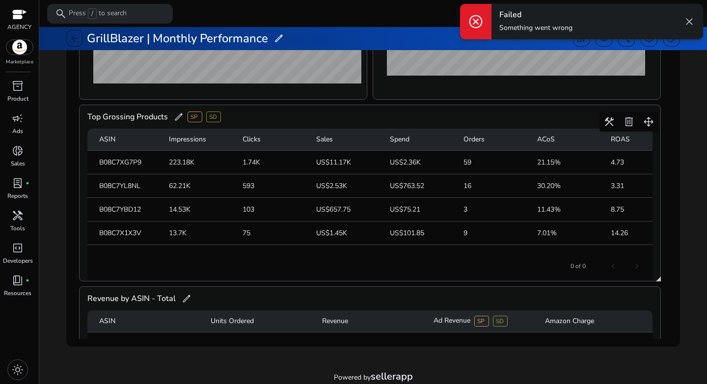
click at [177, 116] on span "edit" at bounding box center [179, 117] width 10 height 10
click at [187, 118] on input "**********" at bounding box center [152, 117] width 130 height 17
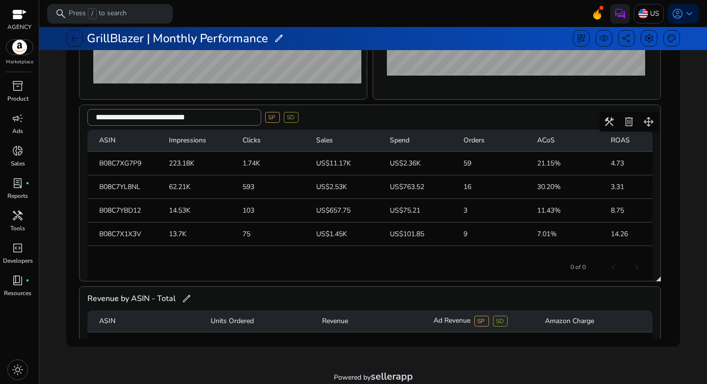
type input "**********"
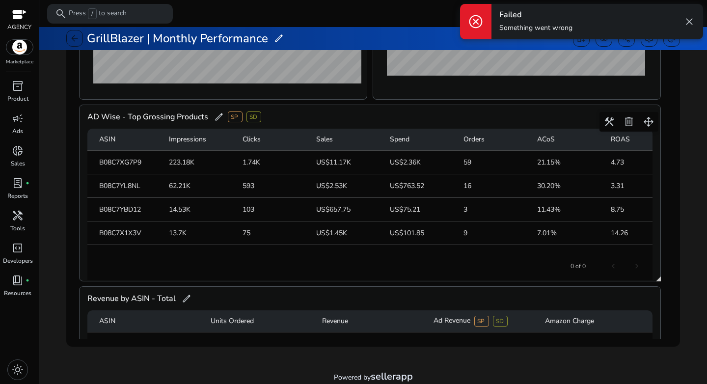
click at [368, 122] on div "AD Wise - Top Grossing Products edit SP SD" at bounding box center [369, 117] width 565 height 24
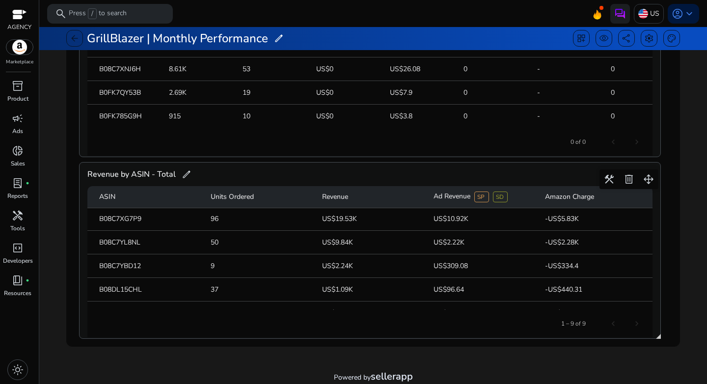
scroll to position [0, 0]
click at [622, 43] on span "share" at bounding box center [627, 38] width 10 height 10
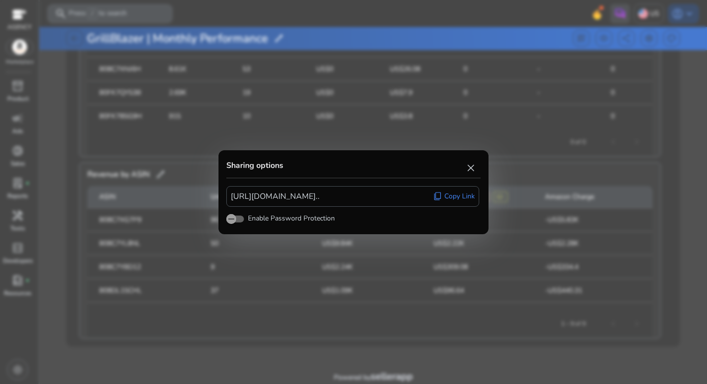
click at [449, 198] on span "Copy Link" at bounding box center [459, 196] width 30 height 10
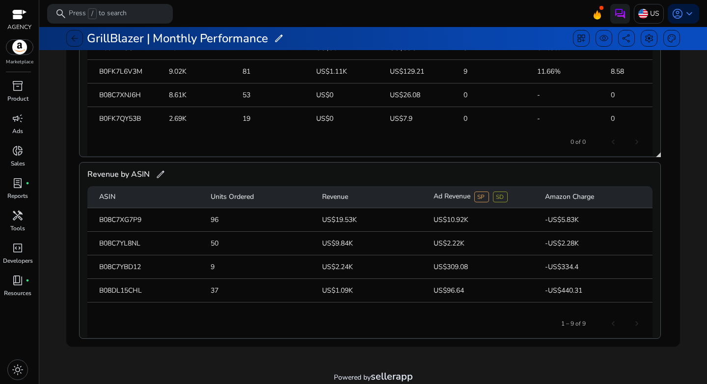
scroll to position [80, 0]
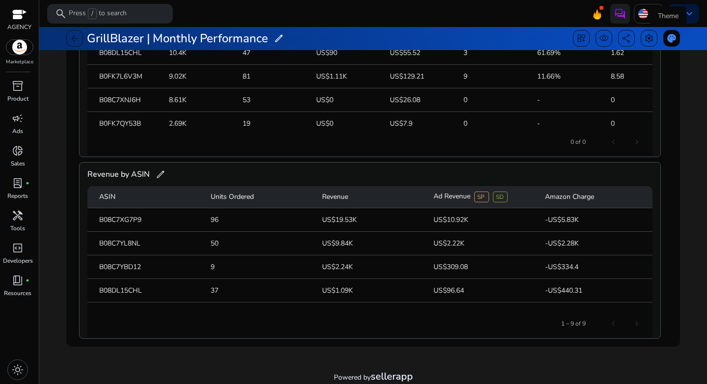
click at [665, 44] on div "palette" at bounding box center [671, 38] width 17 height 17
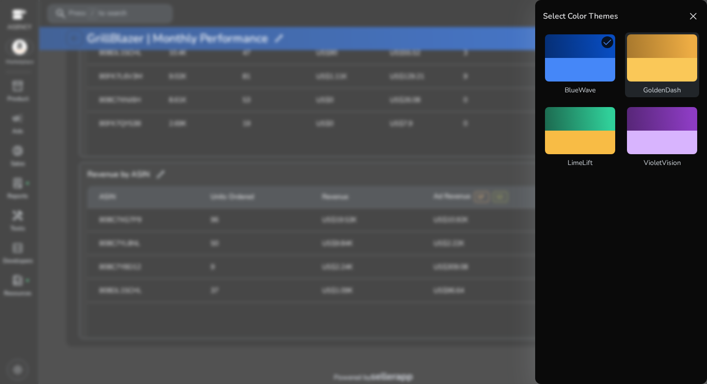
click at [651, 70] on div at bounding box center [662, 70] width 70 height 24
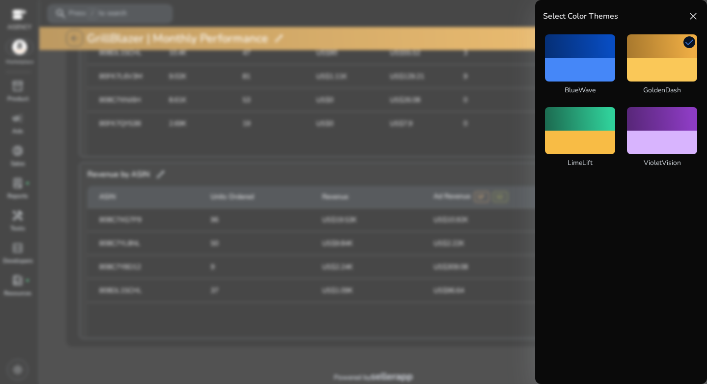
click at [691, 17] on span "close" at bounding box center [693, 16] width 12 height 12
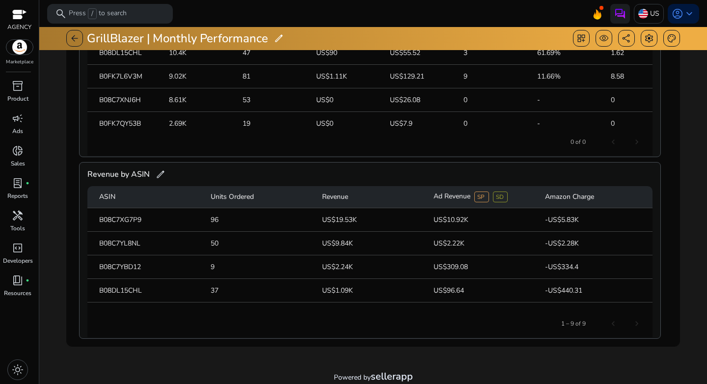
click at [679, 143] on div "arrow_back GrillBlazer | Monthly Performance edit dashboard_customize visibilit…" at bounding box center [373, 73] width 670 height 546
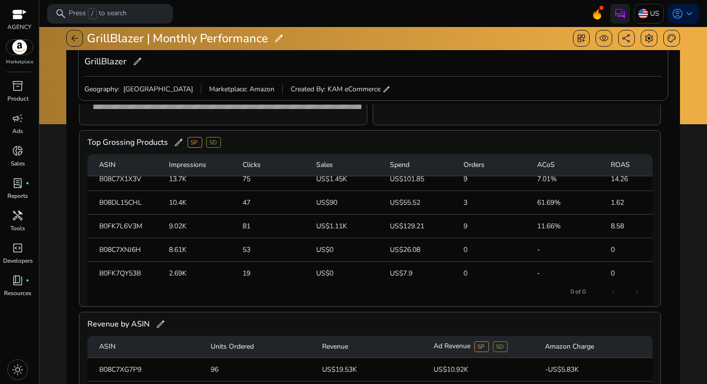
scroll to position [0, 0]
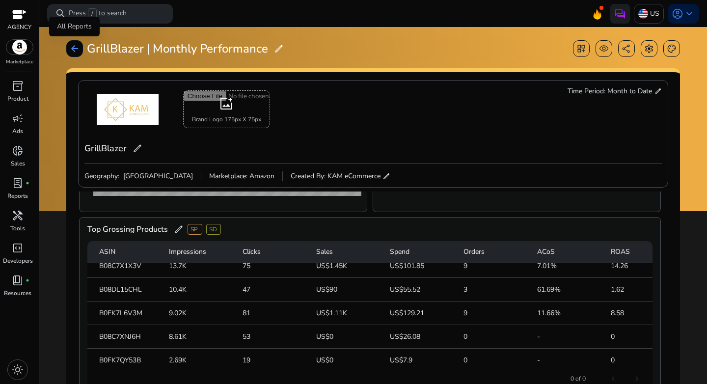
click at [72, 44] on span "arrow_back" at bounding box center [75, 49] width 10 height 10
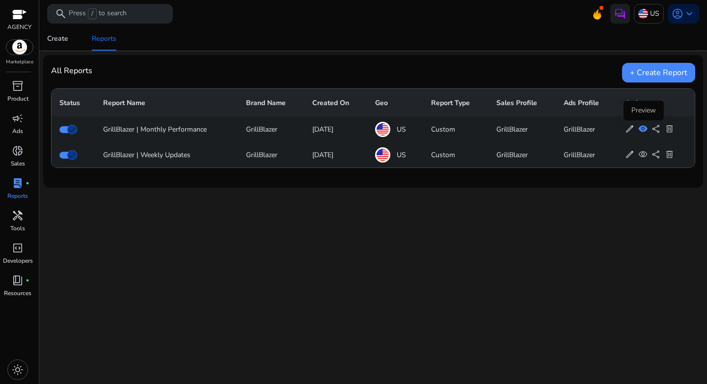
click at [642, 130] on span "visibility" at bounding box center [642, 128] width 9 height 9
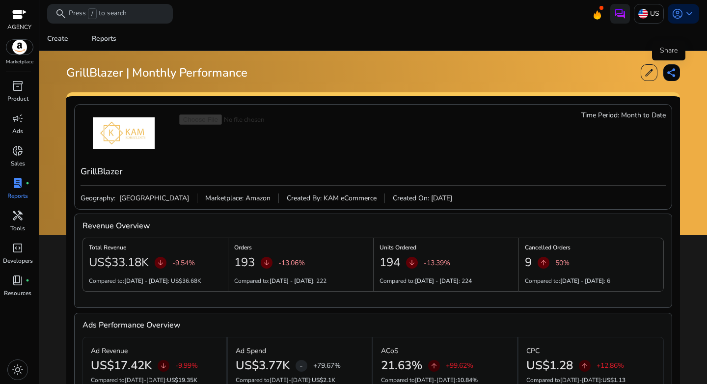
click at [667, 71] on span "share" at bounding box center [672, 73] width 10 height 10
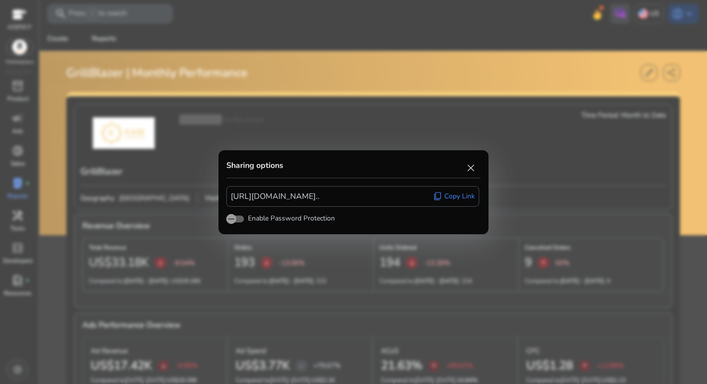
click at [456, 199] on span "Copy Link" at bounding box center [459, 196] width 30 height 10
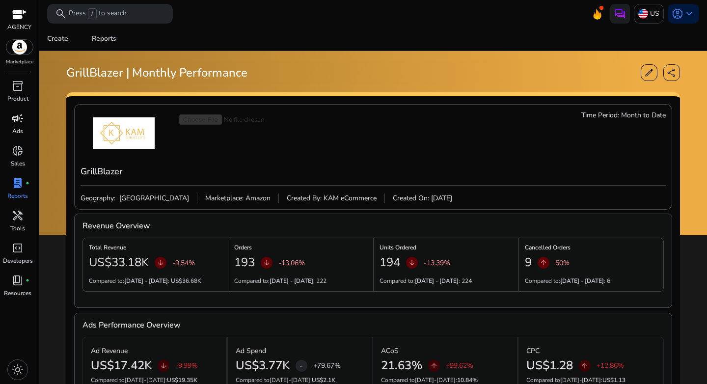
click at [22, 130] on p "Ads" at bounding box center [17, 131] width 11 height 9
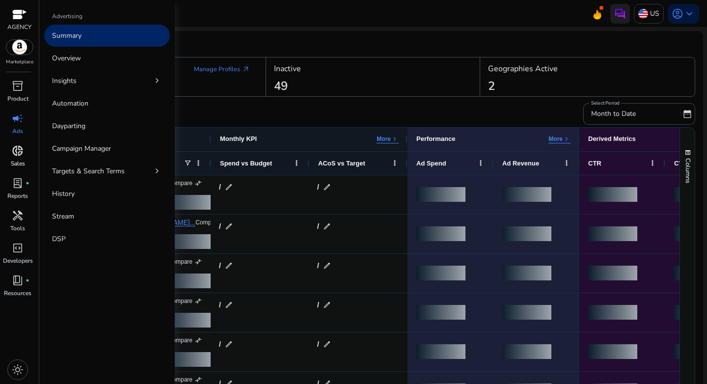
click at [20, 155] on span "donut_small" at bounding box center [18, 151] width 12 height 12
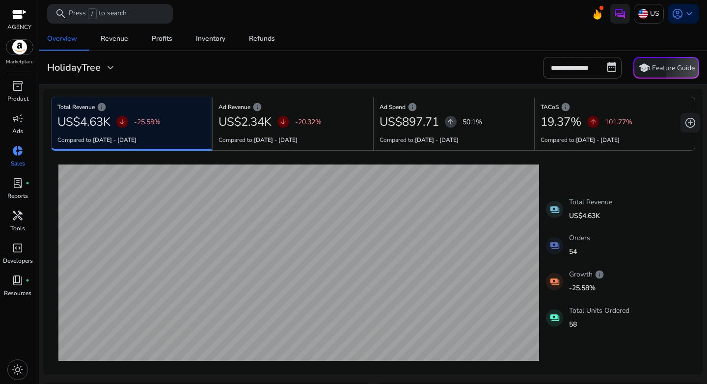
click at [102, 74] on div "**********" at bounding box center [373, 68] width 660 height 22
click at [105, 69] on span "expand_more" at bounding box center [111, 68] width 12 height 12
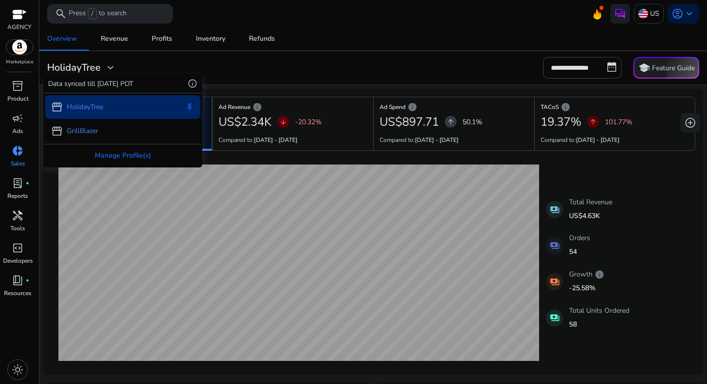
click at [98, 129] on p "GrillBlazer" at bounding box center [82, 131] width 31 height 10
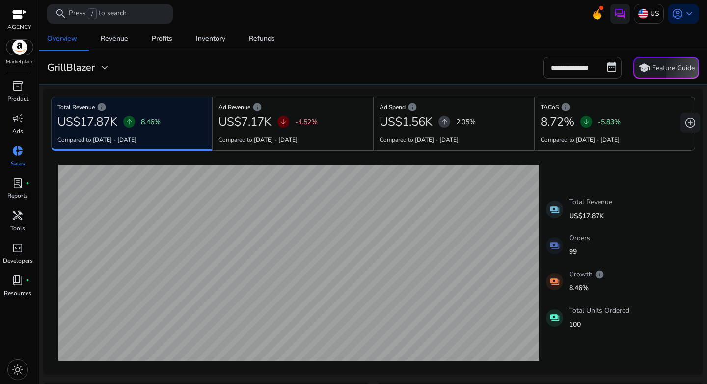
click at [571, 74] on input "**********" at bounding box center [582, 68] width 79 height 22
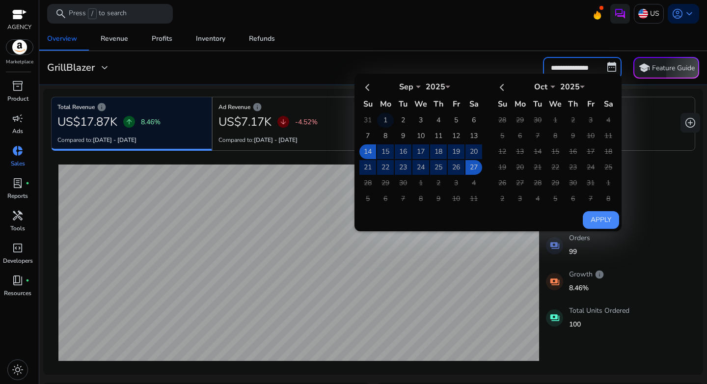
click at [382, 119] on td "1" at bounding box center [385, 120] width 17 height 15
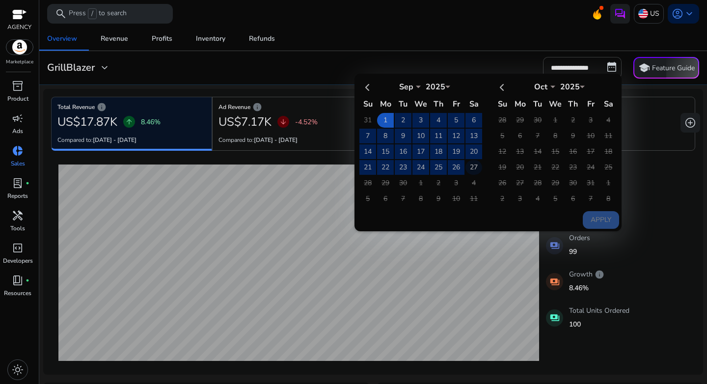
click at [468, 166] on td "27" at bounding box center [473, 167] width 17 height 15
click at [592, 222] on button "Apply" at bounding box center [601, 220] width 36 height 18
type input "**********"
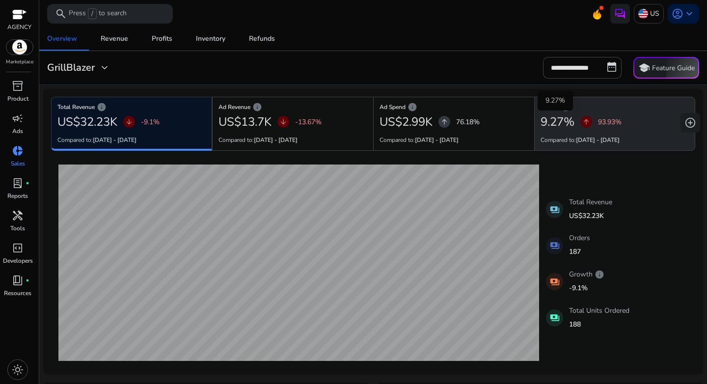
drag, startPoint x: 540, startPoint y: 123, endPoint x: 562, endPoint y: 124, distance: 21.7
click at [562, 124] on h2 "9.27%" at bounding box center [558, 122] width 34 height 14
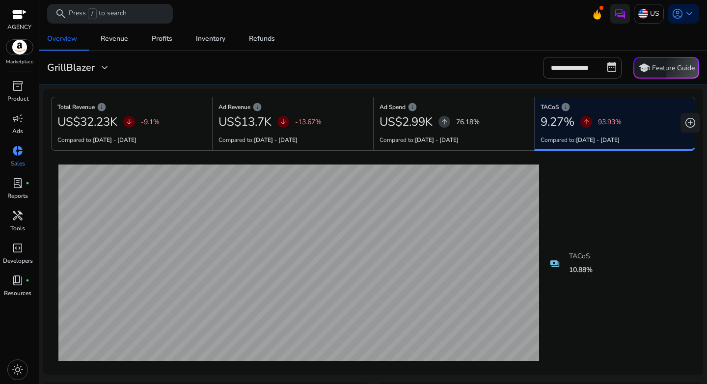
click at [430, 80] on mat-card "**********" at bounding box center [373, 68] width 676 height 34
click at [102, 42] on div "Revenue" at bounding box center [114, 38] width 27 height 7
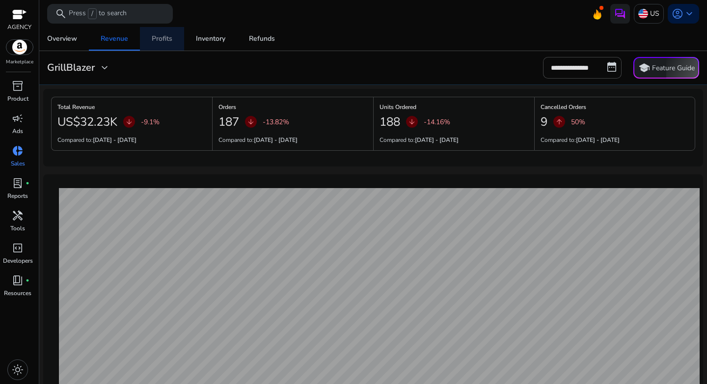
click at [157, 42] on div "Profits" at bounding box center [162, 38] width 21 height 7
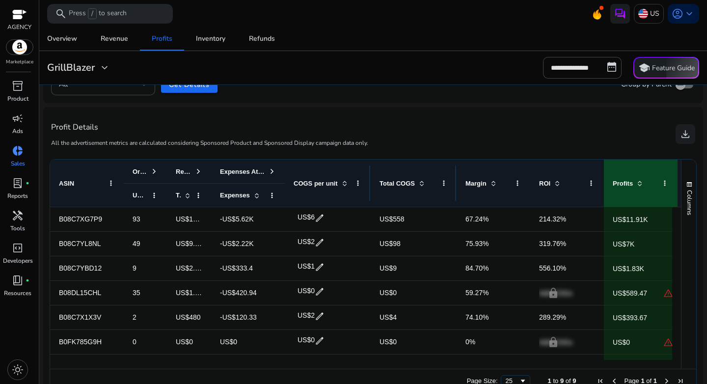
scroll to position [363, 0]
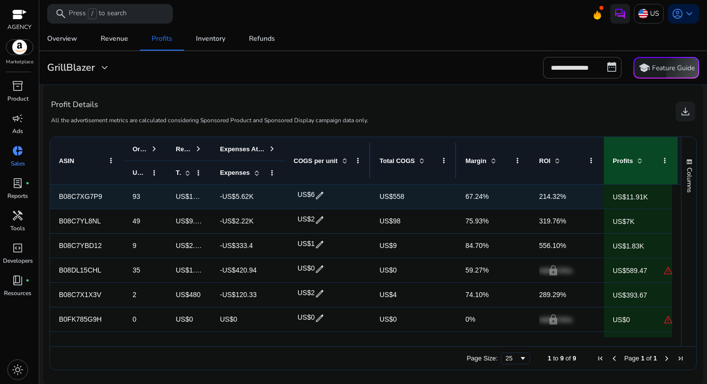
click at [322, 195] on span "edit" at bounding box center [320, 195] width 10 height 10
drag, startPoint x: 322, startPoint y: 195, endPoint x: 298, endPoint y: 195, distance: 24.1
click at [298, 195] on div "$ * check close" at bounding box center [323, 196] width 54 height 18
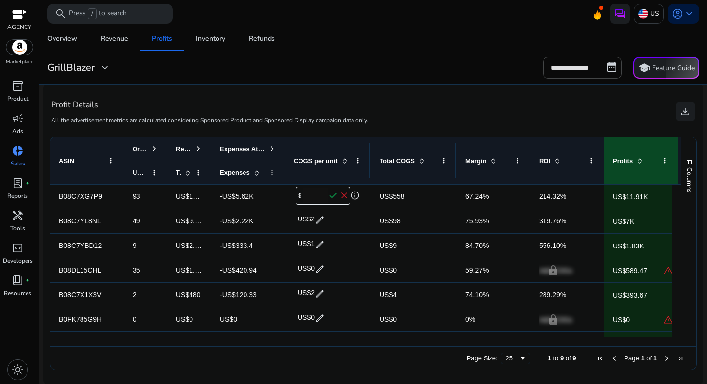
click at [396, 116] on div "Profit Details All the advertisement metrics are calculated considering Sponsor…" at bounding box center [373, 111] width 644 height 38
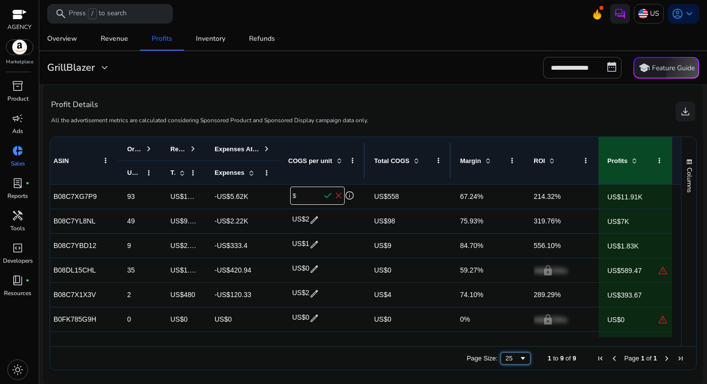
click at [501, 356] on div "25" at bounding box center [515, 359] width 29 height 12
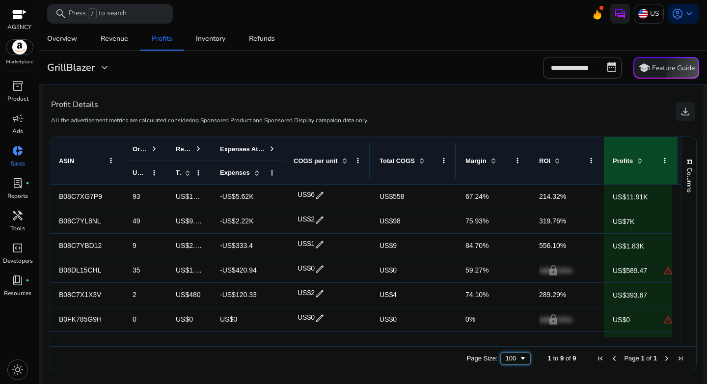
scroll to position [34, 0]
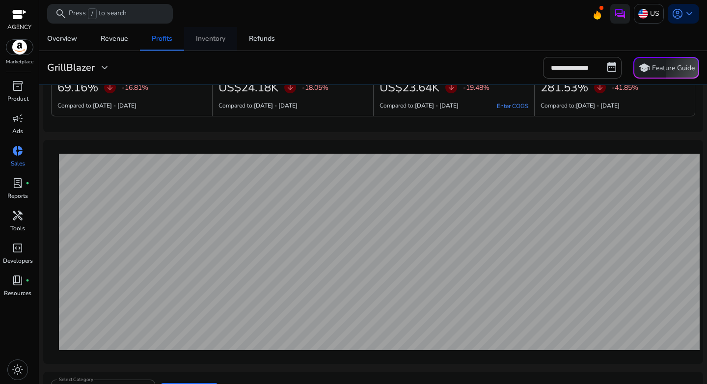
click at [214, 40] on div "Inventory" at bounding box center [210, 38] width 29 height 7
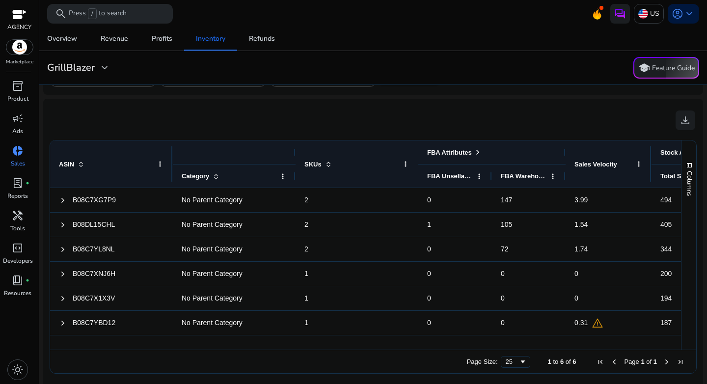
scroll to position [352, 0]
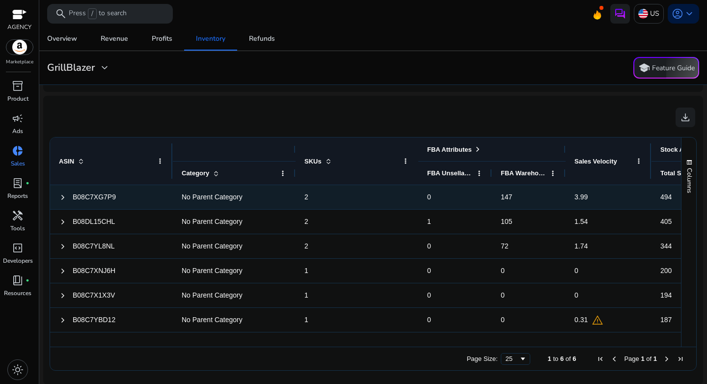
drag, startPoint x: 203, startPoint y: 199, endPoint x: 277, endPoint y: 207, distance: 74.6
click at [271, 205] on span "No Parent Category" at bounding box center [234, 197] width 105 height 20
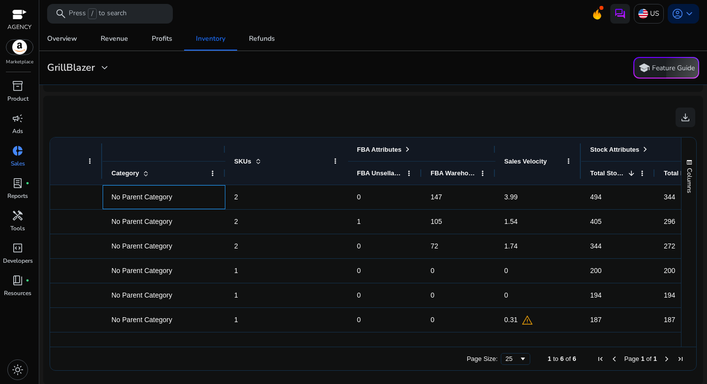
scroll to position [0, 74]
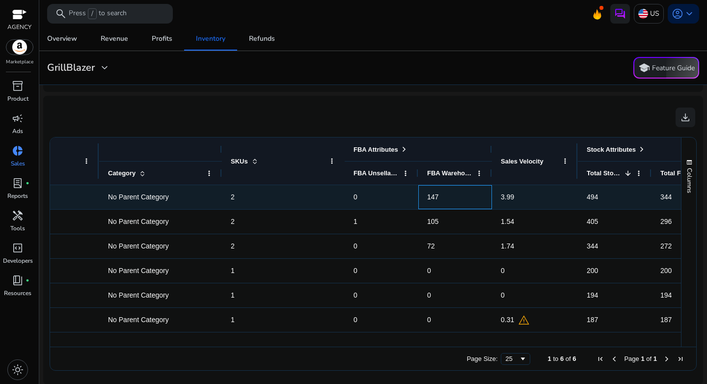
drag, startPoint x: 419, startPoint y: 202, endPoint x: 437, endPoint y: 200, distance: 18.3
click at [437, 200] on div "147" at bounding box center [455, 197] width 74 height 24
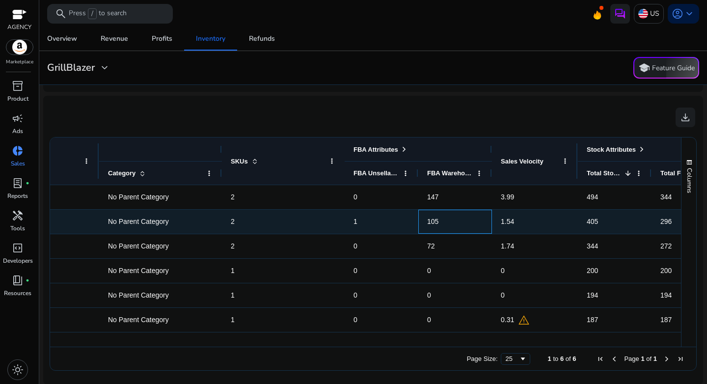
drag, startPoint x: 444, startPoint y: 224, endPoint x: 431, endPoint y: 257, distance: 35.3
click at [448, 226] on div "105" at bounding box center [455, 222] width 74 height 24
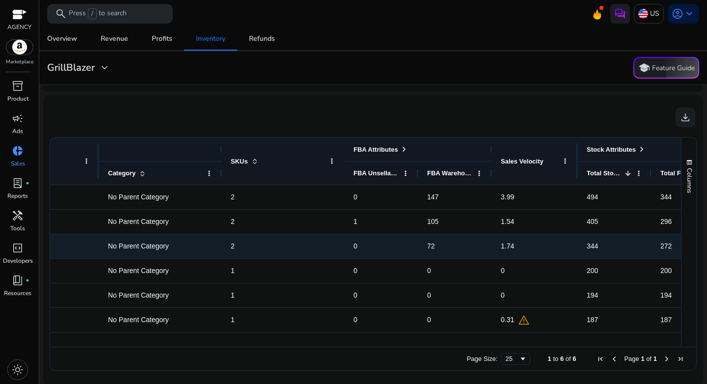
drag, startPoint x: 426, startPoint y: 247, endPoint x: 453, endPoint y: 275, distance: 38.9
click at [452, 255] on div "72" at bounding box center [455, 246] width 74 height 24
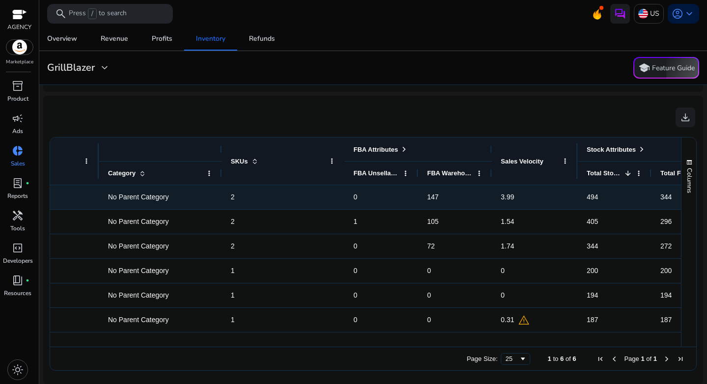
drag, startPoint x: 503, startPoint y: 194, endPoint x: 516, endPoint y: 194, distance: 12.3
click at [515, 194] on div "3.99" at bounding box center [535, 197] width 68 height 20
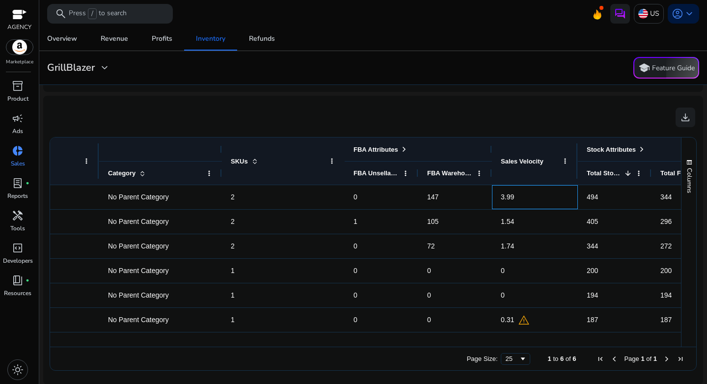
scroll to position [0, 0]
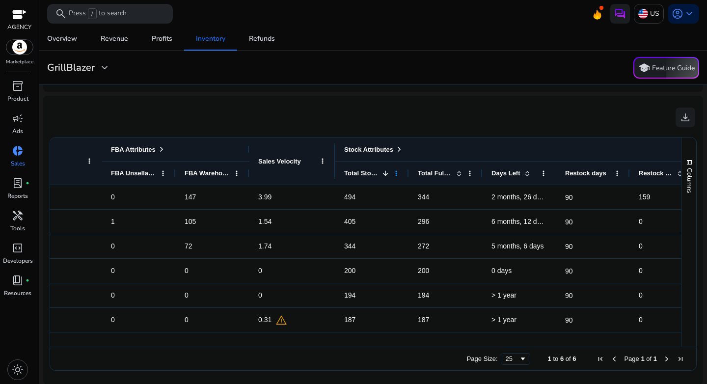
click at [398, 172] on span at bounding box center [396, 173] width 8 height 8
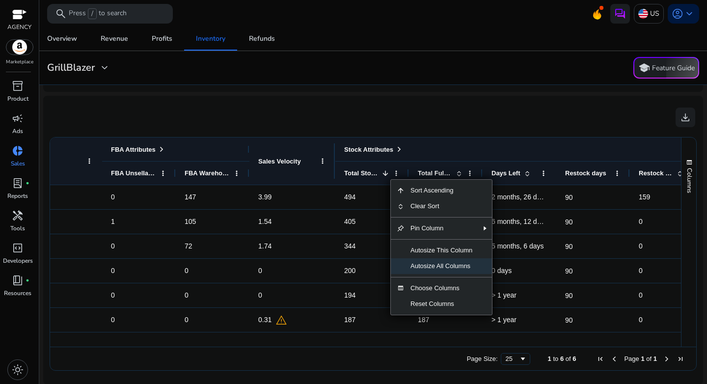
click at [462, 266] on span "Autosize All Columns" at bounding box center [442, 266] width 74 height 16
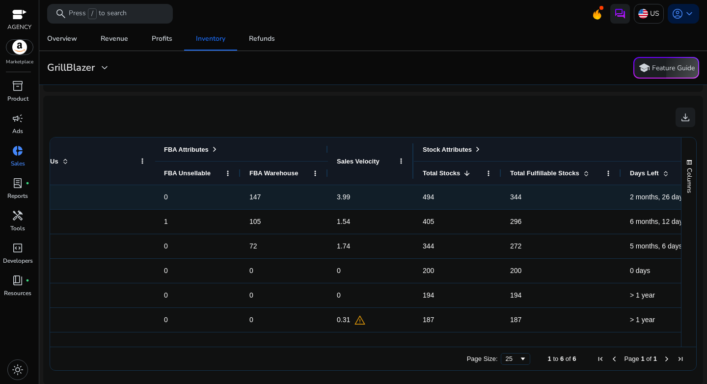
click at [457, 197] on span "494" at bounding box center [458, 197] width 70 height 20
drag, startPoint x: 423, startPoint y: 196, endPoint x: 444, endPoint y: 196, distance: 21.6
click at [444, 196] on span "494" at bounding box center [458, 197] width 70 height 20
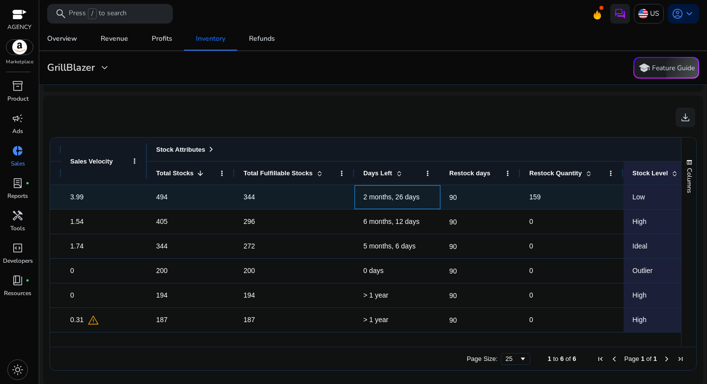
drag, startPoint x: 409, startPoint y: 197, endPoint x: 420, endPoint y: 200, distance: 11.1
click at [419, 200] on span "2 months, 26 days" at bounding box center [391, 197] width 56 height 8
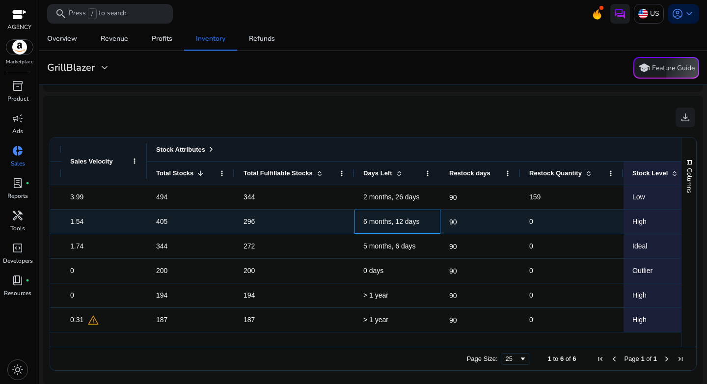
drag, startPoint x: 355, startPoint y: 226, endPoint x: 413, endPoint y: 225, distance: 57.9
click at [413, 225] on div "6 months, 12 days" at bounding box center [397, 222] width 86 height 24
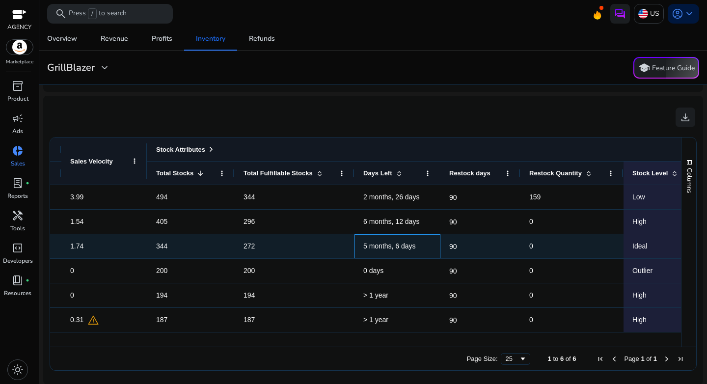
drag, startPoint x: 368, startPoint y: 244, endPoint x: 425, endPoint y: 272, distance: 63.2
click at [419, 250] on span "5 months, 6 days" at bounding box center [397, 246] width 68 height 20
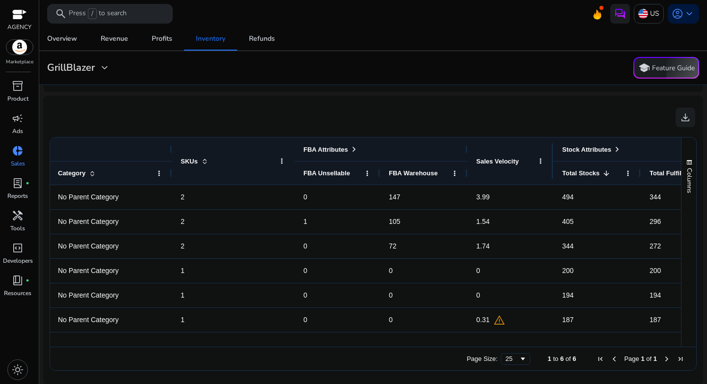
scroll to position [0, 103]
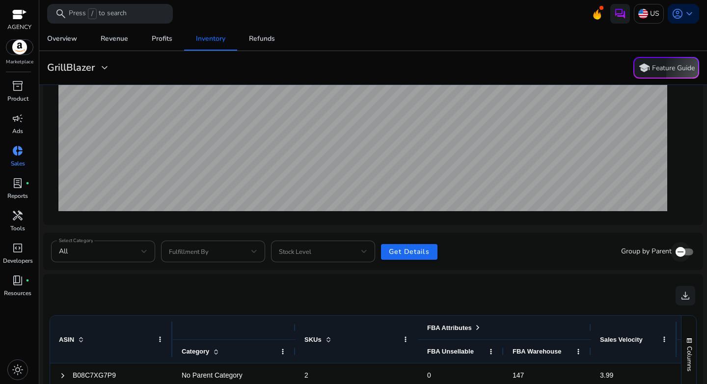
click at [678, 252] on icon "button" at bounding box center [680, 251] width 9 height 9
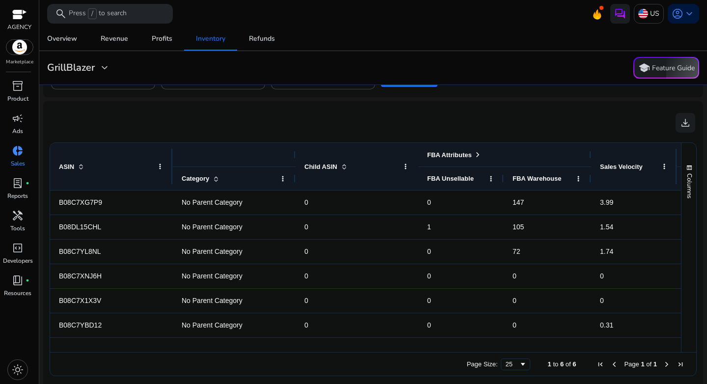
drag, startPoint x: 235, startPoint y: 352, endPoint x: 314, endPoint y: 345, distance: 79.4
click at [314, 345] on div "ASIN Drag here to set column labels FBA Attributes Stock Attributes FBA Warehou…" at bounding box center [373, 259] width 647 height 234
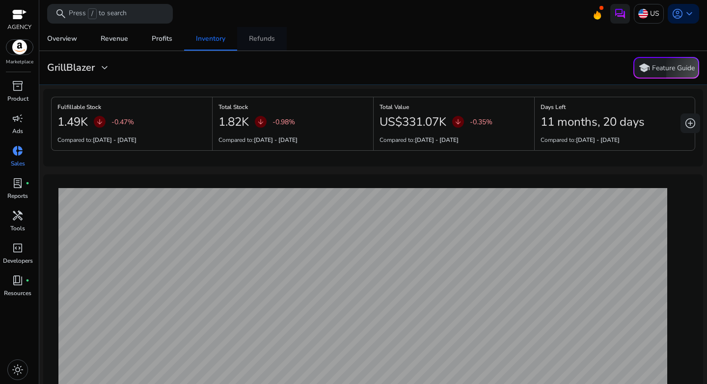
click at [266, 42] on div "Refunds" at bounding box center [262, 38] width 26 height 7
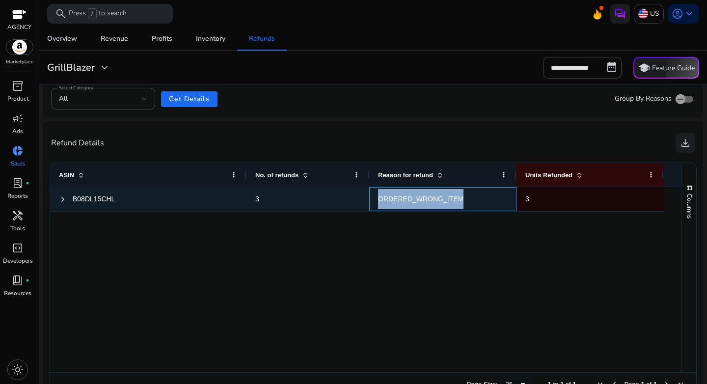
drag, startPoint x: 381, startPoint y: 198, endPoint x: 457, endPoint y: 198, distance: 76.1
click at [457, 198] on div "ORDERED_WRONG_ITEM" at bounding box center [442, 199] width 147 height 24
click at [457, 198] on span "ORDERED_WRONG_ITEM" at bounding box center [420, 199] width 85 height 8
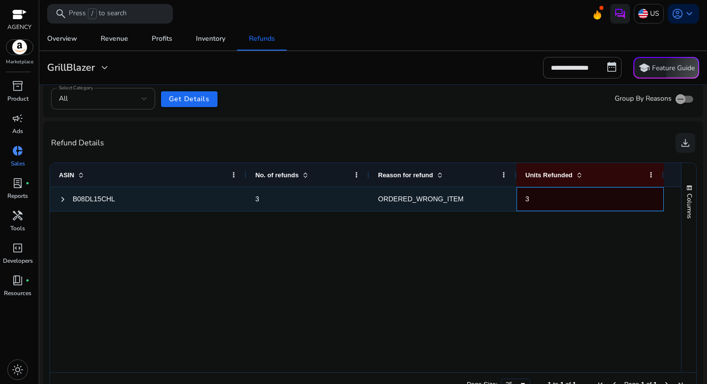
drag, startPoint x: 518, startPoint y: 198, endPoint x: 528, endPoint y: 198, distance: 9.3
click at [519, 198] on div "3" at bounding box center [589, 199] width 147 height 24
click at [528, 198] on span "3" at bounding box center [527, 199] width 4 height 8
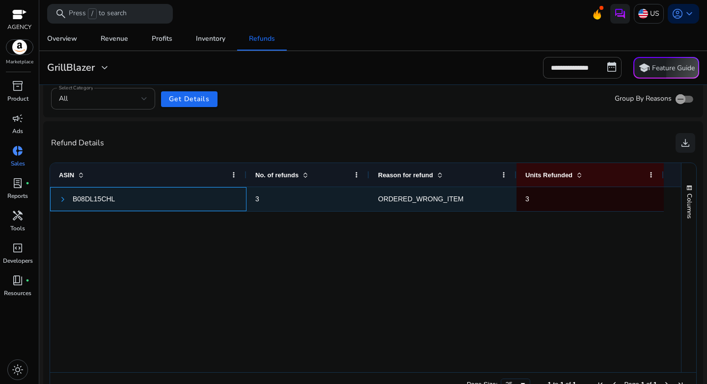
click at [62, 202] on span at bounding box center [63, 199] width 8 height 8
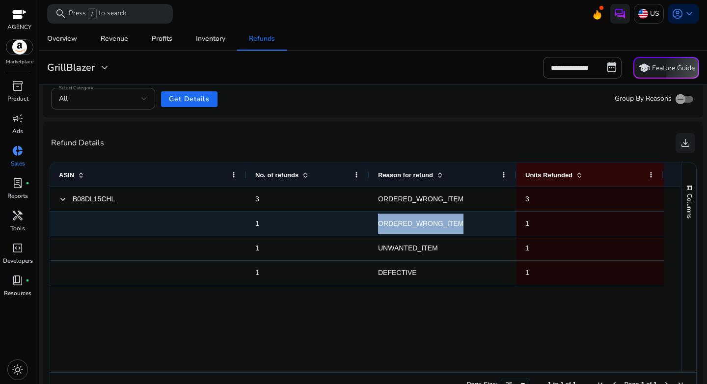
drag, startPoint x: 375, startPoint y: 227, endPoint x: 469, endPoint y: 227, distance: 93.8
click at [469, 227] on div "ORDERED_WRONG_ITEM" at bounding box center [442, 224] width 147 height 24
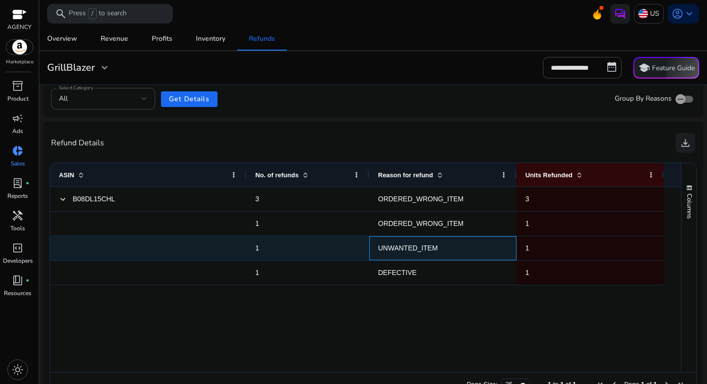
drag, startPoint x: 401, startPoint y: 246, endPoint x: 379, endPoint y: 246, distance: 22.1
click at [401, 246] on span "UNWANTED_ITEM" at bounding box center [408, 248] width 60 height 8
drag, startPoint x: 371, startPoint y: 246, endPoint x: 449, endPoint y: 246, distance: 78.6
click at [449, 246] on div "UNWANTED_ITEM" at bounding box center [442, 248] width 147 height 24
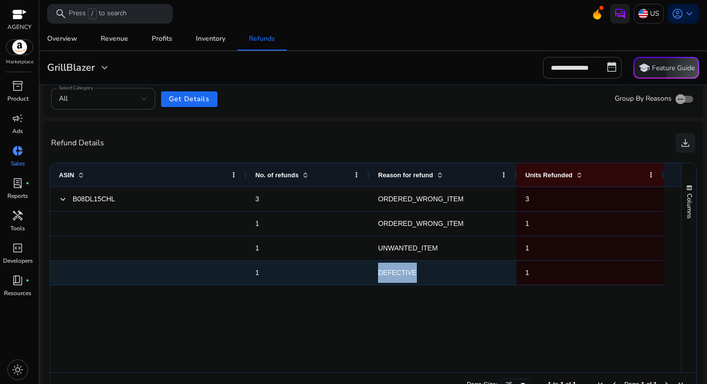
drag, startPoint x: 380, startPoint y: 270, endPoint x: 453, endPoint y: 273, distance: 73.7
click at [453, 273] on span "DEFECTIVE" at bounding box center [443, 273] width 130 height 20
click at [456, 275] on span "DEFECTIVE" at bounding box center [443, 273] width 130 height 20
